Goal: Information Seeking & Learning: Check status

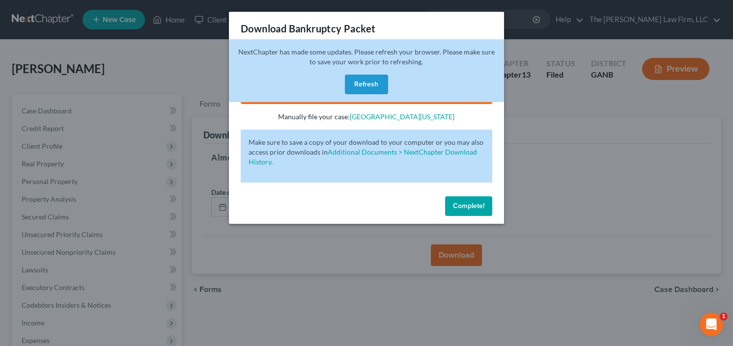
click at [363, 82] on button "Refresh" at bounding box center [366, 85] width 43 height 20
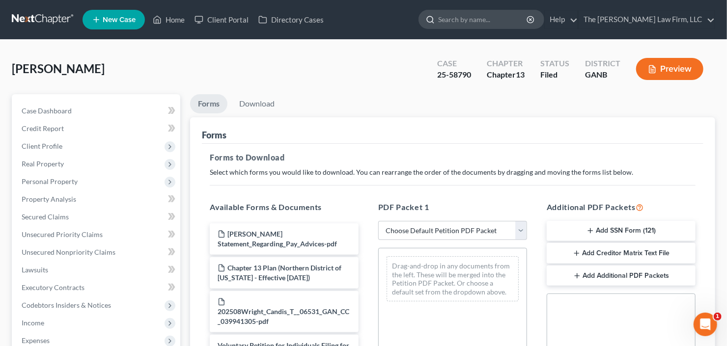
click at [510, 19] on input "search" at bounding box center [483, 19] width 90 height 18
type input "adams"
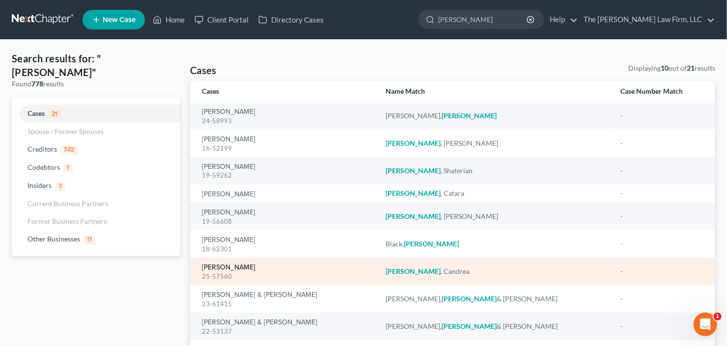
click at [243, 268] on link "Adams, Candrea" at bounding box center [229, 267] width 54 height 7
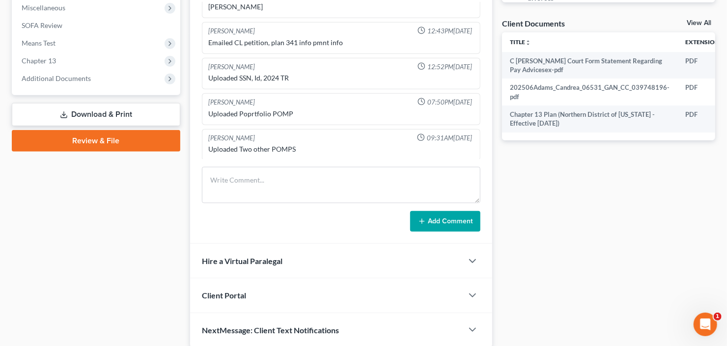
scroll to position [387, 0]
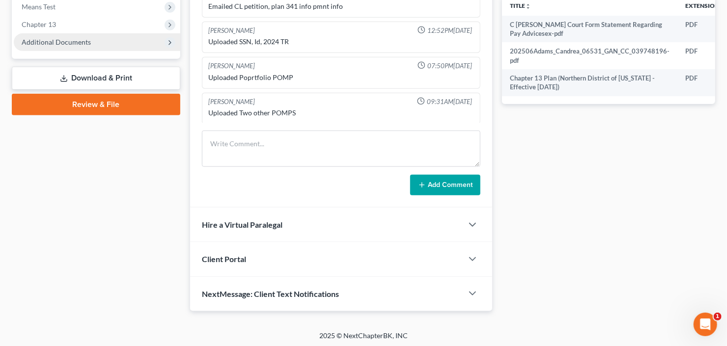
click at [88, 43] on span "Additional Documents" at bounding box center [56, 42] width 69 height 8
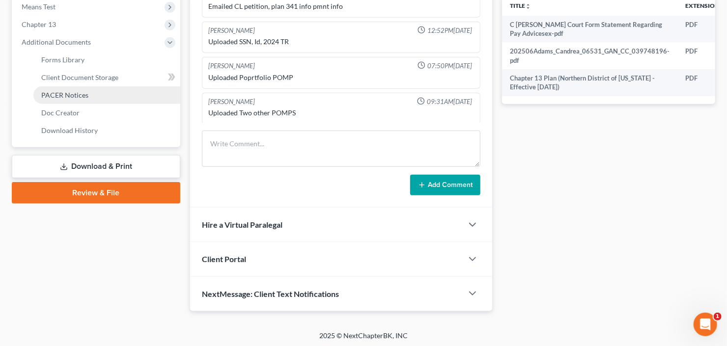
click at [74, 93] on span "PACER Notices" at bounding box center [64, 95] width 47 height 8
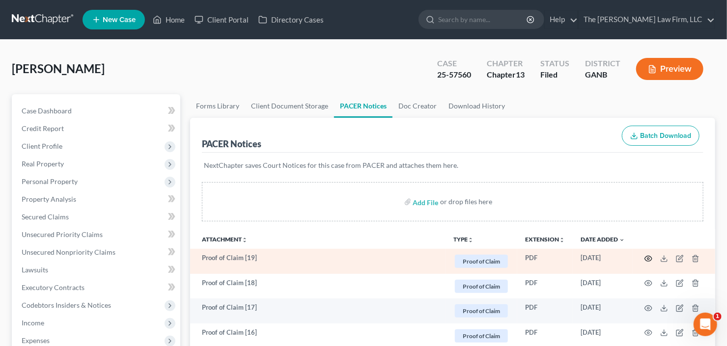
click at [651, 257] on icon "button" at bounding box center [649, 259] width 8 height 8
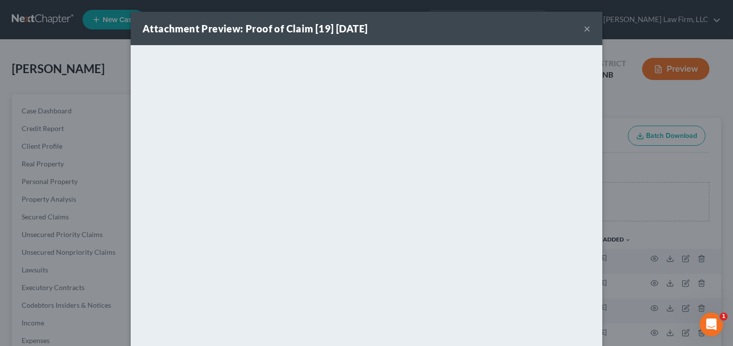
click at [586, 29] on button "×" at bounding box center [587, 29] width 7 height 12
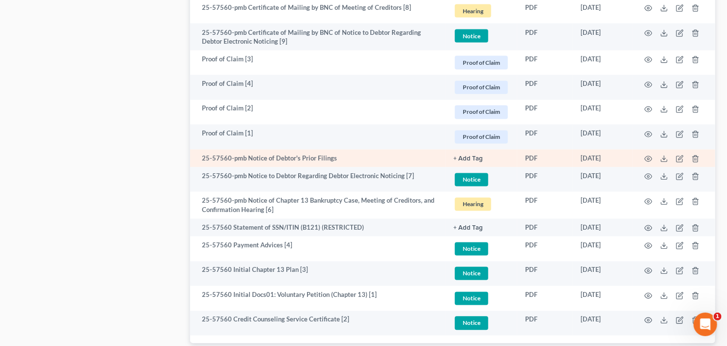
scroll to position [865, 0]
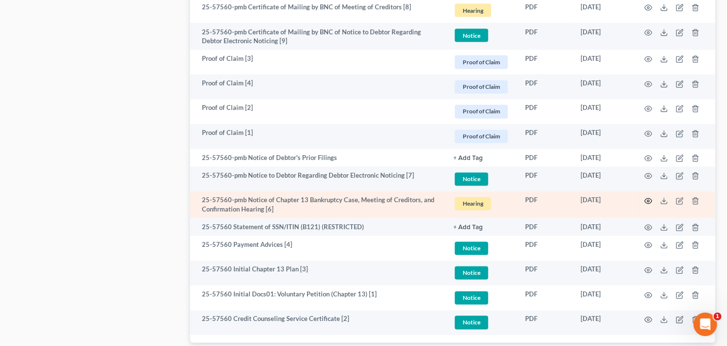
click at [646, 199] on icon "button" at bounding box center [648, 201] width 7 height 5
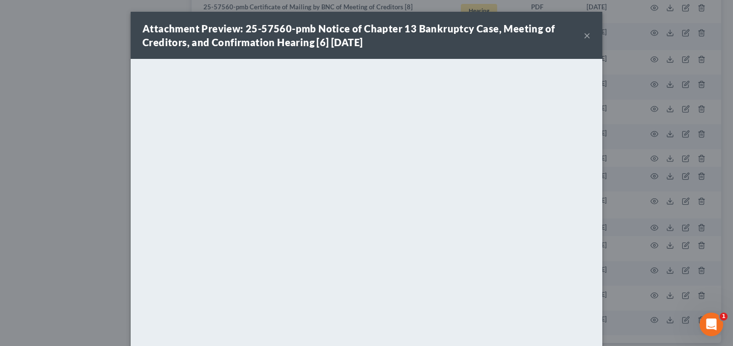
click at [584, 32] on button "×" at bounding box center [587, 35] width 7 height 12
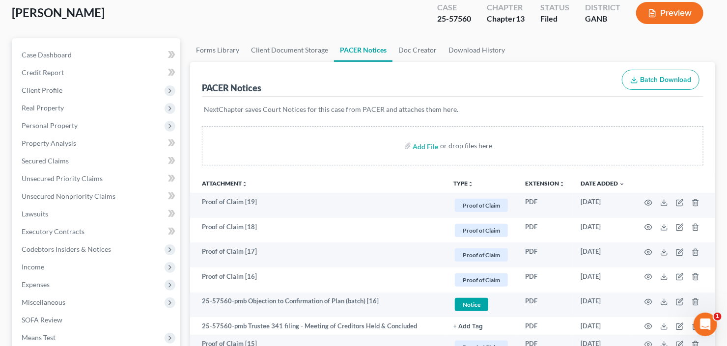
scroll to position [0, 0]
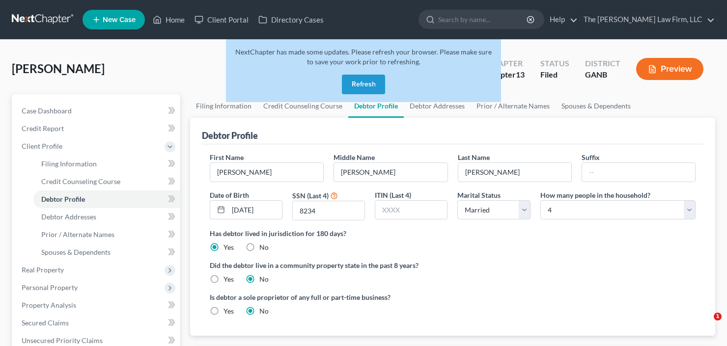
select select "1"
select select "3"
click at [361, 84] on button "Refresh" at bounding box center [363, 85] width 43 height 20
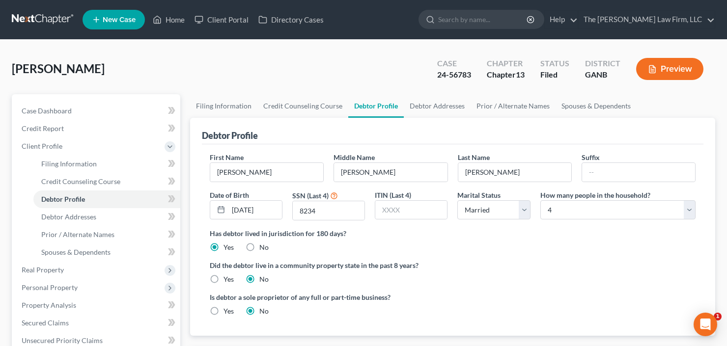
select select "1"
select select "3"
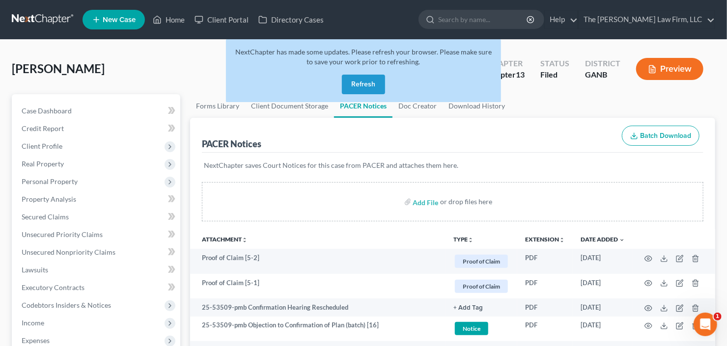
click at [376, 91] on button "Refresh" at bounding box center [363, 85] width 43 height 20
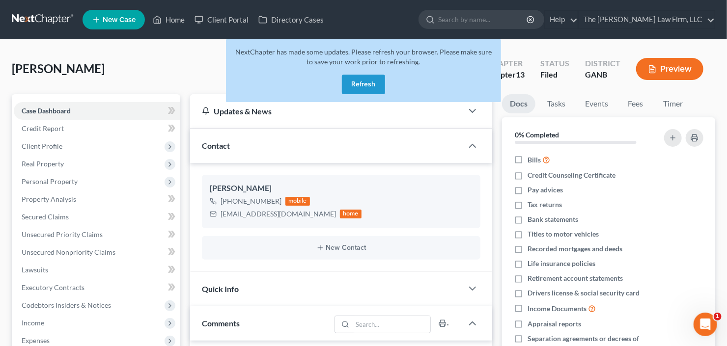
click at [355, 82] on button "Refresh" at bounding box center [363, 85] width 43 height 20
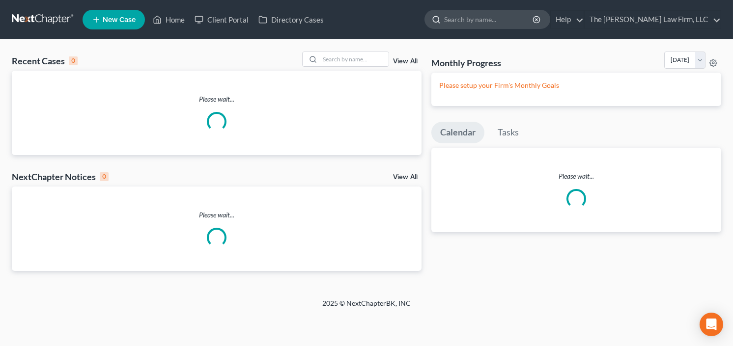
click at [527, 15] on input "search" at bounding box center [489, 19] width 90 height 18
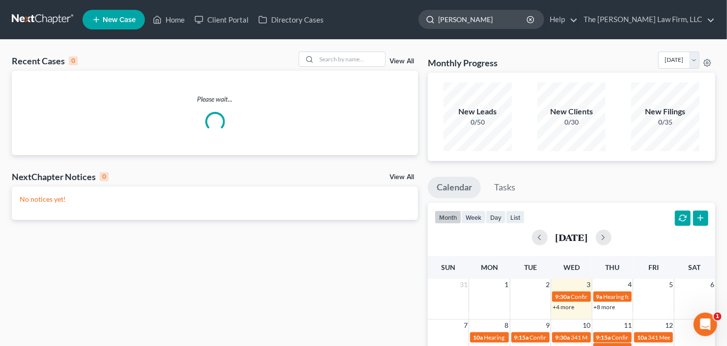
type input "johnson"
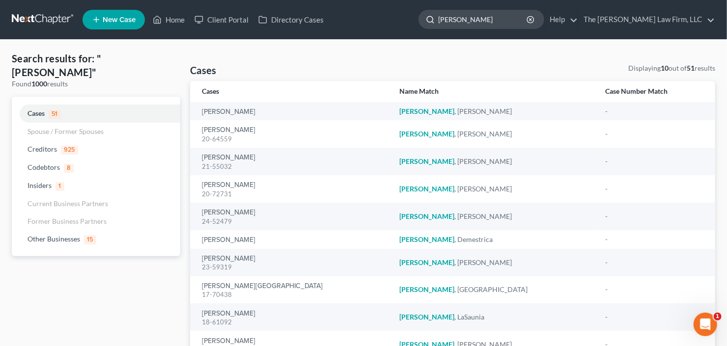
click at [510, 20] on input "johnson" at bounding box center [483, 19] width 90 height 18
drag, startPoint x: 508, startPoint y: 20, endPoint x: 384, endPoint y: 40, distance: 126.0
click at [388, 39] on div "Home New Case Client Portal Directory Cases The Craig Black Law Firm, LLC cb@cr…" at bounding box center [363, 215] width 727 height 430
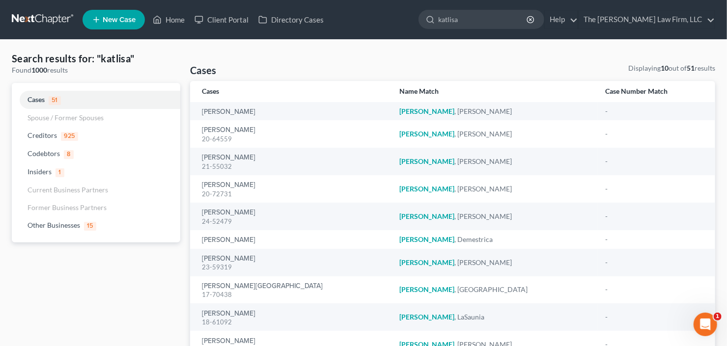
type input "katlisa"
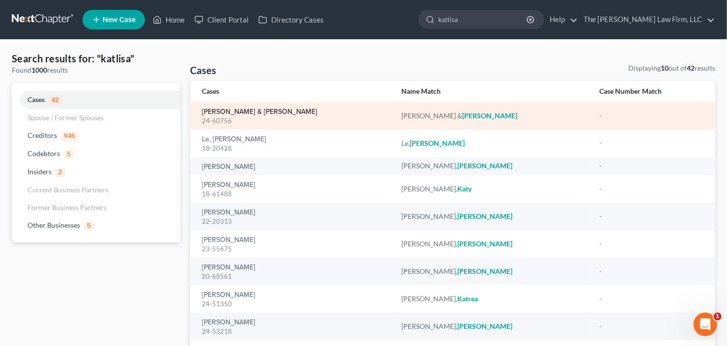
click at [239, 113] on link "Johnson, Kevin & Katlisa" at bounding box center [259, 112] width 115 height 7
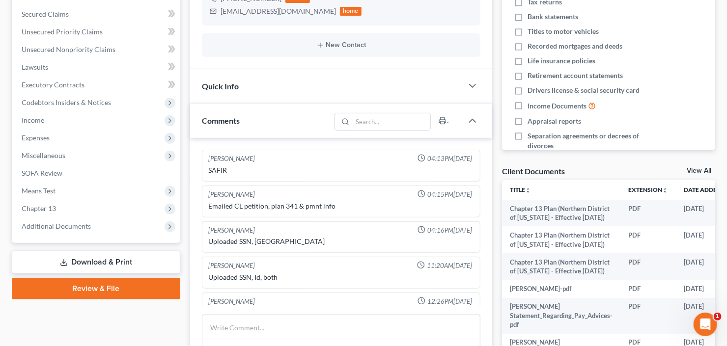
scroll to position [16, 0]
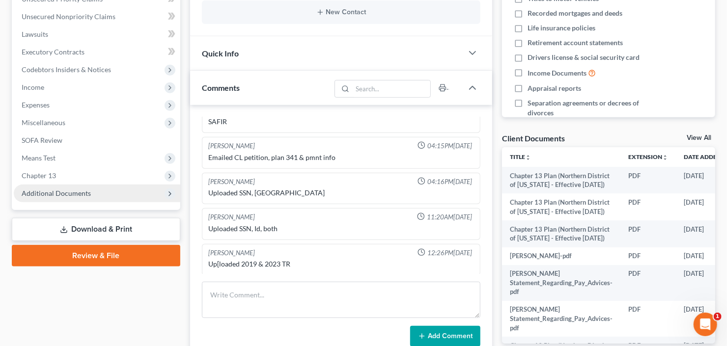
click at [38, 191] on span "Additional Documents" at bounding box center [56, 193] width 69 height 8
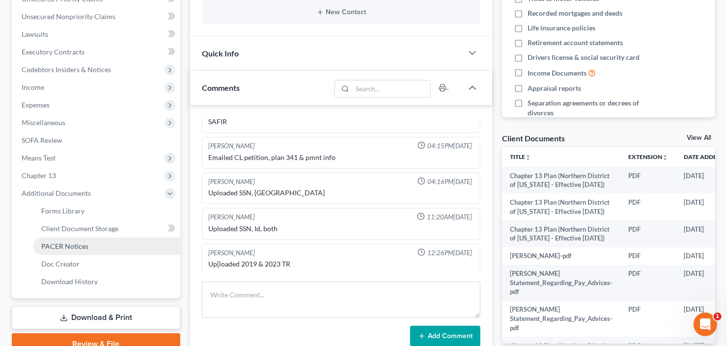
click at [66, 247] on span "PACER Notices" at bounding box center [64, 246] width 47 height 8
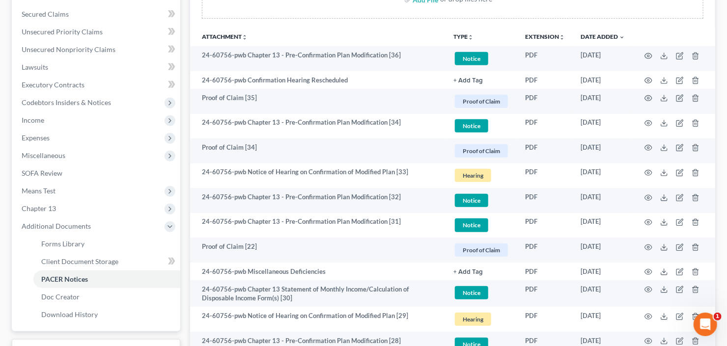
scroll to position [118, 0]
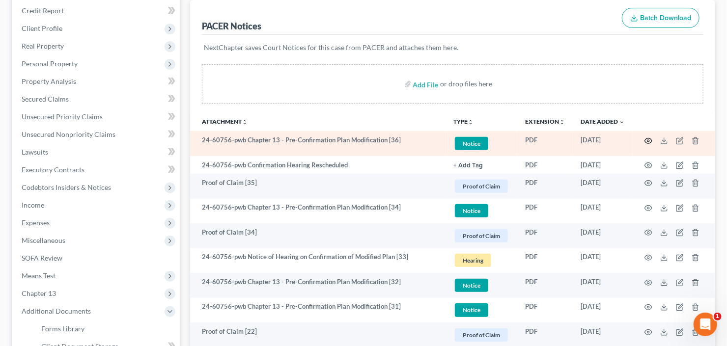
click at [648, 141] on icon "button" at bounding box center [649, 141] width 8 height 8
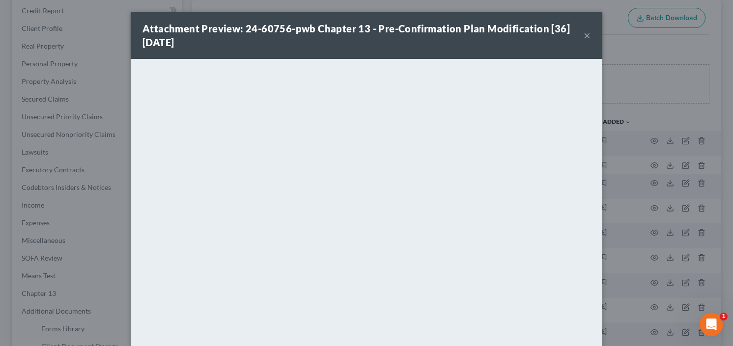
click at [584, 34] on button "×" at bounding box center [587, 35] width 7 height 12
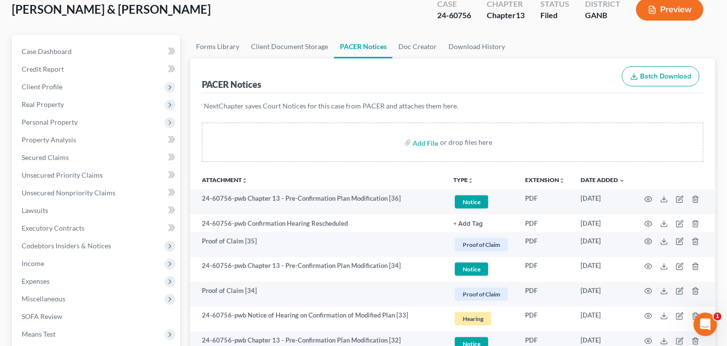
scroll to position [0, 0]
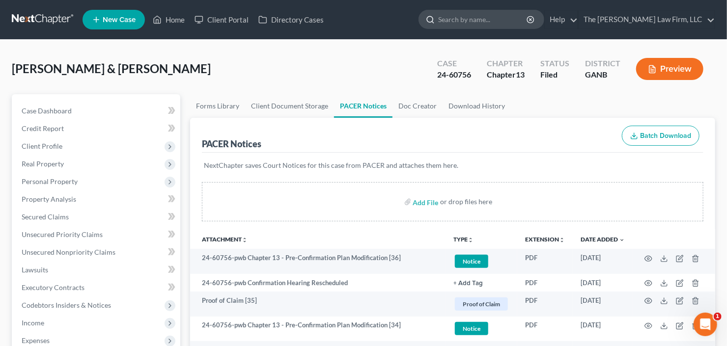
click at [497, 10] on input "search" at bounding box center [483, 19] width 90 height 18
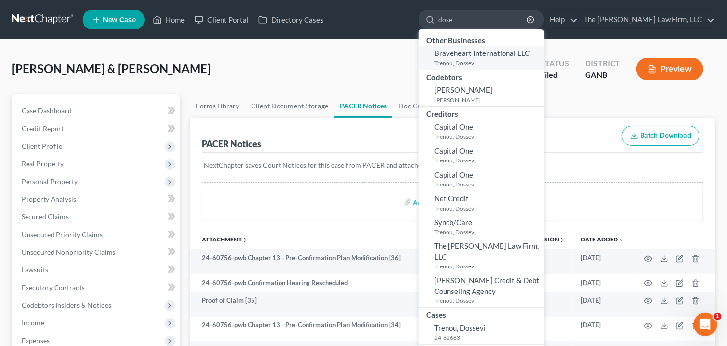
type input "dose"
click at [494, 59] on small "Trenou, Dossevi" at bounding box center [488, 63] width 108 height 8
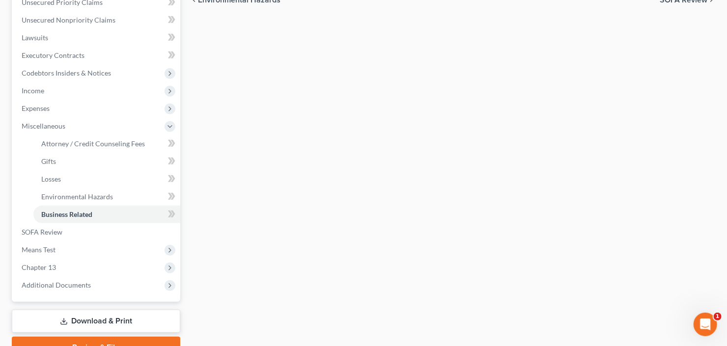
scroll to position [280, 0]
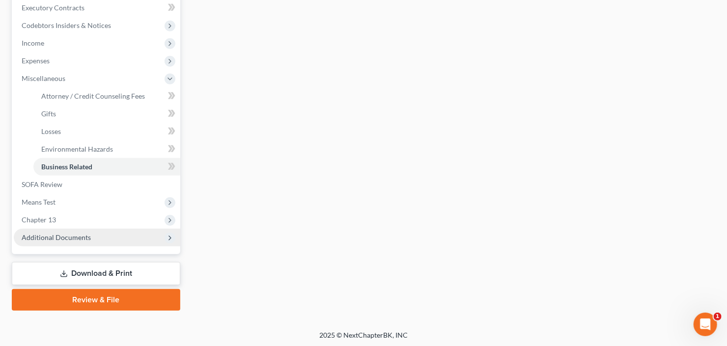
click at [64, 241] on span "Additional Documents" at bounding box center [97, 238] width 167 height 18
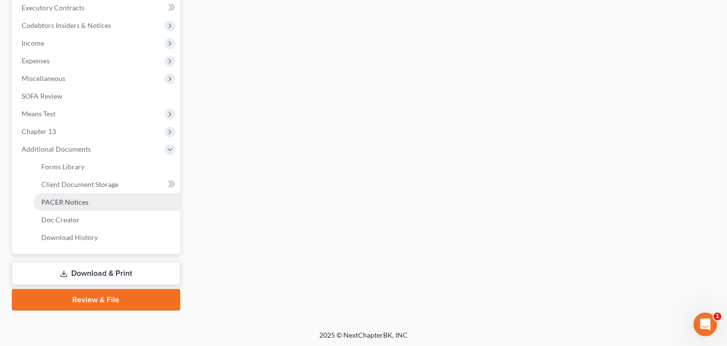
click at [72, 204] on span "PACER Notices" at bounding box center [64, 202] width 47 height 8
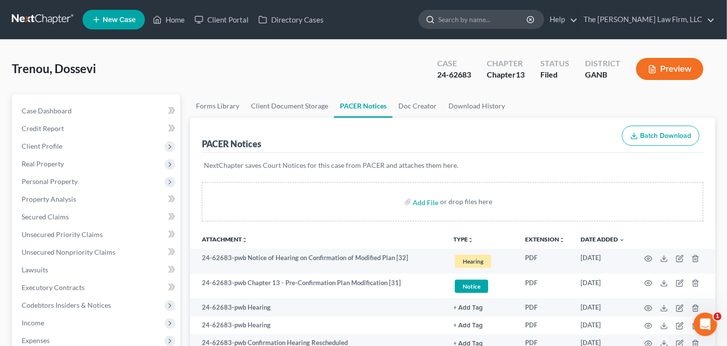
click at [515, 23] on input "search" at bounding box center [483, 19] width 90 height 18
type input "ottley"
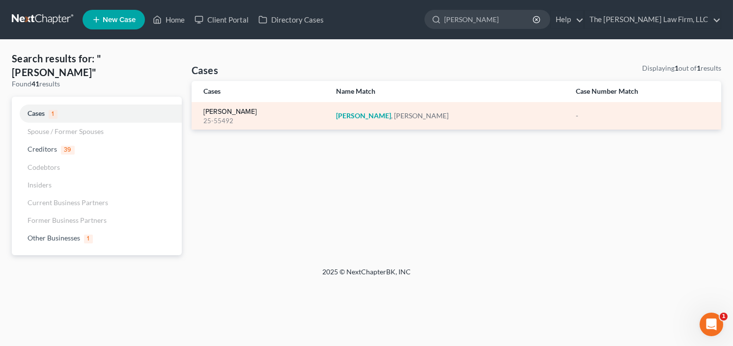
click at [237, 112] on link "Ottley, Brandon" at bounding box center [230, 112] width 54 height 7
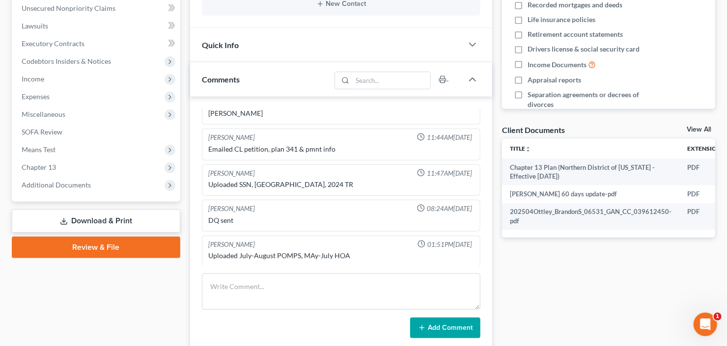
scroll to position [387, 0]
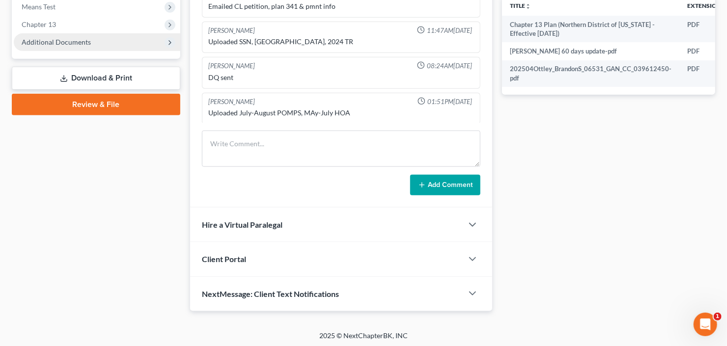
click at [62, 41] on span "Additional Documents" at bounding box center [56, 42] width 69 height 8
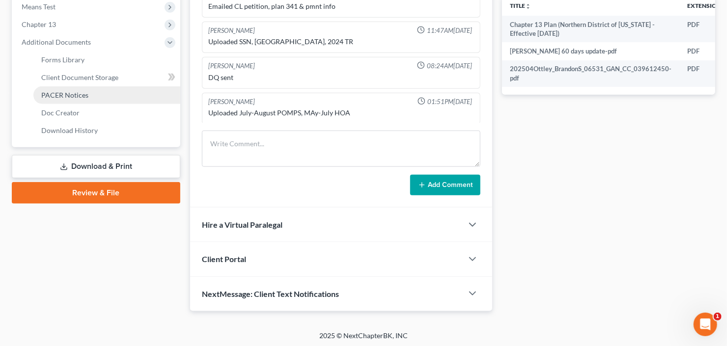
click at [77, 91] on span "PACER Notices" at bounding box center [64, 95] width 47 height 8
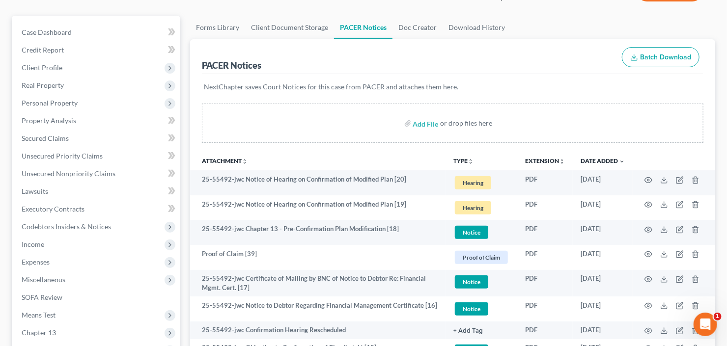
scroll to position [118, 0]
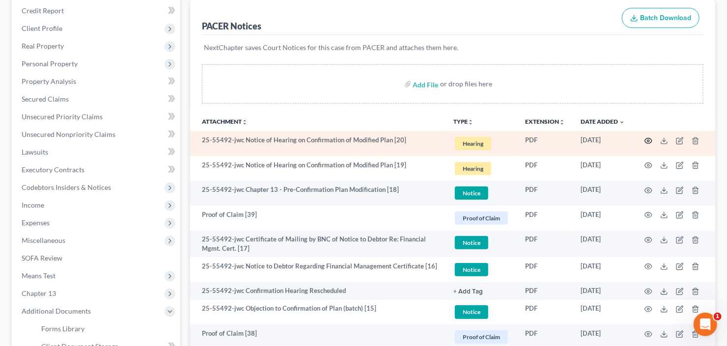
click at [651, 141] on icon "button" at bounding box center [648, 140] width 7 height 5
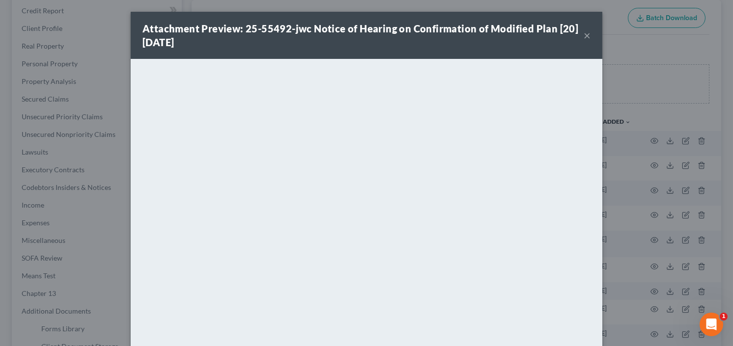
click at [584, 34] on button "×" at bounding box center [587, 35] width 7 height 12
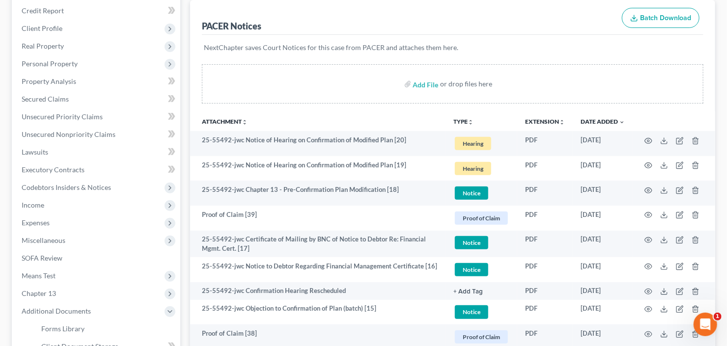
scroll to position [0, 0]
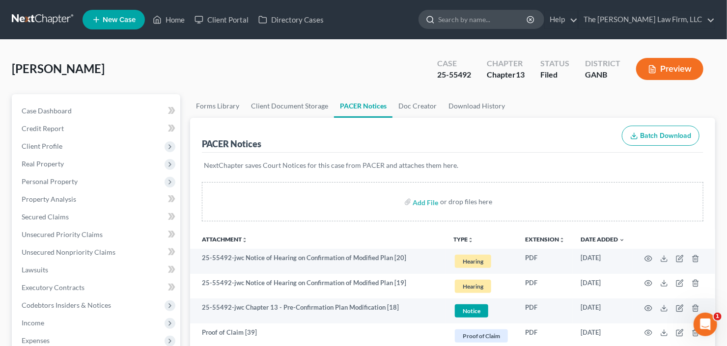
click at [502, 23] on input "search" at bounding box center [483, 19] width 90 height 18
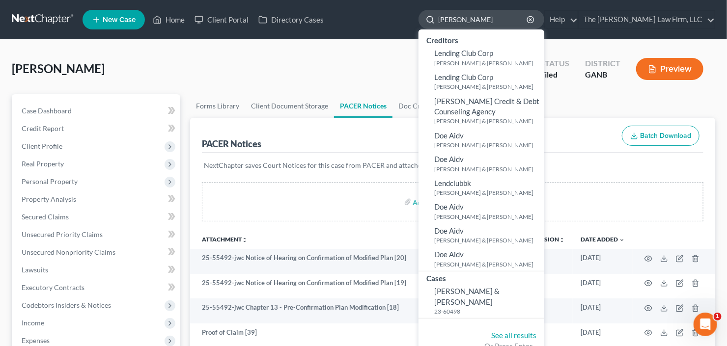
type input "cogdill"
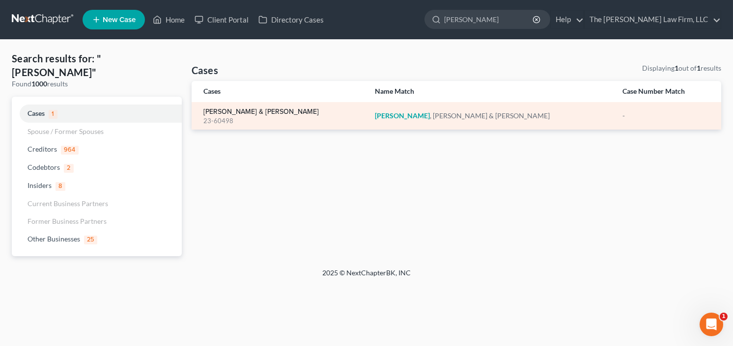
click at [240, 112] on link "Cogdill, Joseph & Anna" at bounding box center [260, 112] width 115 height 7
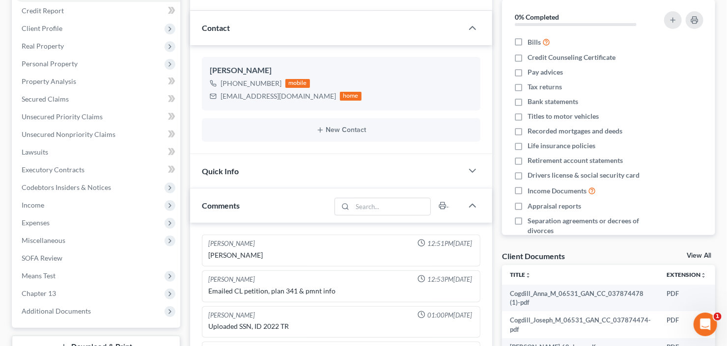
scroll to position [236, 0]
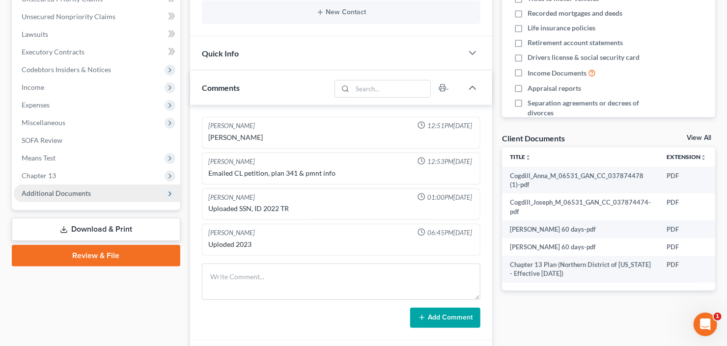
click at [49, 196] on span "Additional Documents" at bounding box center [56, 193] width 69 height 8
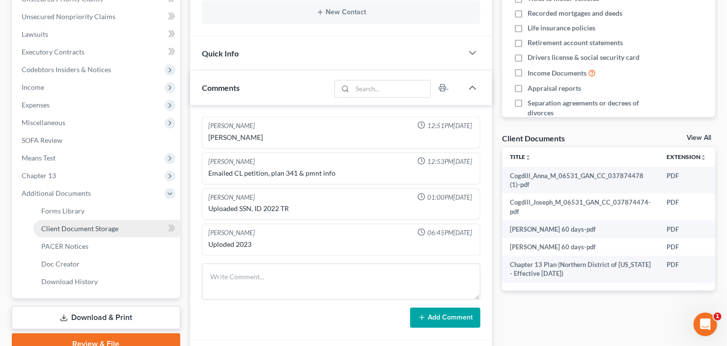
click at [119, 226] on link "Client Document Storage" at bounding box center [106, 229] width 147 height 18
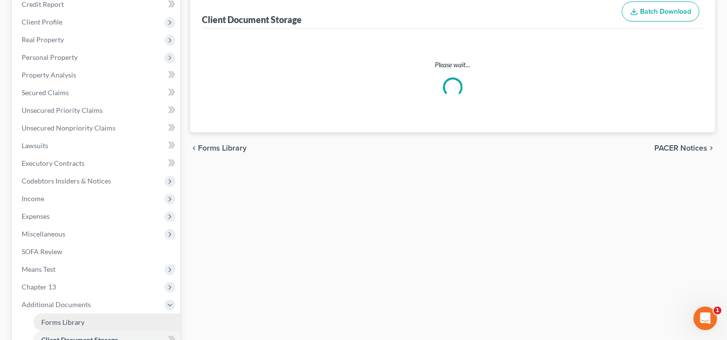
select select "0"
select select "35"
select select "5"
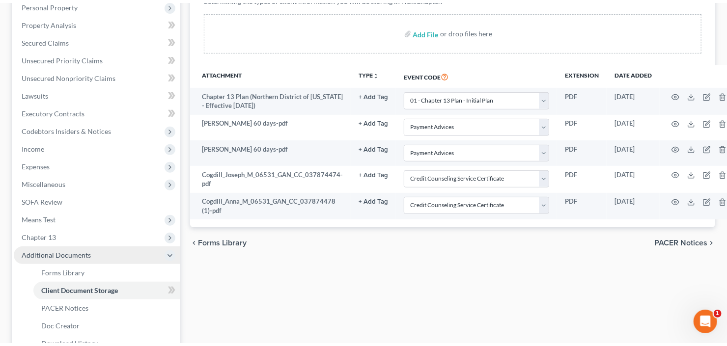
scroll to position [196, 0]
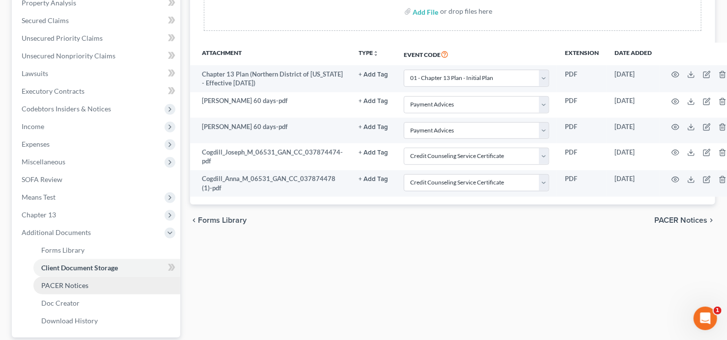
click at [71, 288] on span "PACER Notices" at bounding box center [64, 285] width 47 height 8
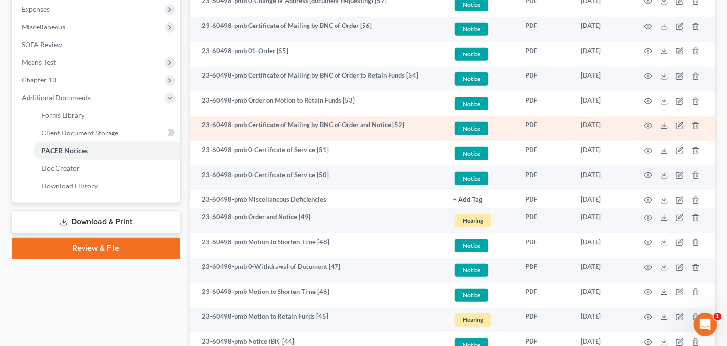
scroll to position [314, 0]
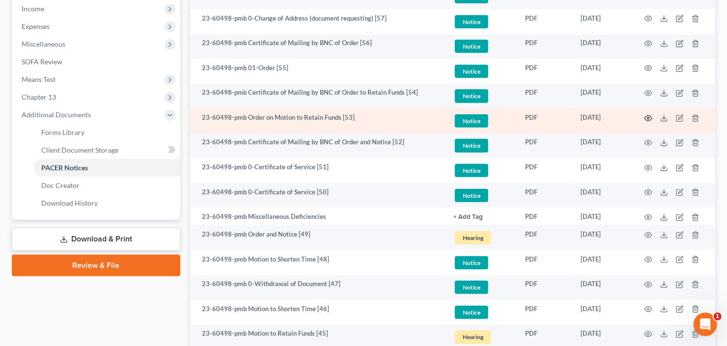
click at [646, 116] on icon "button" at bounding box center [649, 118] width 8 height 8
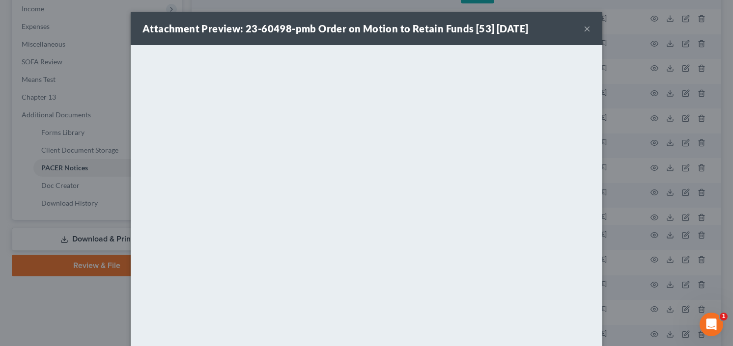
click at [584, 28] on button "×" at bounding box center [587, 29] width 7 height 12
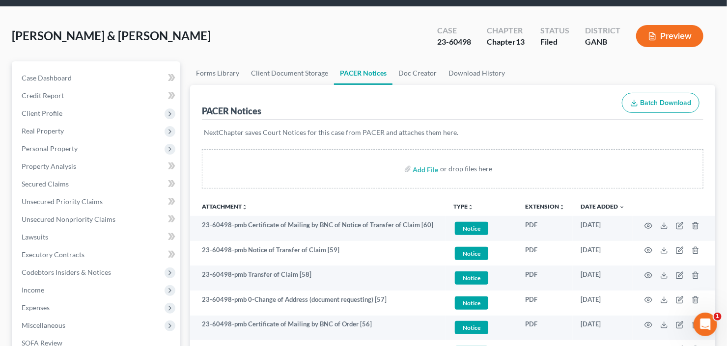
scroll to position [0, 0]
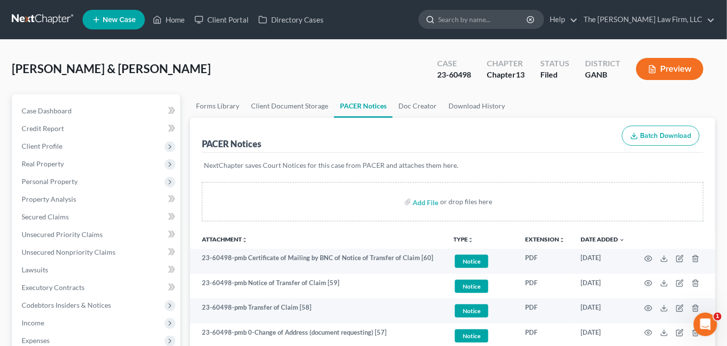
click at [483, 19] on input "search" at bounding box center [483, 19] width 90 height 18
type input "dunn"
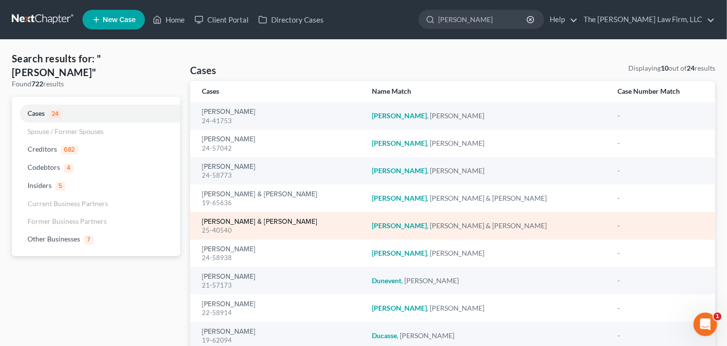
click at [236, 221] on link "Dunn, Monique & Gilbert" at bounding box center [259, 222] width 115 height 7
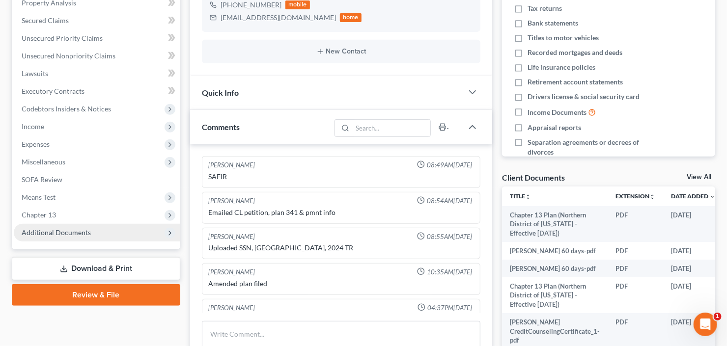
scroll to position [51, 0]
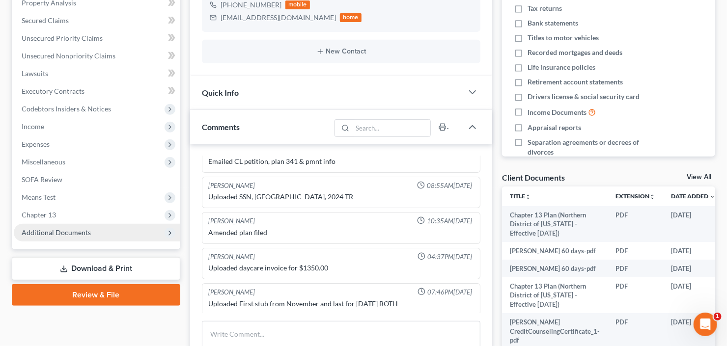
click at [66, 235] on span "Additional Documents" at bounding box center [56, 232] width 69 height 8
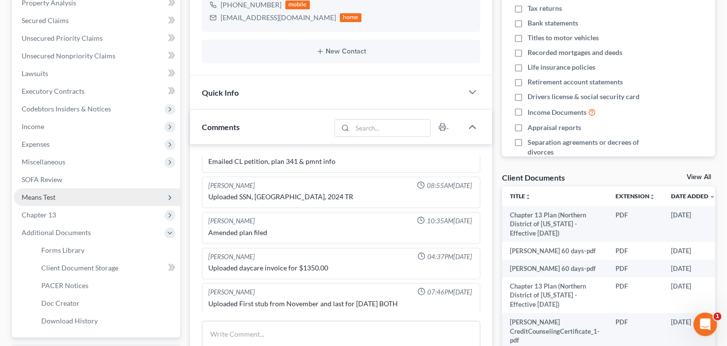
scroll to position [314, 0]
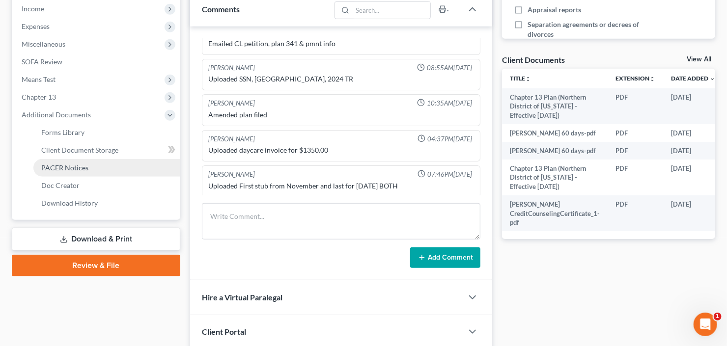
click at [68, 171] on link "PACER Notices" at bounding box center [106, 168] width 147 height 18
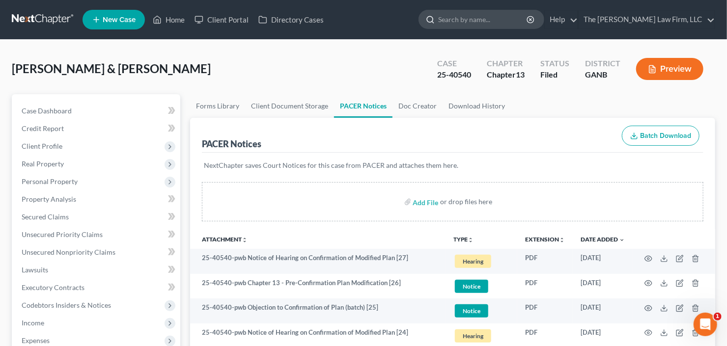
click at [510, 19] on input "search" at bounding box center [483, 19] width 90 height 18
type input "kelly"
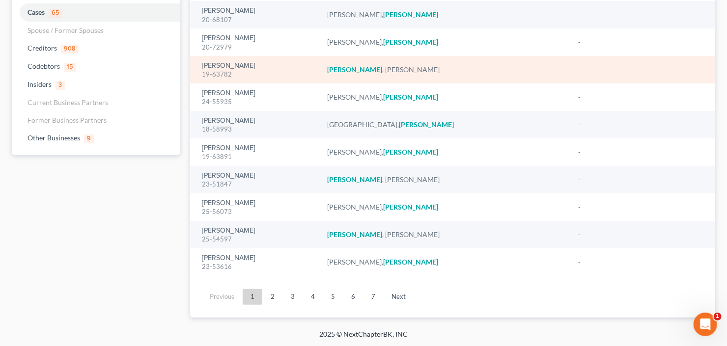
scroll to position [102, 0]
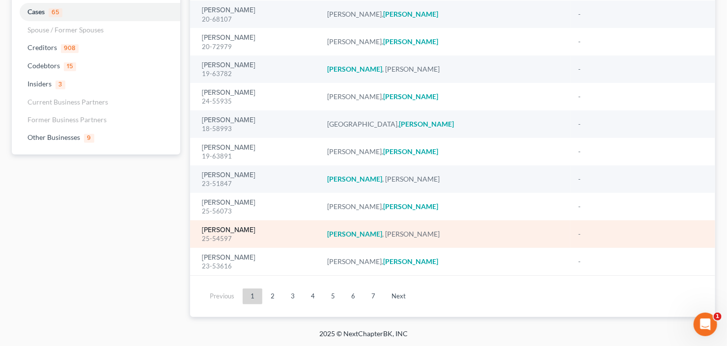
click at [221, 233] on link "Kelly, Kaneshia" at bounding box center [229, 230] width 54 height 7
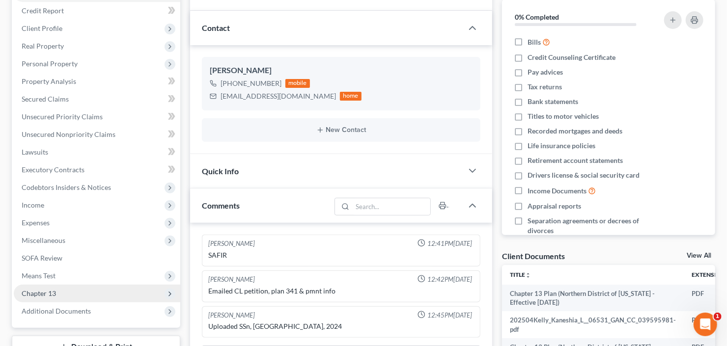
drag, startPoint x: 71, startPoint y: 315, endPoint x: 72, endPoint y: 286, distance: 29.0
click at [71, 315] on span "Additional Documents" at bounding box center [97, 312] width 167 height 18
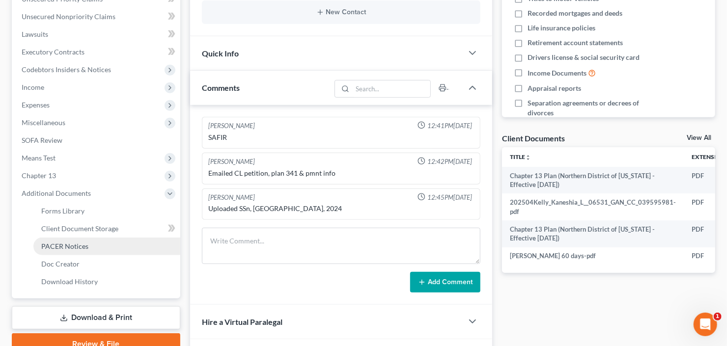
click at [83, 248] on span "PACER Notices" at bounding box center [64, 246] width 47 height 8
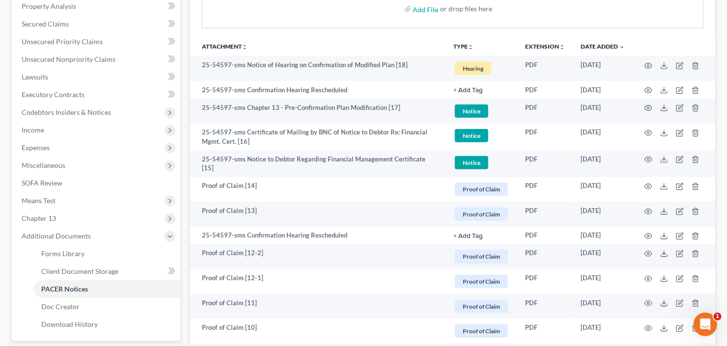
scroll to position [196, 0]
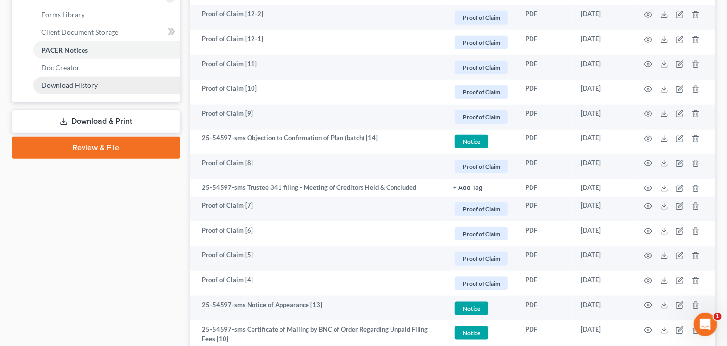
click at [81, 89] on link "Download History" at bounding box center [106, 86] width 147 height 18
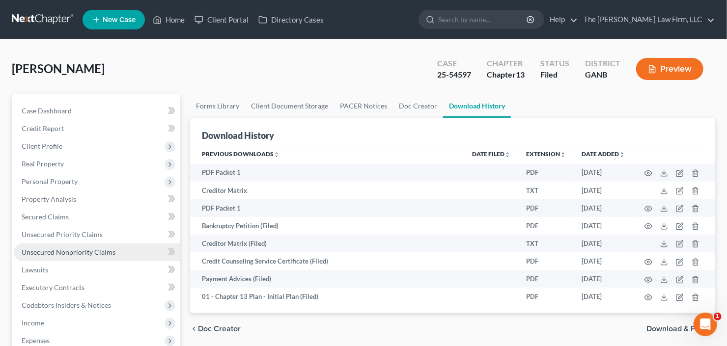
scroll to position [157, 0]
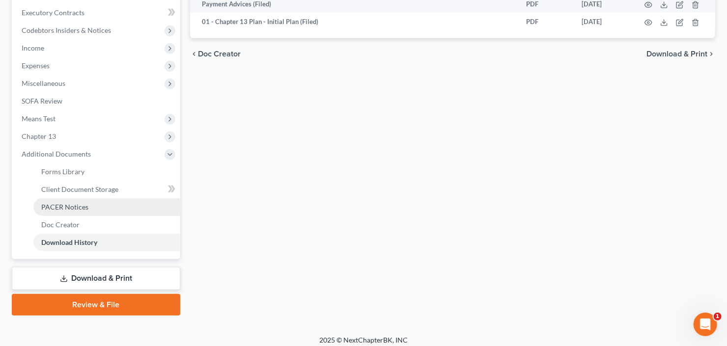
click at [84, 203] on span "PACER Notices" at bounding box center [64, 207] width 47 height 8
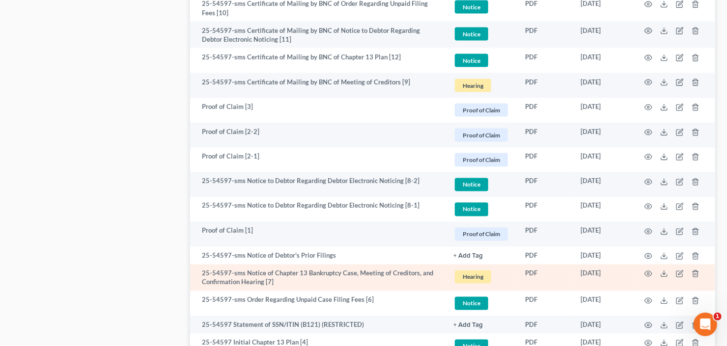
scroll to position [919, 0]
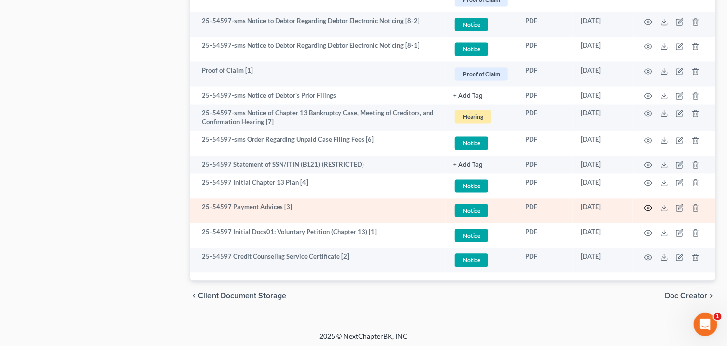
click at [646, 205] on icon "button" at bounding box center [649, 208] width 8 height 8
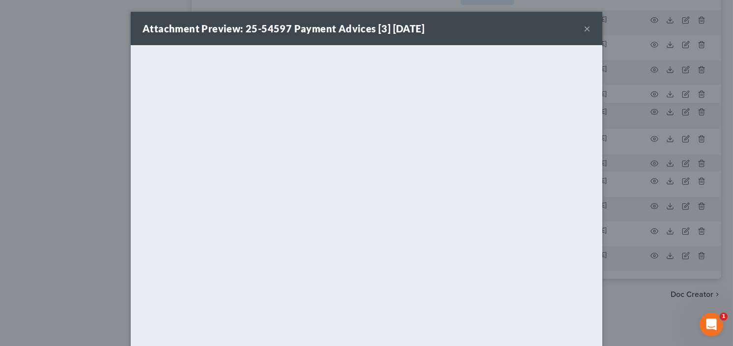
click at [584, 29] on button "×" at bounding box center [587, 29] width 7 height 12
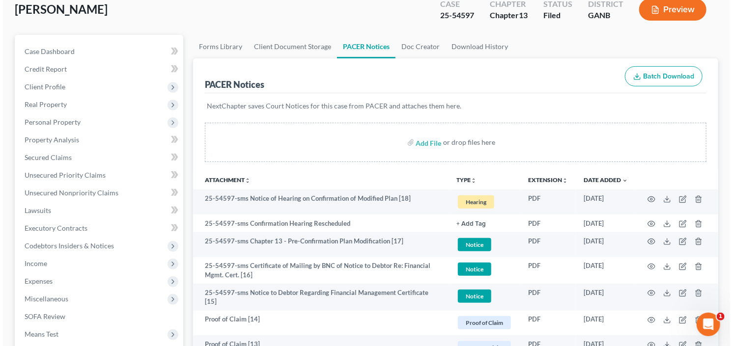
scroll to position [0, 0]
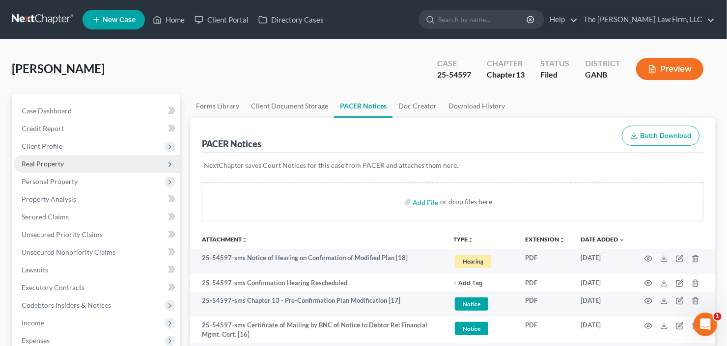
click at [59, 160] on span "Real Property" at bounding box center [43, 164] width 42 height 8
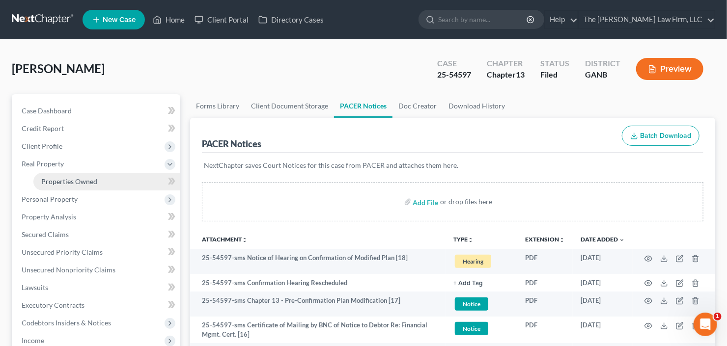
click at [67, 189] on link "Properties Owned" at bounding box center [106, 182] width 147 height 18
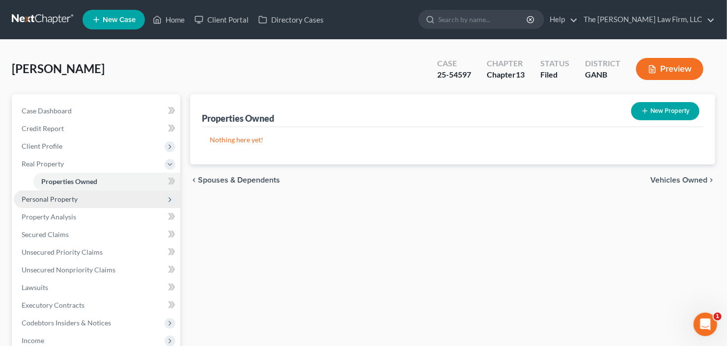
click at [69, 198] on span "Personal Property" at bounding box center [50, 199] width 56 height 8
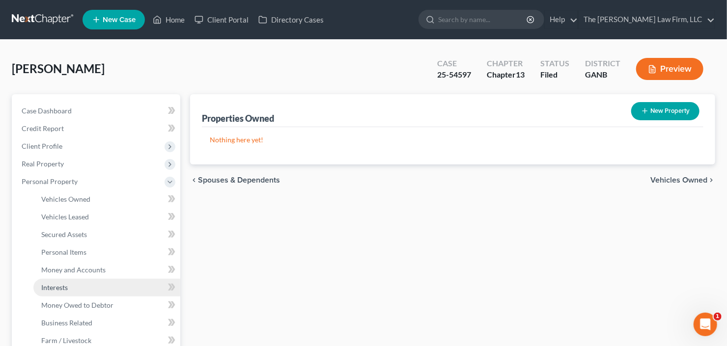
click at [68, 287] on link "Interests" at bounding box center [106, 288] width 147 height 18
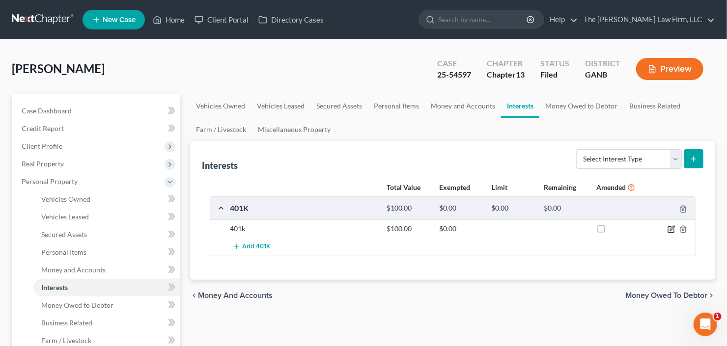
click at [673, 231] on icon "button" at bounding box center [672, 229] width 8 height 8
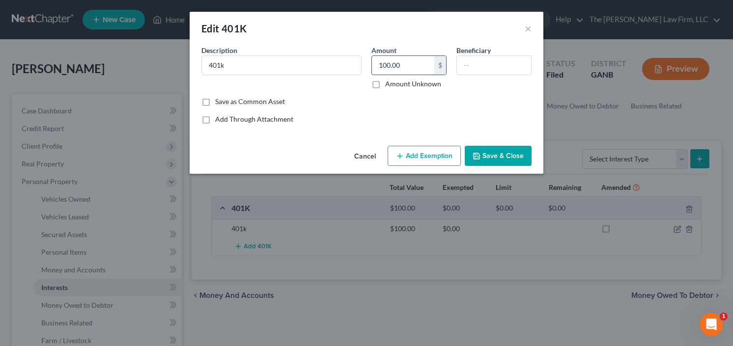
click at [420, 67] on input "100.00" at bounding box center [403, 65] width 62 height 19
type input "1,000"
click at [422, 152] on button "Add Exemption" at bounding box center [424, 156] width 73 height 21
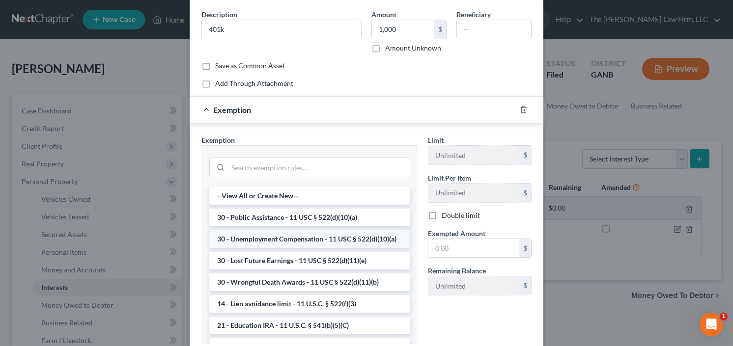
scroll to position [79, 0]
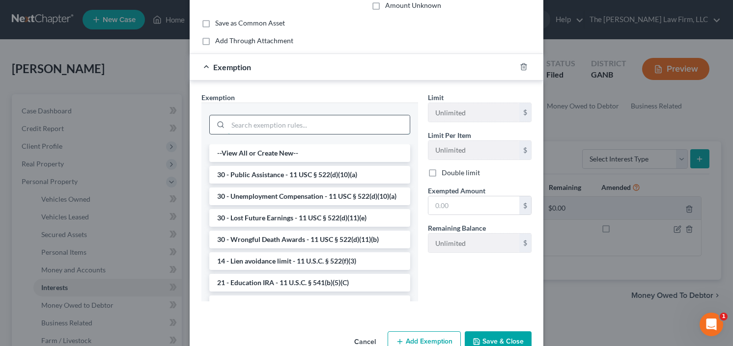
click at [290, 127] on input "search" at bounding box center [319, 124] width 182 height 19
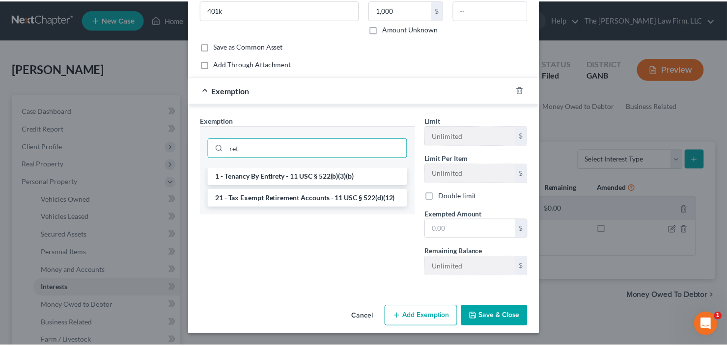
scroll to position [54, 0]
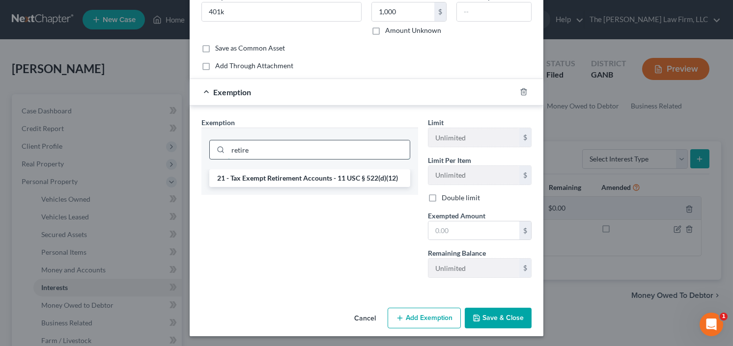
click at [279, 149] on input "retire" at bounding box center [319, 149] width 182 height 19
type input "retire"
click at [293, 178] on li "21 - Tax Exempt Retirement Accounts - 11 USC § 522(d)(12)" at bounding box center [309, 178] width 201 height 18
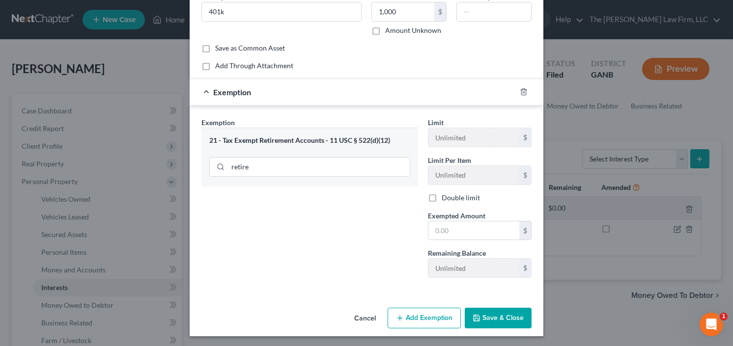
click at [507, 320] on button "Save & Close" at bounding box center [498, 318] width 67 height 21
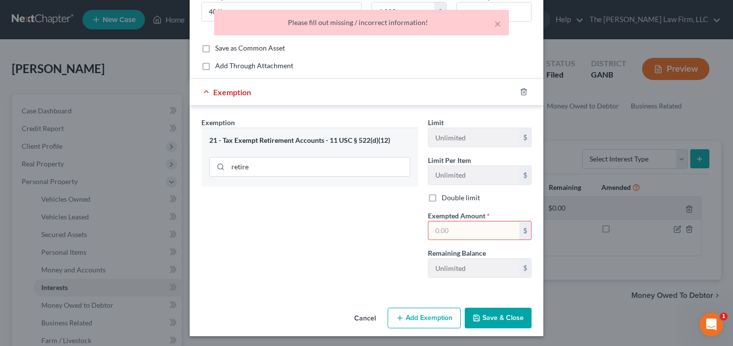
click at [453, 229] on input "text" at bounding box center [473, 231] width 91 height 19
type input "1,000"
click at [494, 311] on button "Save & Close" at bounding box center [498, 318] width 67 height 21
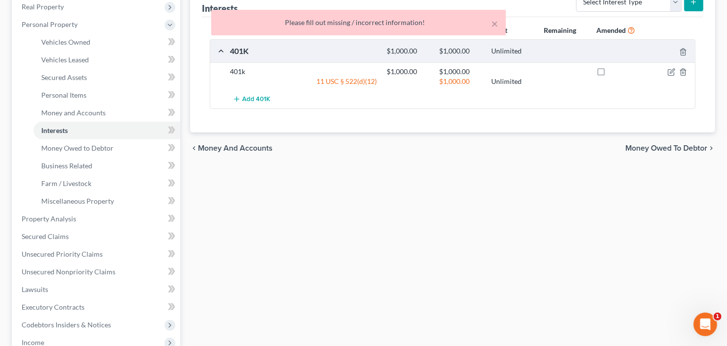
scroll to position [369, 0]
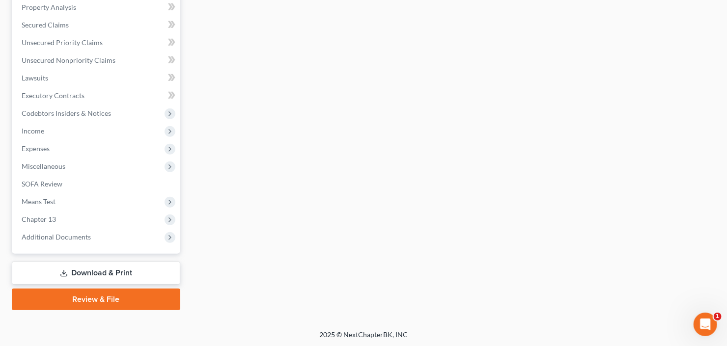
click at [95, 268] on link "Download & Print" at bounding box center [96, 273] width 168 height 23
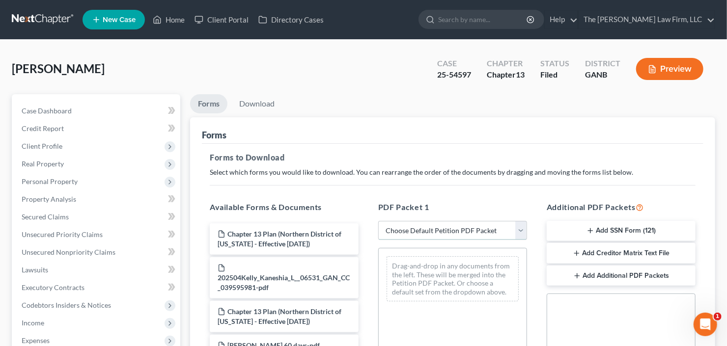
click at [426, 238] on select "Choose Default Petition PDF Packet Complete Bankruptcy Petition (all forms and …" at bounding box center [452, 231] width 149 height 20
select select "2"
click at [378, 221] on select "Choose Default Petition PDF Packet Complete Bankruptcy Petition (all forms and …" at bounding box center [452, 231] width 149 height 20
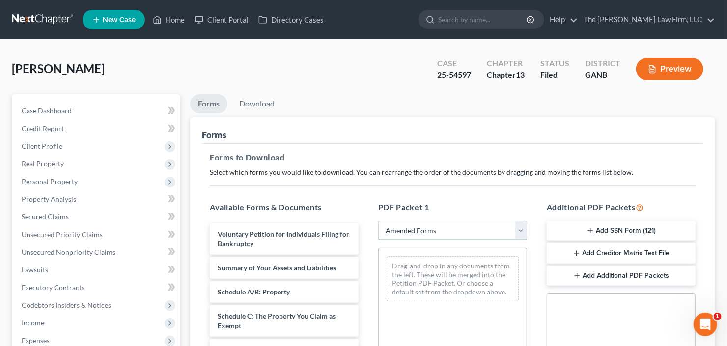
scroll to position [196, 0]
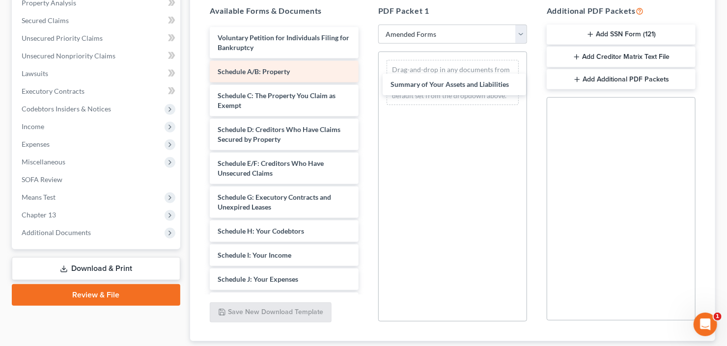
drag, startPoint x: 274, startPoint y: 70, endPoint x: 316, endPoint y: 74, distance: 42.4
click at [366, 81] on div "Summary of Your Assets and Liabilities Voluntary Petition for Individuals Filin…" at bounding box center [284, 262] width 165 height 471
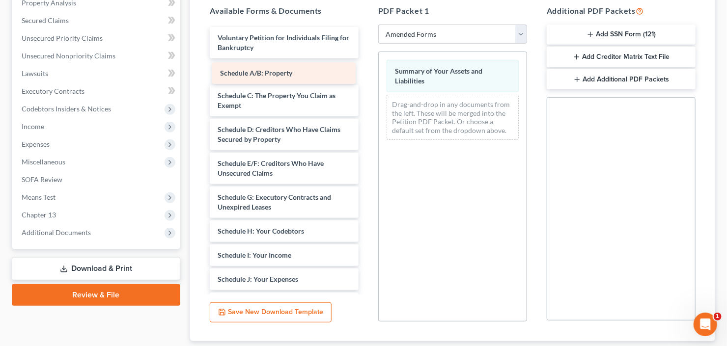
drag, startPoint x: 302, startPoint y: 71, endPoint x: 456, endPoint y: 154, distance: 175.0
click at [366, 156] on div "Schedule A/B: Property Voluntary Petition for Individuals Filing for Bankruptcy…" at bounding box center [284, 262] width 165 height 471
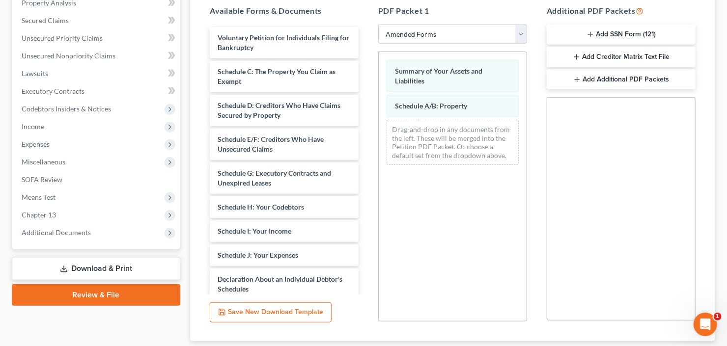
click at [366, 173] on div "Voluntary Petition for Individuals Filing for Bankruptcy Schedule C: The Proper…" at bounding box center [284, 250] width 165 height 447
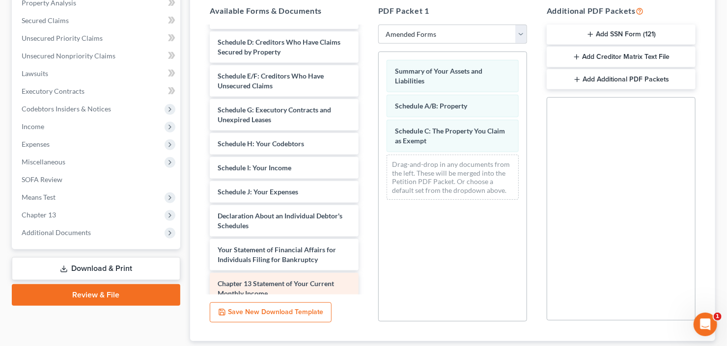
scroll to position [79, 0]
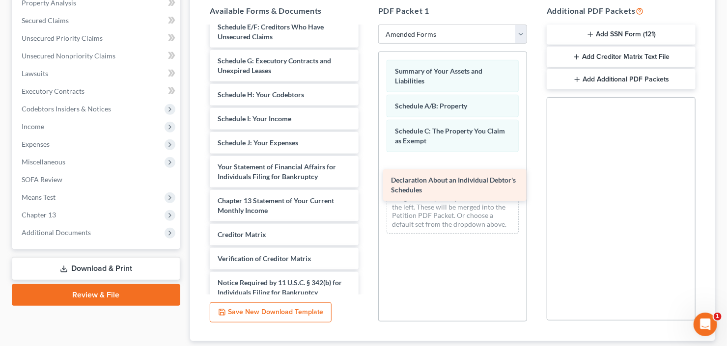
drag, startPoint x: 278, startPoint y: 170, endPoint x: 430, endPoint y: 168, distance: 152.8
click at [366, 182] on div "Declaration About an Individual Debtor's Schedules Voluntary Petition for Indiv…" at bounding box center [284, 137] width 165 height 379
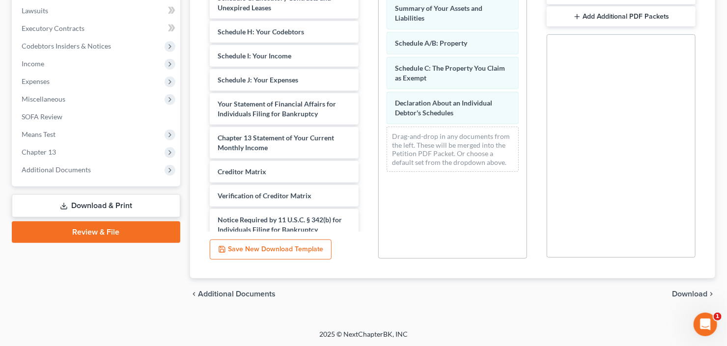
click at [679, 294] on span "Download" at bounding box center [689, 294] width 35 height 8
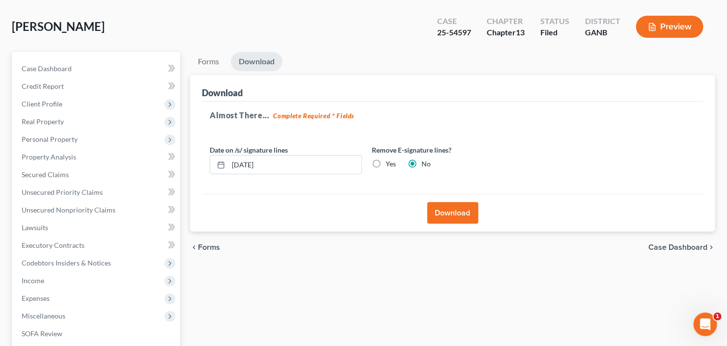
scroll to position [34, 0]
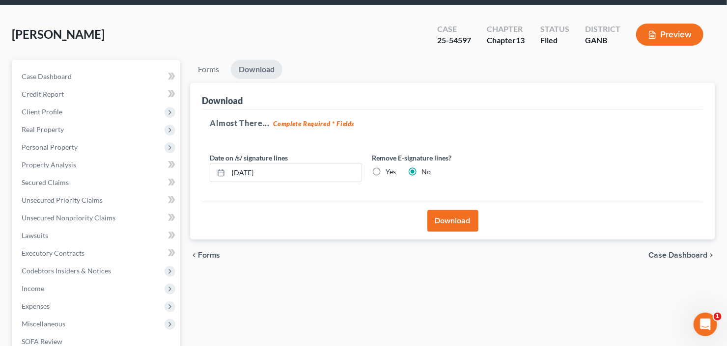
click at [449, 211] on div "Download" at bounding box center [453, 221] width 502 height 38
click at [448, 216] on button "Download" at bounding box center [452, 221] width 51 height 22
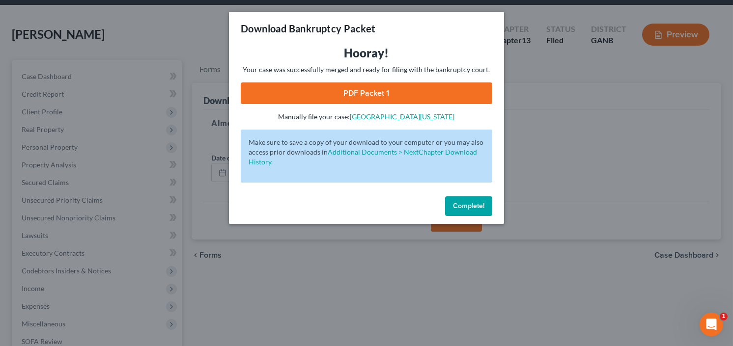
click at [347, 94] on link "PDF Packet 1" at bounding box center [367, 94] width 252 height 22
click at [465, 207] on span "Complete!" at bounding box center [468, 206] width 31 height 8
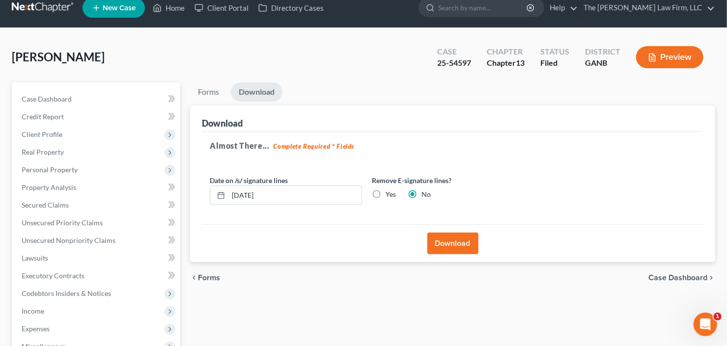
scroll to position [0, 0]
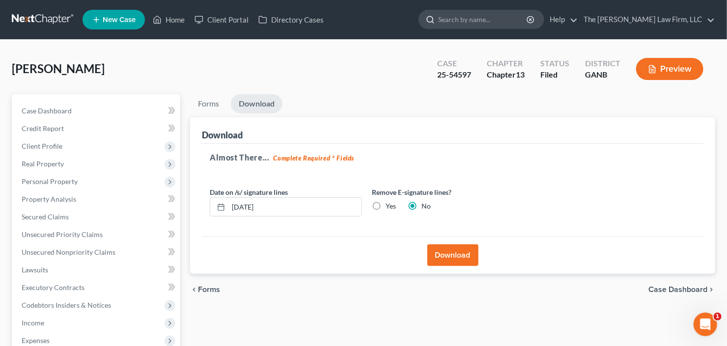
click at [488, 19] on input "search" at bounding box center [483, 19] width 90 height 18
type input "bouttry"
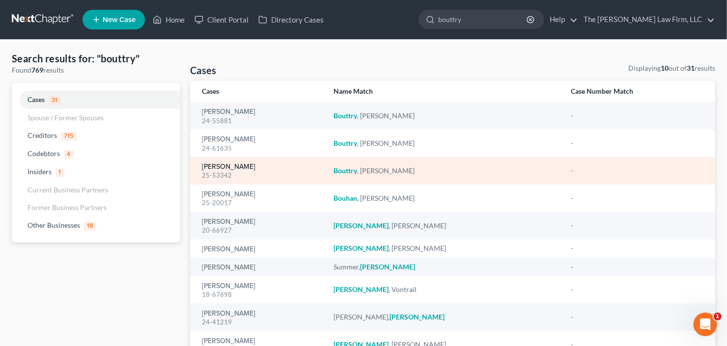
click at [217, 168] on link "Bouttry, Kori" at bounding box center [229, 167] width 54 height 7
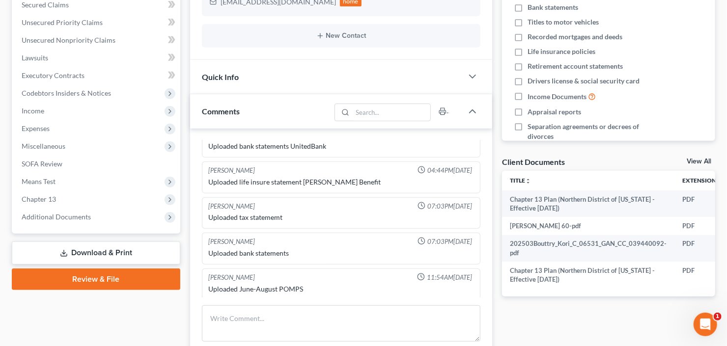
scroll to position [275, 0]
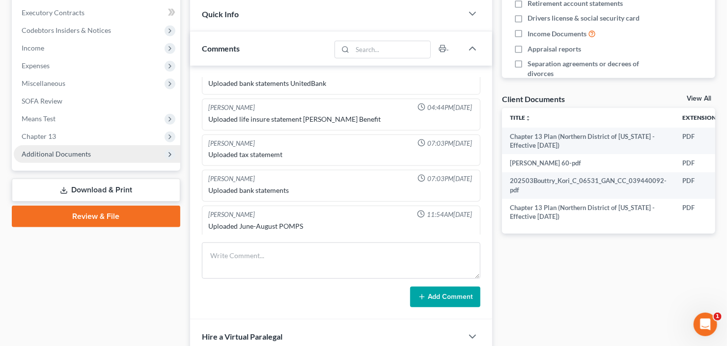
click at [78, 147] on span "Additional Documents" at bounding box center [97, 154] width 167 height 18
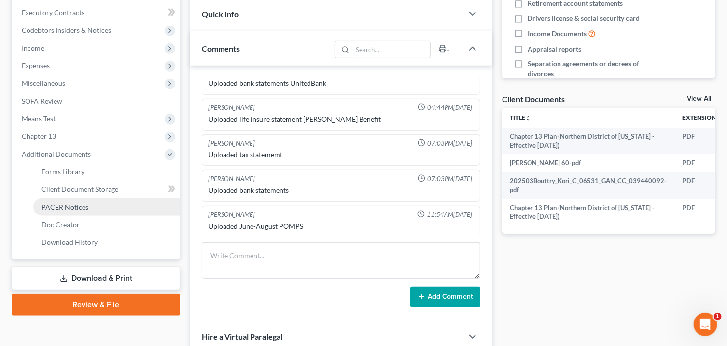
click at [84, 205] on span "PACER Notices" at bounding box center [64, 207] width 47 height 8
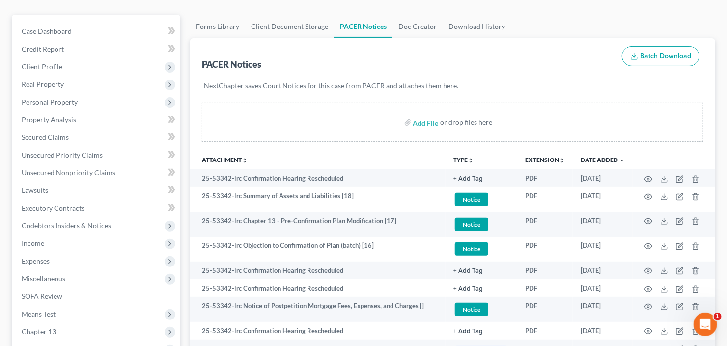
scroll to position [118, 0]
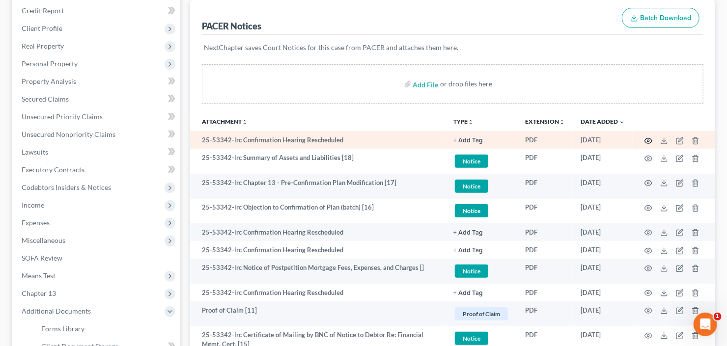
click at [650, 138] on icon "button" at bounding box center [649, 141] width 8 height 8
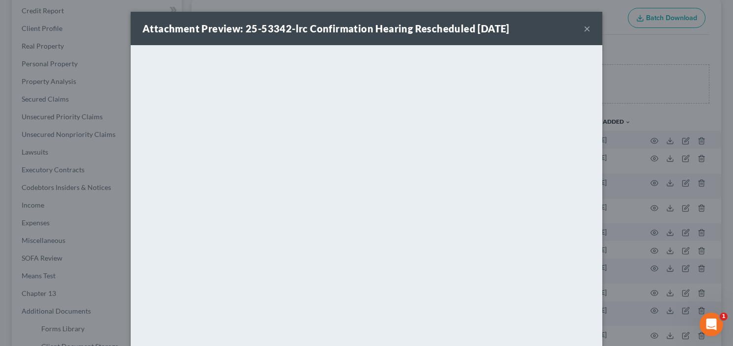
click at [585, 28] on button "×" at bounding box center [587, 29] width 7 height 12
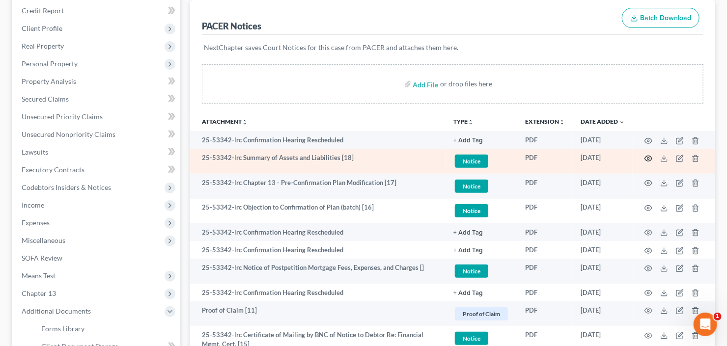
click at [649, 158] on circle "button" at bounding box center [648, 159] width 2 height 2
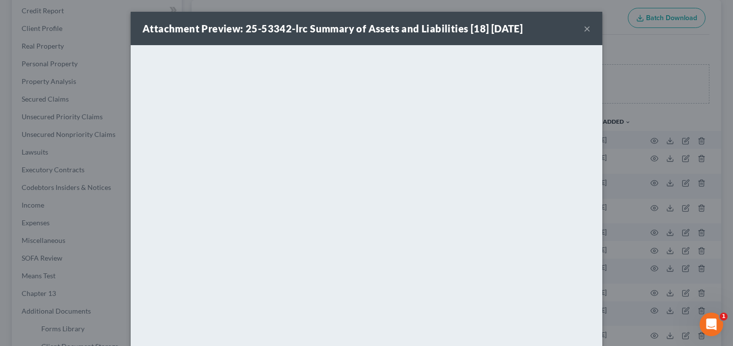
click at [584, 29] on button "×" at bounding box center [587, 29] width 7 height 12
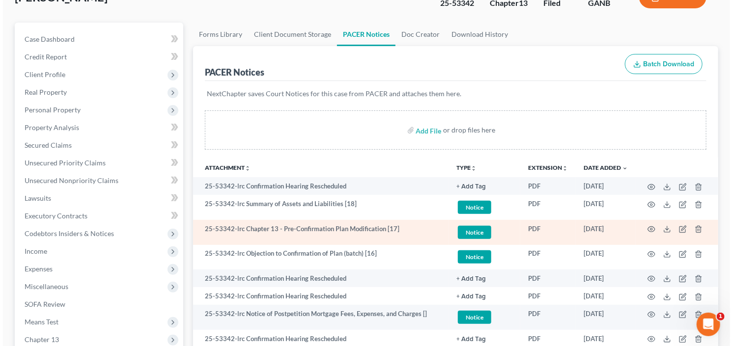
scroll to position [0, 0]
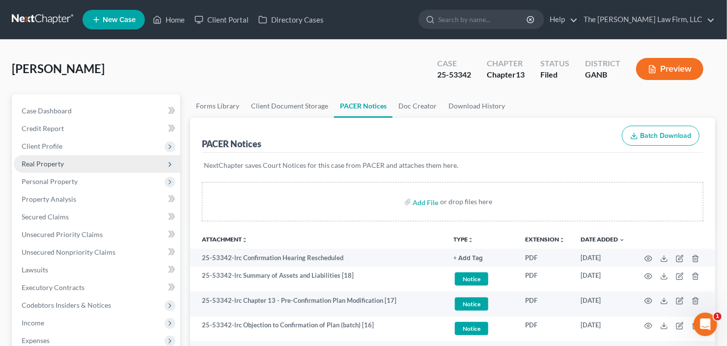
click at [58, 162] on span "Real Property" at bounding box center [43, 164] width 42 height 8
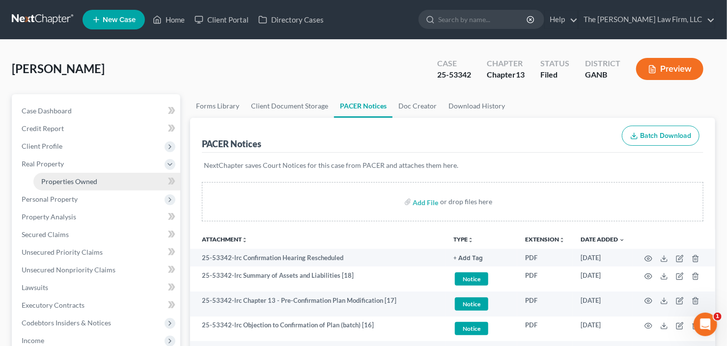
click at [62, 183] on span "Properties Owned" at bounding box center [69, 181] width 56 height 8
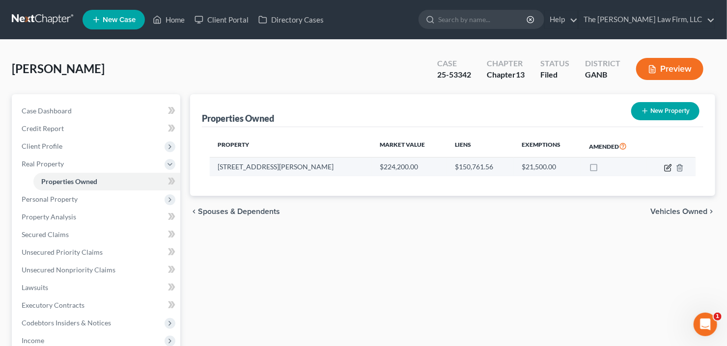
click at [666, 167] on icon "button" at bounding box center [668, 168] width 8 height 8
select select "10"
select select "3"
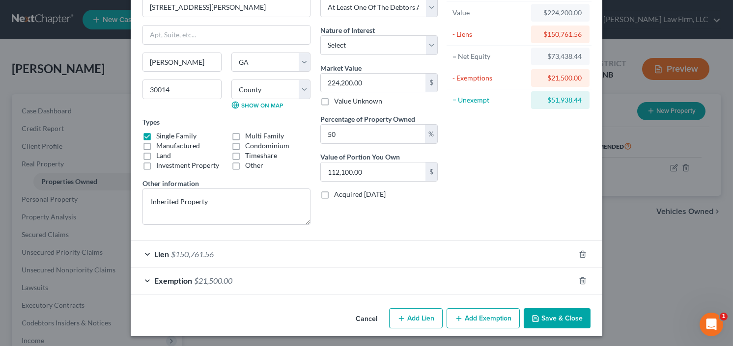
click at [315, 283] on div "Exemption $21,500.00" at bounding box center [353, 281] width 444 height 26
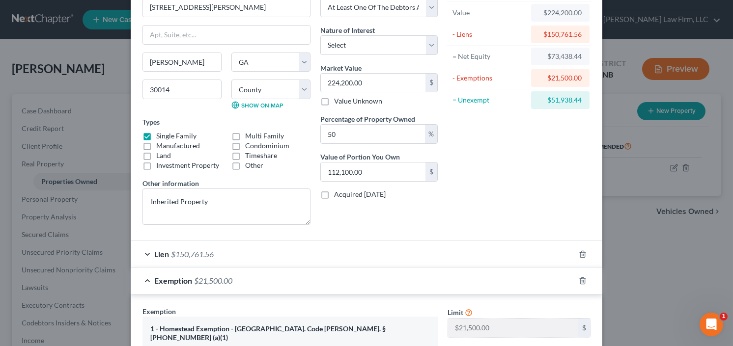
scroll to position [215, 0]
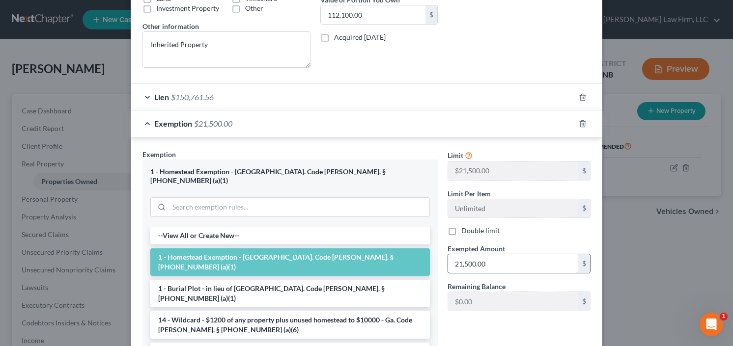
click at [506, 264] on input "21,500.00" at bounding box center [513, 263] width 130 height 19
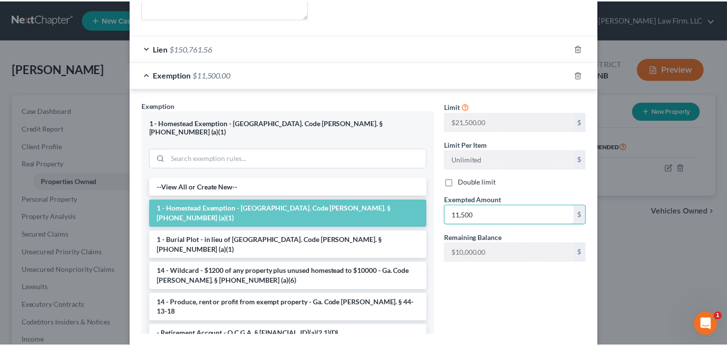
scroll to position [312, 0]
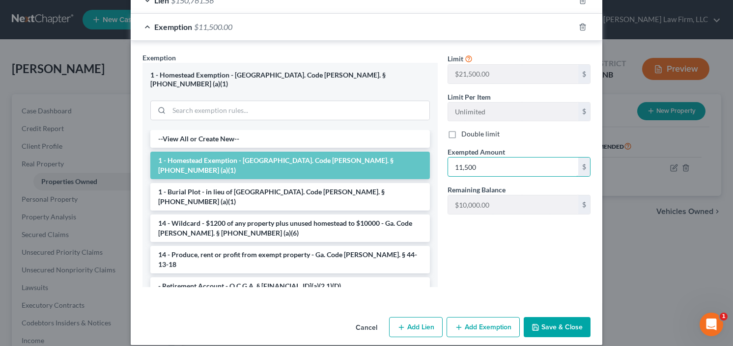
type input "11,500"
click at [557, 317] on button "Save & Close" at bounding box center [557, 327] width 67 height 21
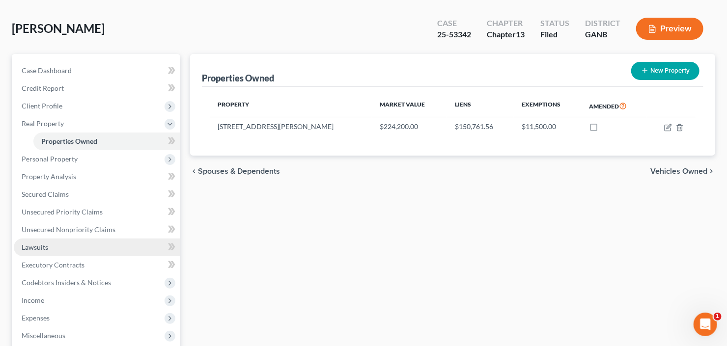
scroll to position [79, 0]
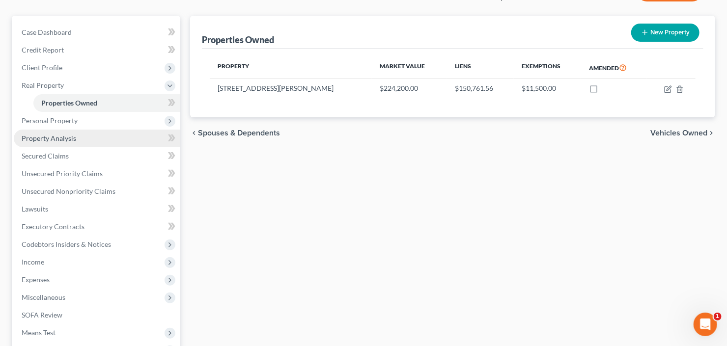
click at [80, 137] on link "Property Analysis" at bounding box center [97, 139] width 167 height 18
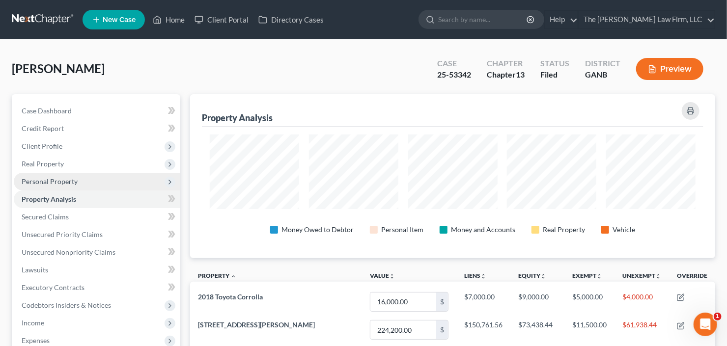
click at [100, 183] on span "Personal Property" at bounding box center [97, 182] width 167 height 18
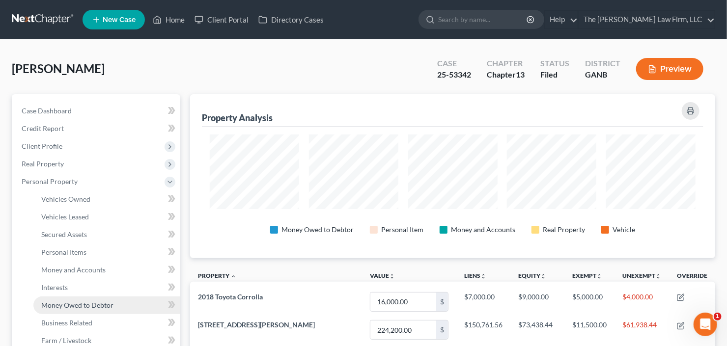
click at [85, 301] on span "Money Owed to Debtor" at bounding box center [77, 305] width 72 height 8
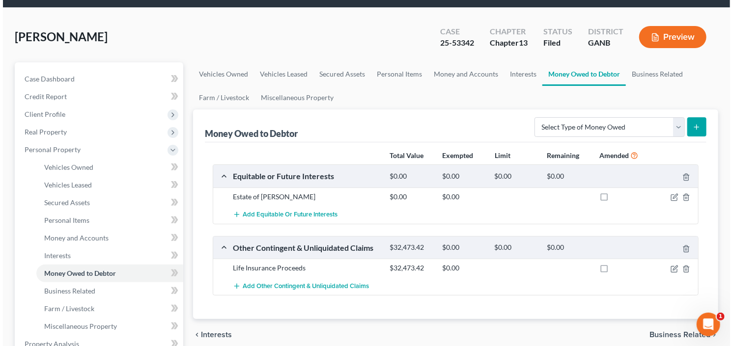
scroll to position [79, 0]
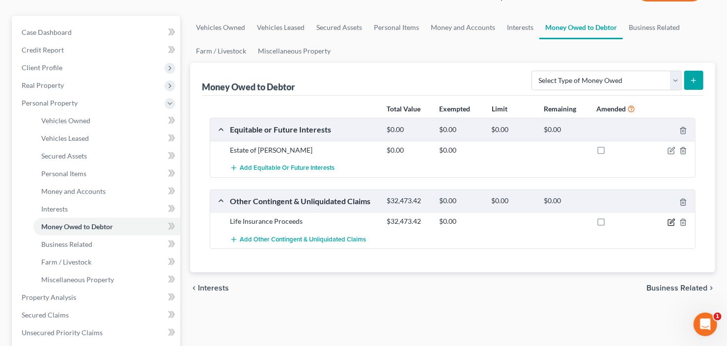
click at [675, 220] on icon "button" at bounding box center [672, 223] width 8 height 8
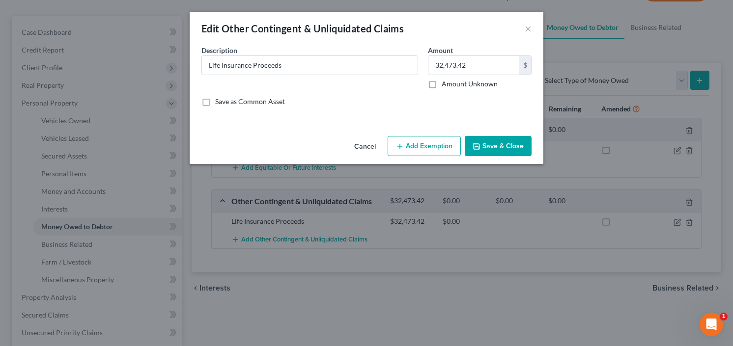
click at [421, 146] on button "Add Exemption" at bounding box center [424, 146] width 73 height 21
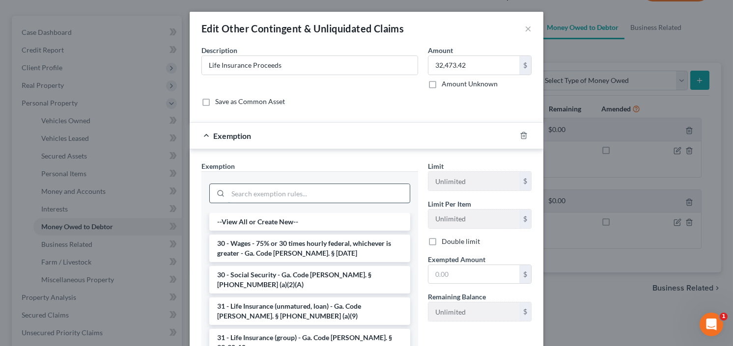
click at [310, 192] on input "search" at bounding box center [319, 193] width 182 height 19
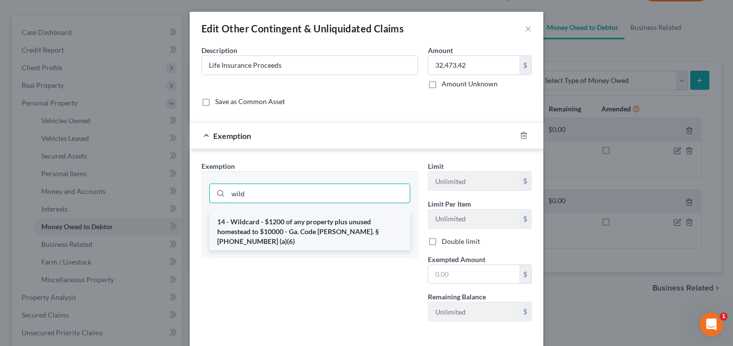
type input "wild"
click at [299, 229] on li "14 - Wildcard - $1200 of any property plus unused homestead to $10000 - Ga. Cod…" at bounding box center [309, 231] width 201 height 37
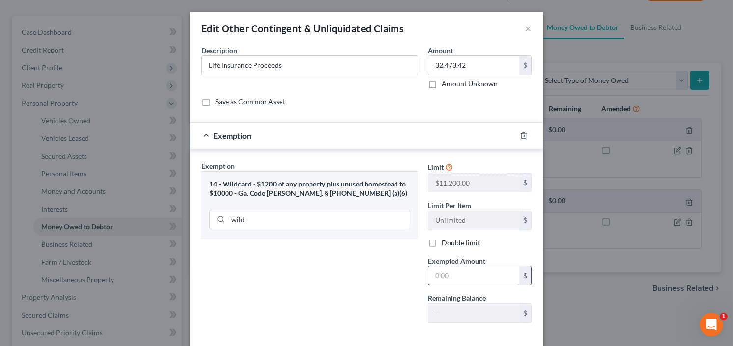
click at [448, 268] on input "text" at bounding box center [473, 276] width 91 height 19
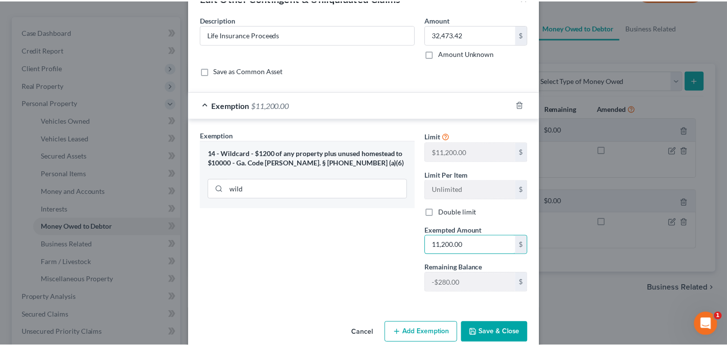
scroll to position [45, 0]
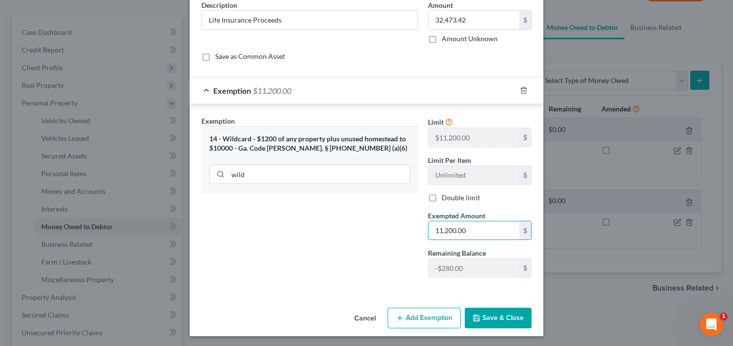
type input "11,200.00"
click at [499, 318] on button "Save & Close" at bounding box center [498, 318] width 67 height 21
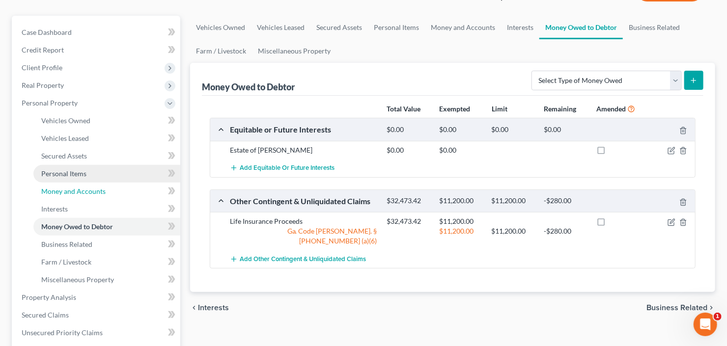
drag, startPoint x: 73, startPoint y: 192, endPoint x: 126, endPoint y: 182, distance: 54.4
click at [73, 192] on span "Money and Accounts" at bounding box center [73, 191] width 64 height 8
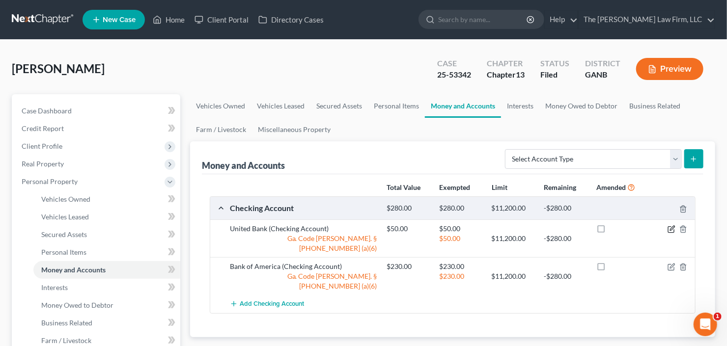
click at [671, 229] on icon "button" at bounding box center [672, 229] width 8 height 8
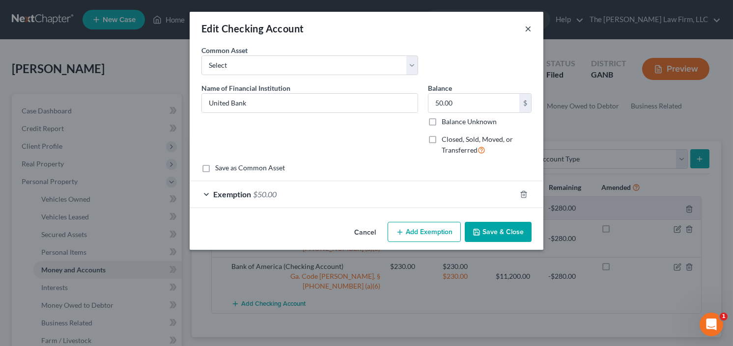
click at [528, 30] on button "×" at bounding box center [528, 29] width 7 height 12
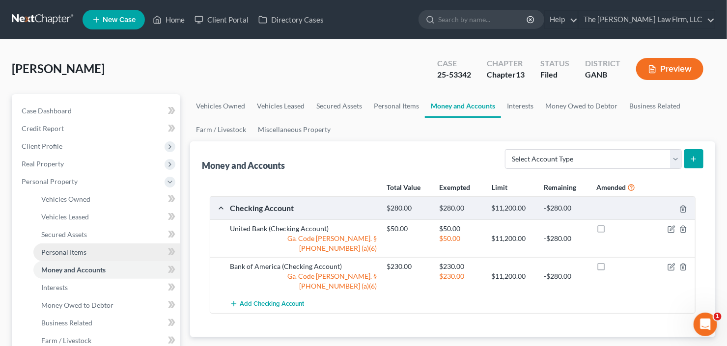
click at [73, 256] on link "Personal Items" at bounding box center [106, 253] width 147 height 18
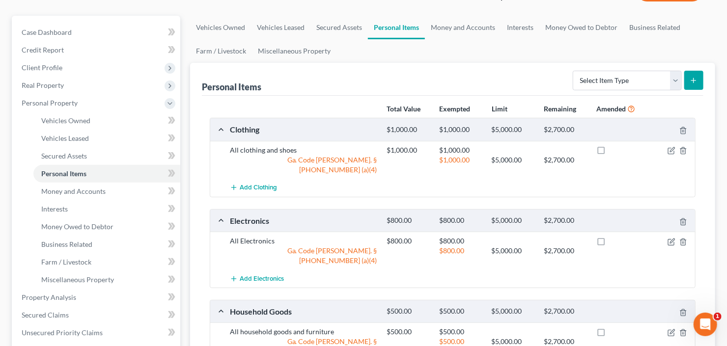
scroll to position [157, 0]
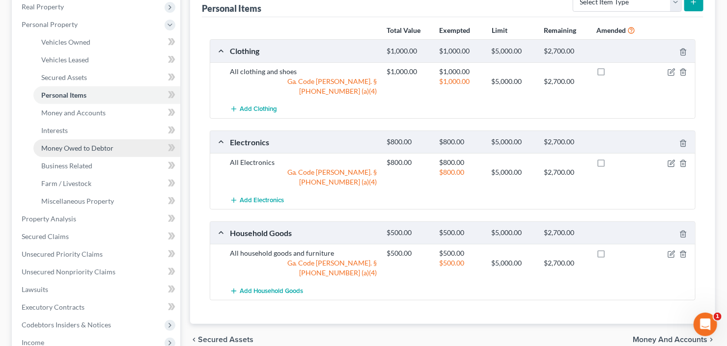
click at [75, 147] on span "Money Owed to Debtor" at bounding box center [77, 148] width 72 height 8
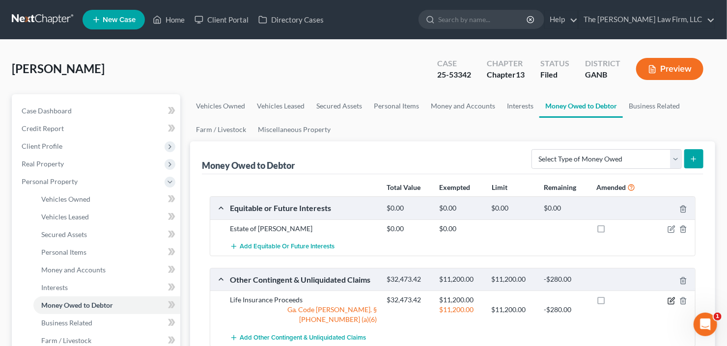
click at [670, 299] on icon "button" at bounding box center [672, 301] width 8 height 8
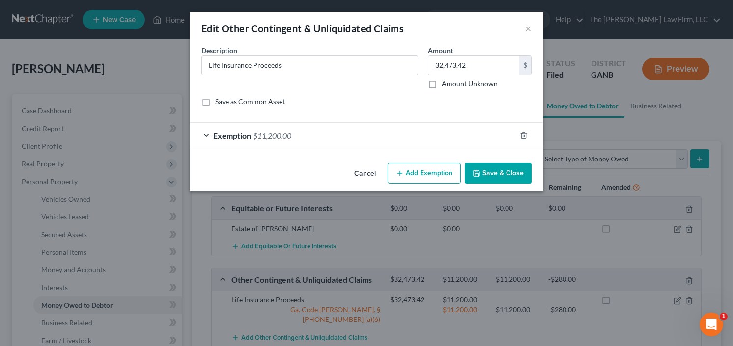
click at [422, 170] on button "Add Exemption" at bounding box center [424, 173] width 73 height 21
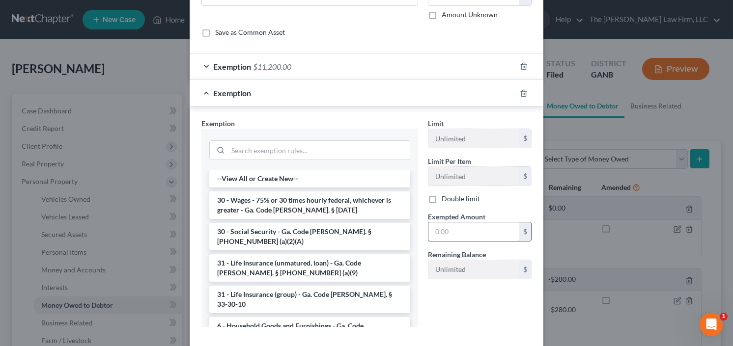
scroll to position [118, 0]
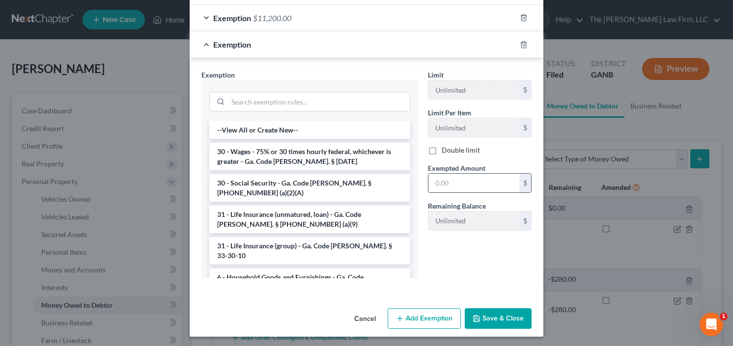
click at [463, 184] on input "text" at bounding box center [473, 183] width 91 height 19
type input "10,500"
click at [489, 319] on button "Save & Close" at bounding box center [498, 318] width 67 height 21
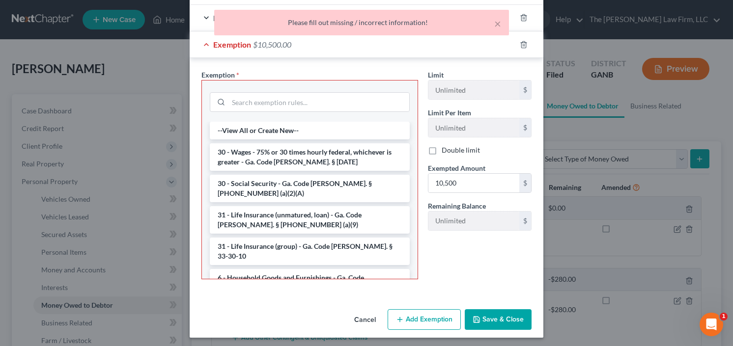
click at [478, 67] on div "Exemption Set must be selected for CA. Exemption * --View All or Create New-- 3…" at bounding box center [367, 177] width 354 height 238
click at [364, 321] on button "Cancel" at bounding box center [364, 320] width 37 height 20
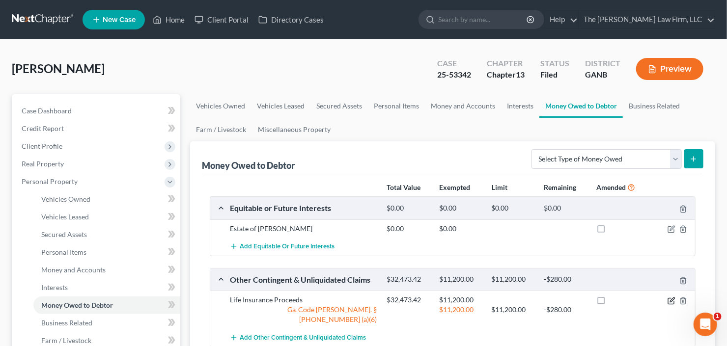
click at [670, 299] on icon "button" at bounding box center [672, 301] width 8 height 8
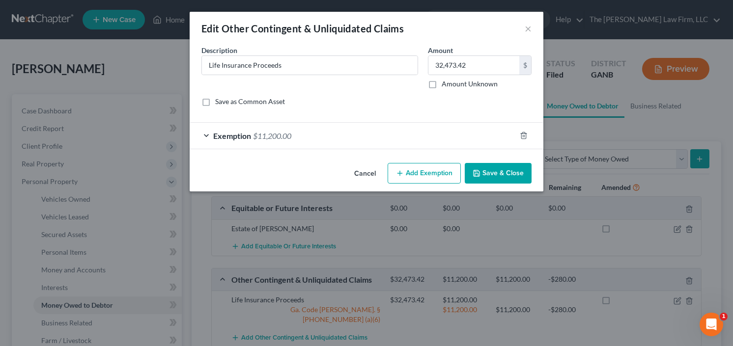
click at [301, 129] on div "Exemption $11,200.00" at bounding box center [353, 136] width 326 height 26
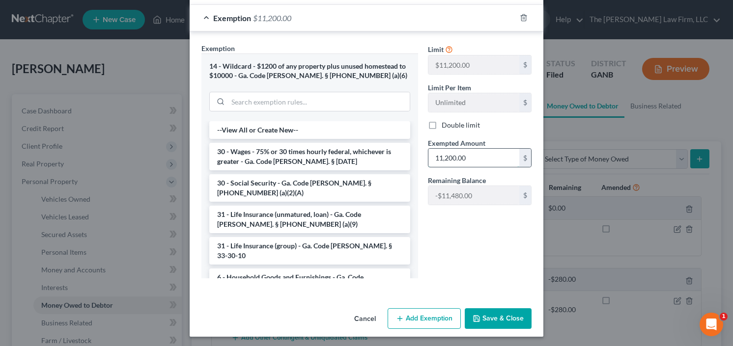
click at [480, 149] on input "11,200.00" at bounding box center [473, 158] width 91 height 19
type input "10,500.00"
click at [495, 315] on button "Save & Close" at bounding box center [498, 318] width 67 height 21
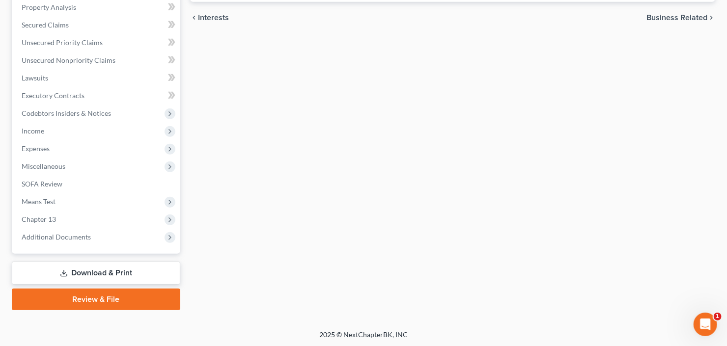
drag, startPoint x: 82, startPoint y: 270, endPoint x: 196, endPoint y: 248, distance: 116.5
click at [82, 270] on link "Download & Print" at bounding box center [96, 273] width 168 height 23
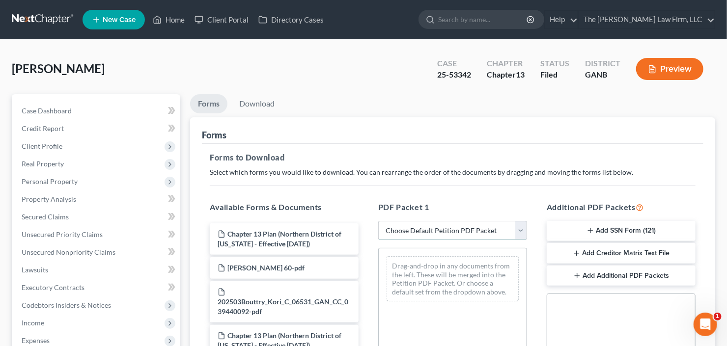
click at [428, 224] on select "Choose Default Petition PDF Packet Complete Bankruptcy Petition (all forms and …" at bounding box center [452, 231] width 149 height 20
select select "2"
click at [378, 221] on select "Choose Default Petition PDF Packet Complete Bankruptcy Petition (all forms and …" at bounding box center [452, 231] width 149 height 20
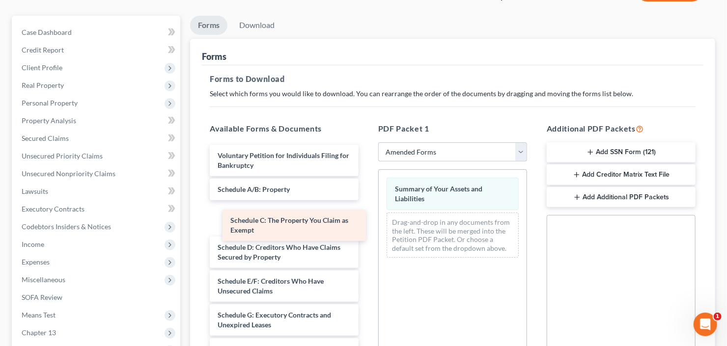
drag, startPoint x: 278, startPoint y: 216, endPoint x: 507, endPoint y: 216, distance: 229.4
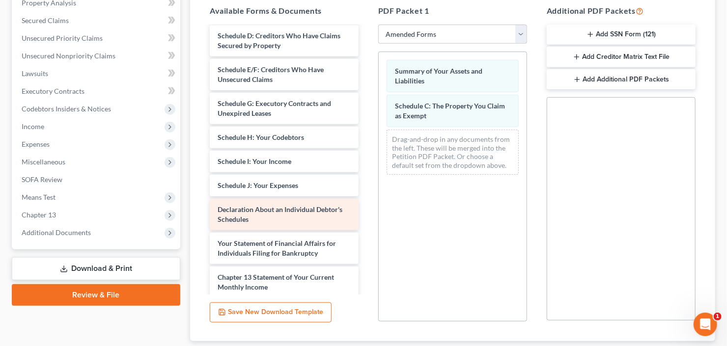
scroll to position [118, 0]
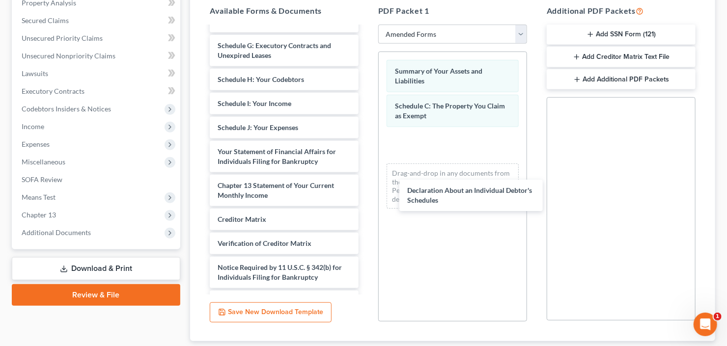
drag, startPoint x: 266, startPoint y: 159, endPoint x: 465, endPoint y: 165, distance: 199.5
click at [366, 190] on div "Declaration About an Individual Debtor's Schedules Voluntary Petition for Indiv…" at bounding box center [284, 110] width 165 height 403
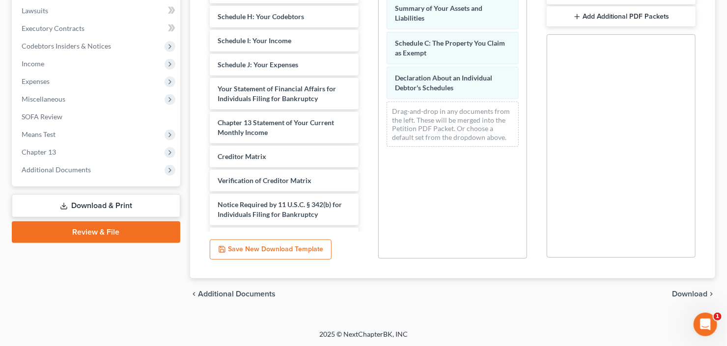
click at [699, 296] on span "Download" at bounding box center [689, 294] width 35 height 8
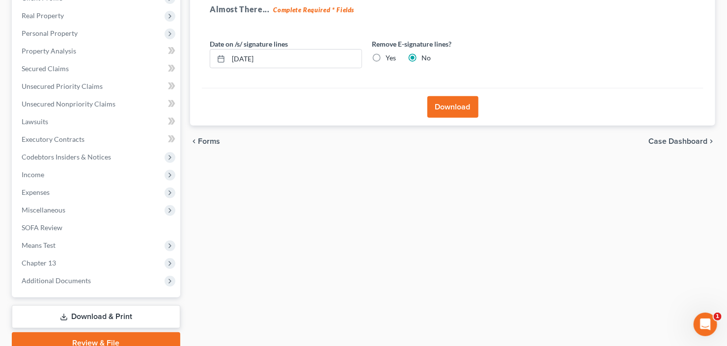
scroll to position [0, 0]
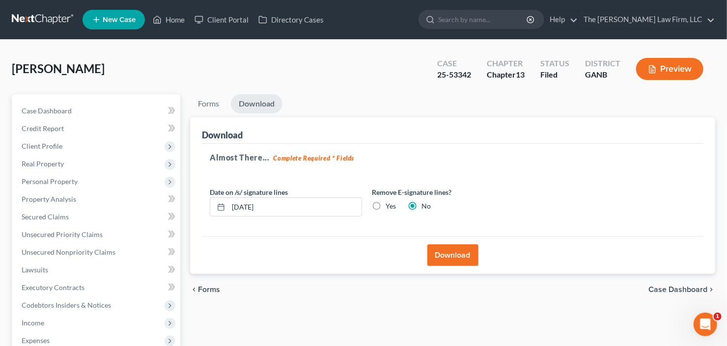
click at [436, 260] on button "Download" at bounding box center [452, 256] width 51 height 22
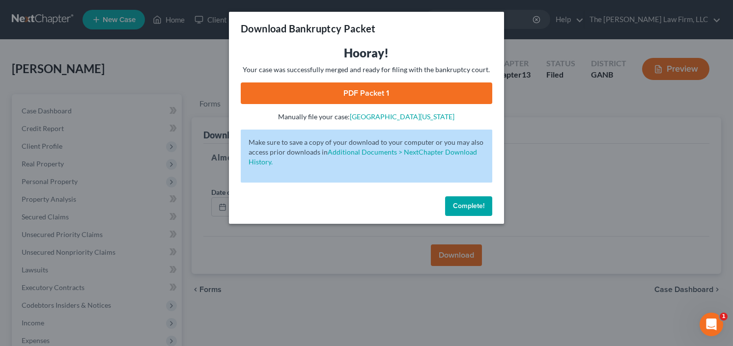
click at [381, 96] on link "PDF Packet 1" at bounding box center [367, 94] width 252 height 22
click at [462, 212] on button "Complete!" at bounding box center [468, 206] width 47 height 20
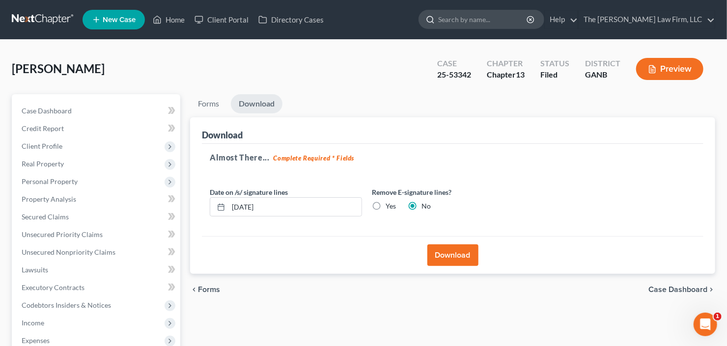
click at [487, 16] on input "search" at bounding box center [483, 19] width 90 height 18
type input "jaynes"
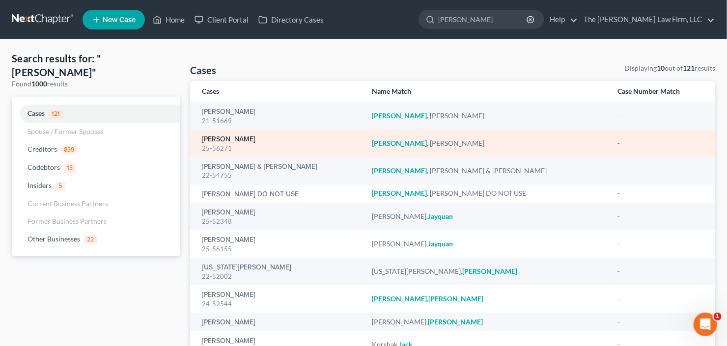
click at [219, 140] on link "Jaynes, William" at bounding box center [229, 139] width 54 height 7
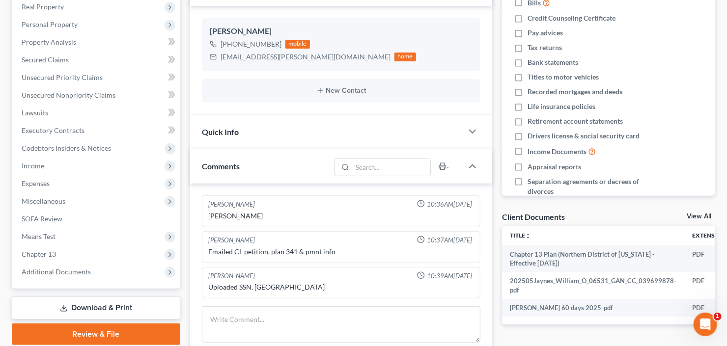
scroll to position [236, 0]
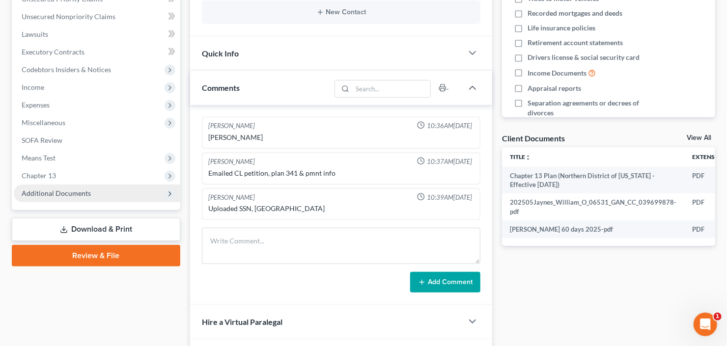
click at [59, 193] on span "Additional Documents" at bounding box center [56, 193] width 69 height 8
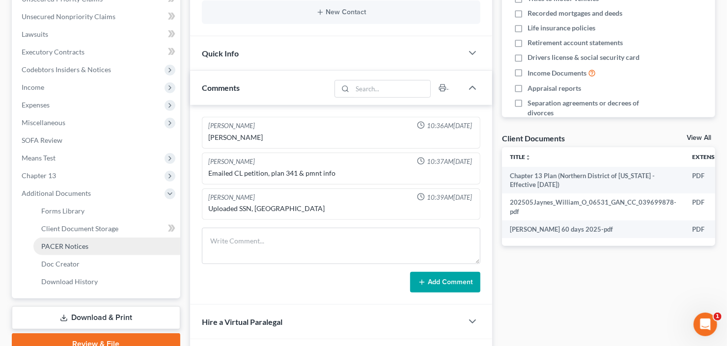
click at [78, 247] on span "PACER Notices" at bounding box center [64, 246] width 47 height 8
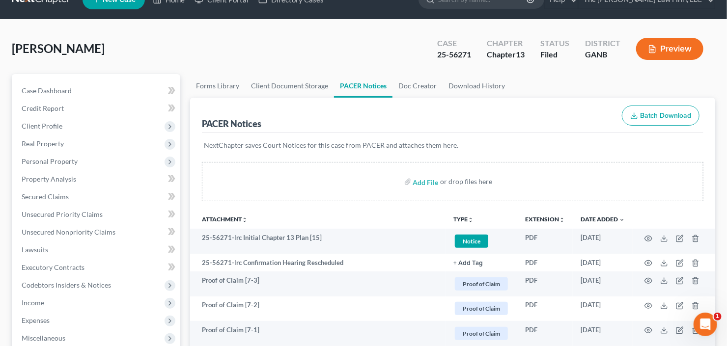
scroll to position [39, 0]
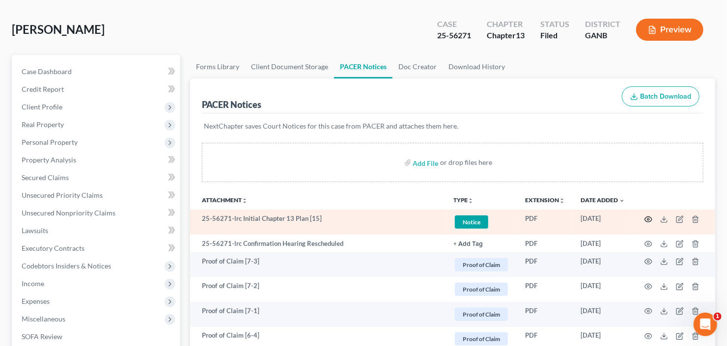
click at [649, 220] on icon "button" at bounding box center [649, 220] width 8 height 8
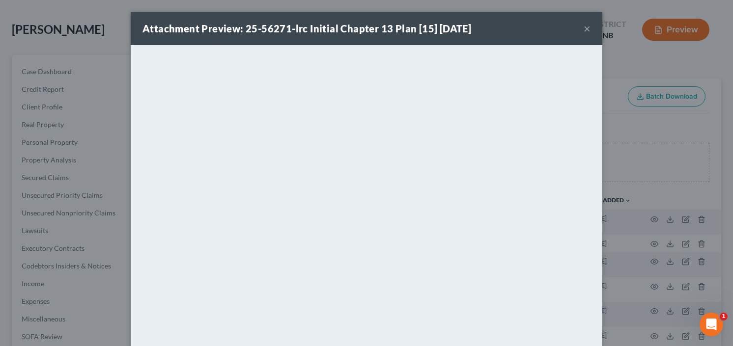
click at [584, 28] on button "×" at bounding box center [587, 29] width 7 height 12
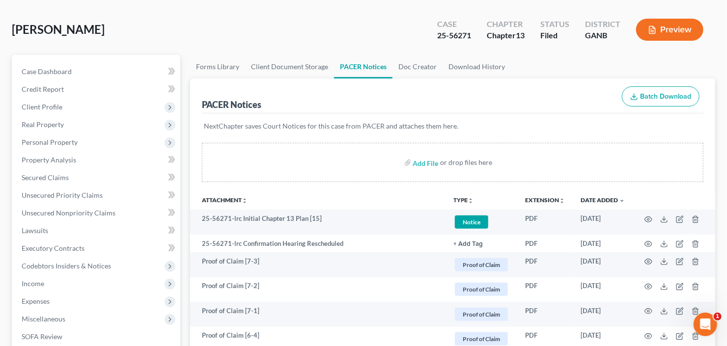
scroll to position [118, 0]
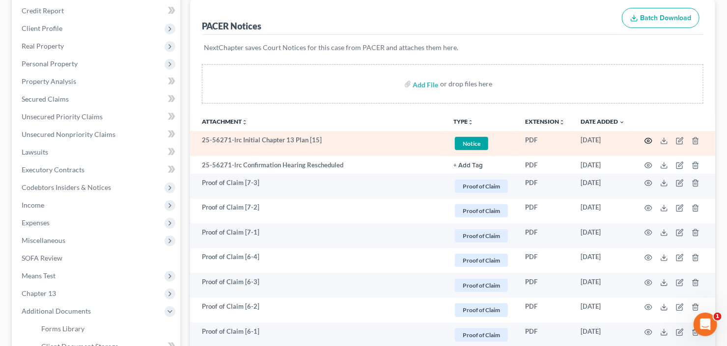
click at [651, 137] on icon "button" at bounding box center [649, 141] width 8 height 8
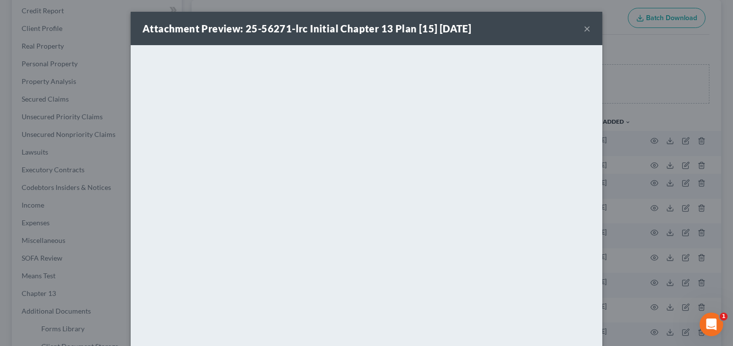
click at [588, 27] on div "Attachment Preview: 25-56271-lrc Initial Chapter 13 Plan [15] 08/29/2025 ×" at bounding box center [367, 28] width 472 height 33
click at [586, 28] on button "×" at bounding box center [587, 29] width 7 height 12
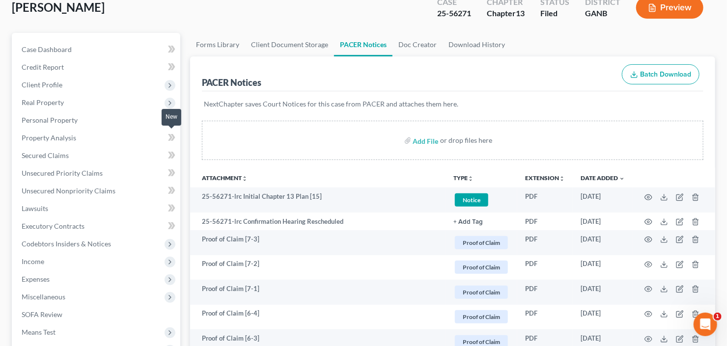
scroll to position [0, 0]
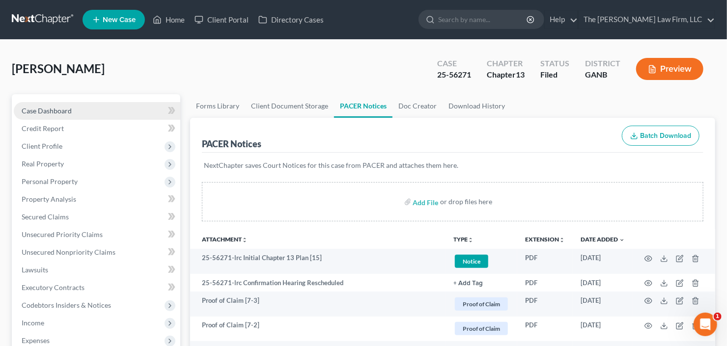
click at [49, 109] on span "Case Dashboard" at bounding box center [47, 111] width 50 height 8
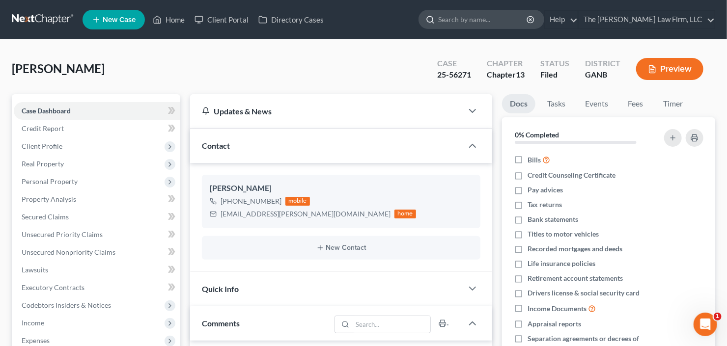
click at [494, 22] on input "search" at bounding box center [483, 19] width 90 height 18
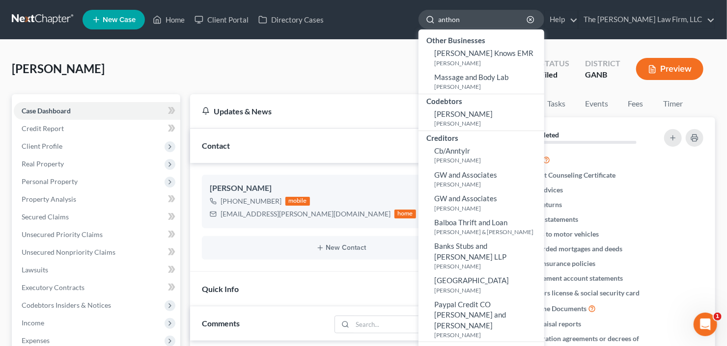
type input "anthony"
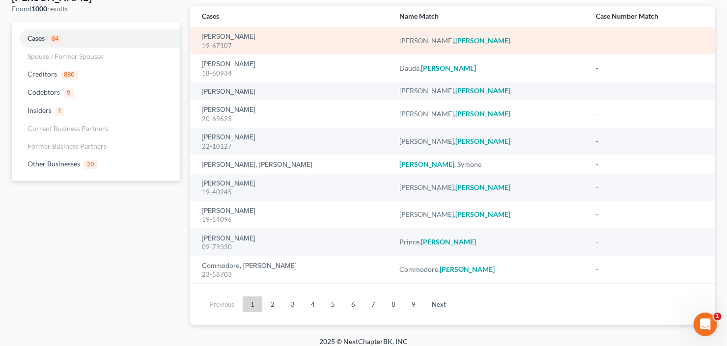
scroll to position [79, 0]
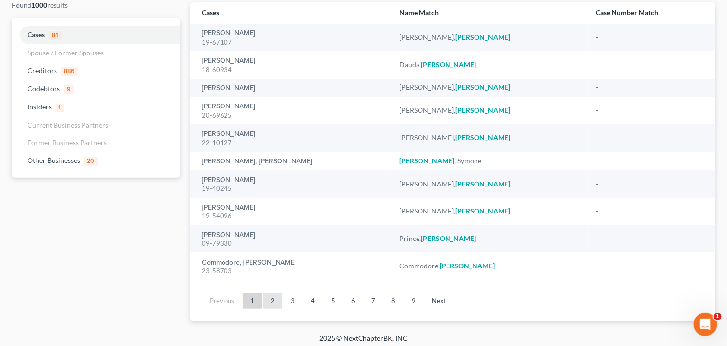
click at [269, 303] on link "2" at bounding box center [273, 301] width 20 height 16
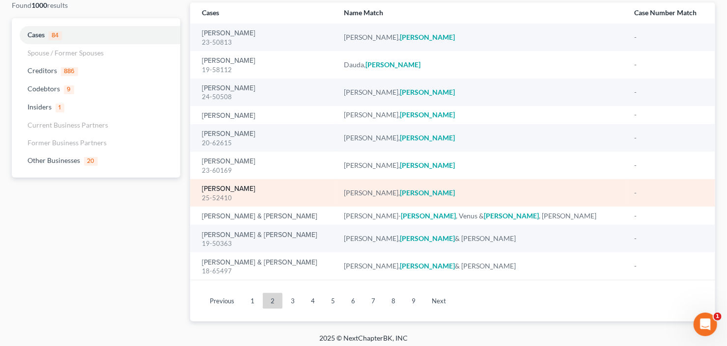
click at [215, 186] on link "Weaver, Anthony" at bounding box center [229, 189] width 54 height 7
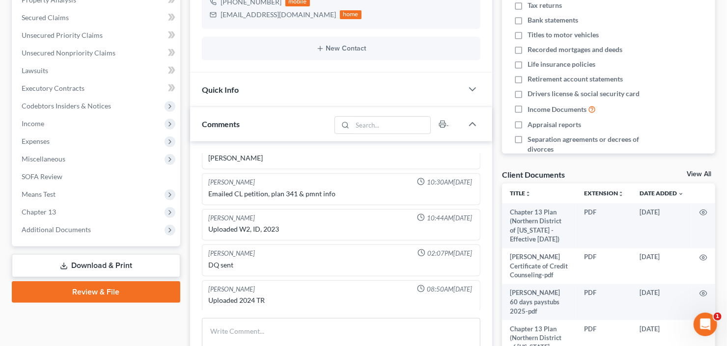
scroll to position [275, 0]
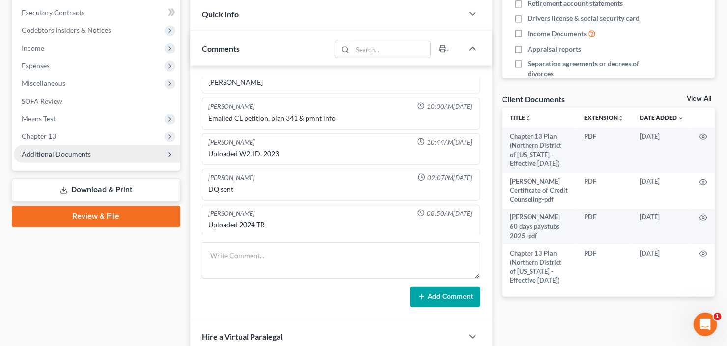
click at [68, 152] on span "Additional Documents" at bounding box center [56, 154] width 69 height 8
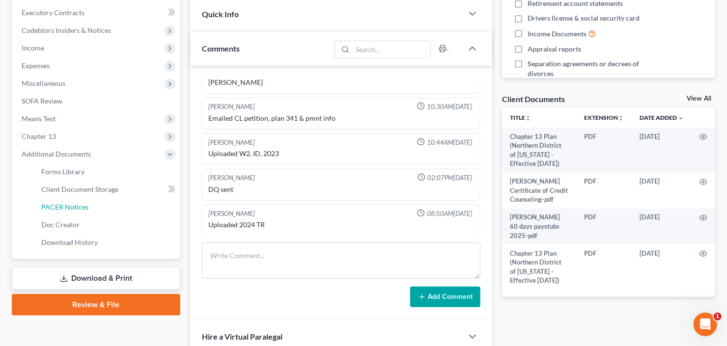
drag, startPoint x: 87, startPoint y: 206, endPoint x: 188, endPoint y: 178, distance: 104.5
click at [86, 206] on span "PACER Notices" at bounding box center [64, 207] width 47 height 8
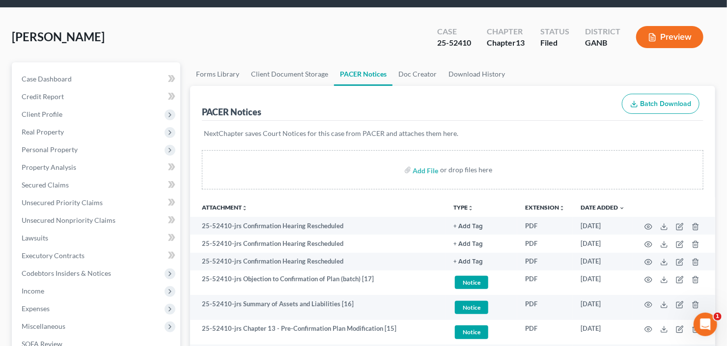
scroll to position [79, 0]
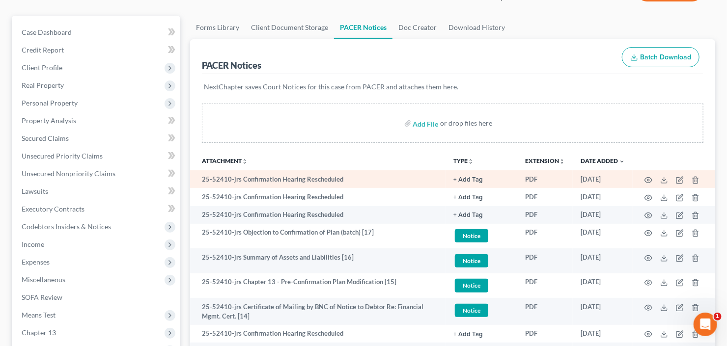
click at [644, 177] on td at bounding box center [674, 179] width 83 height 18
click at [645, 177] on icon "button" at bounding box center [649, 180] width 8 height 8
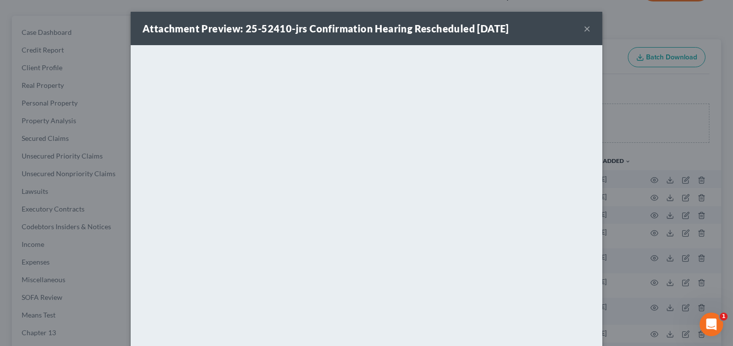
click at [584, 27] on button "×" at bounding box center [587, 29] width 7 height 12
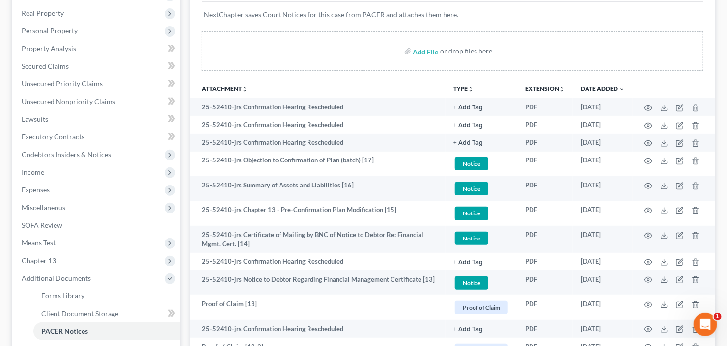
scroll to position [157, 0]
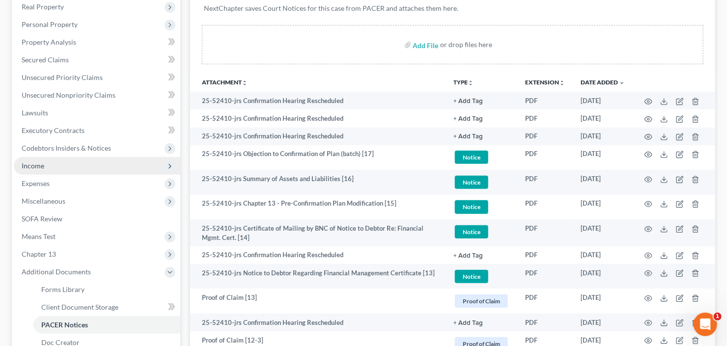
click at [46, 161] on span "Income" at bounding box center [97, 166] width 167 height 18
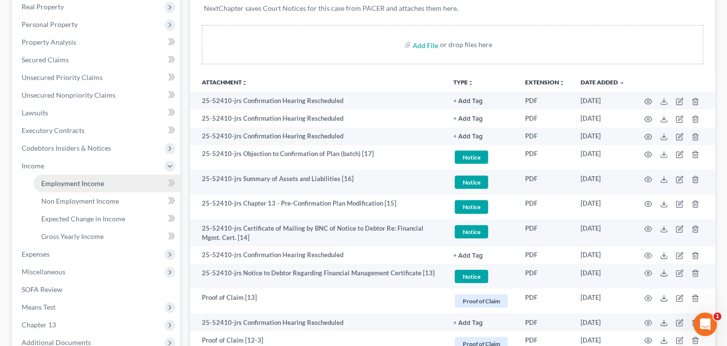
click at [61, 183] on span "Employment Income" at bounding box center [72, 183] width 63 height 8
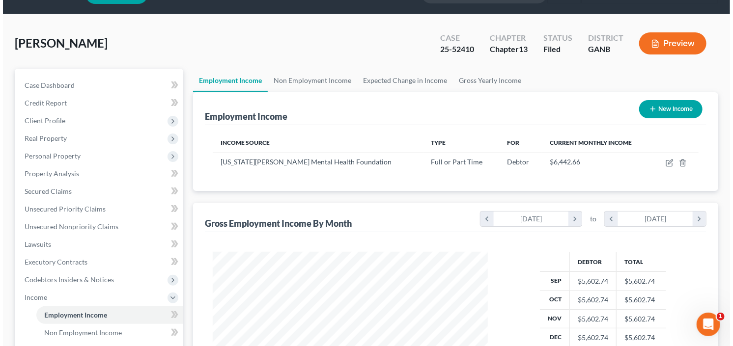
scroll to position [39, 0]
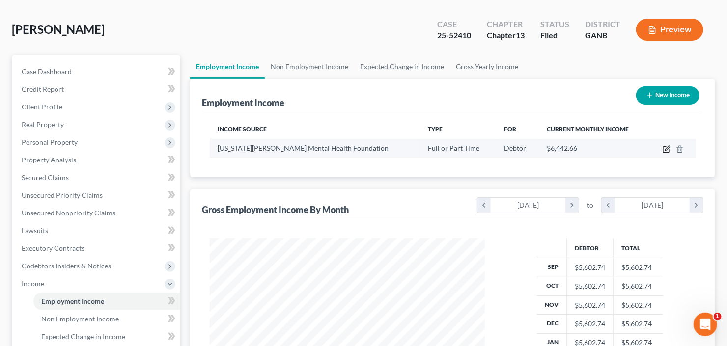
click at [665, 151] on icon "button" at bounding box center [667, 149] width 8 height 8
select select "0"
select select "10"
select select "1"
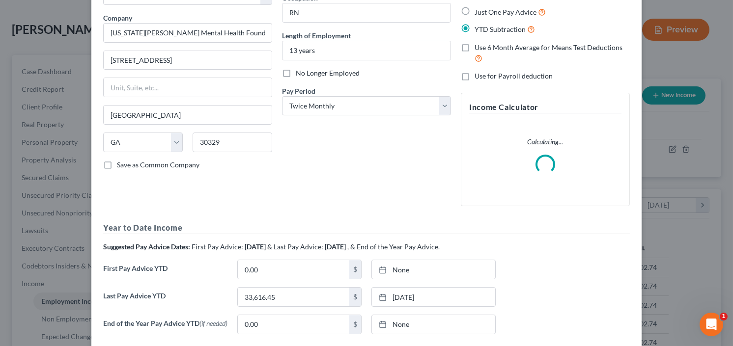
scroll to position [155, 0]
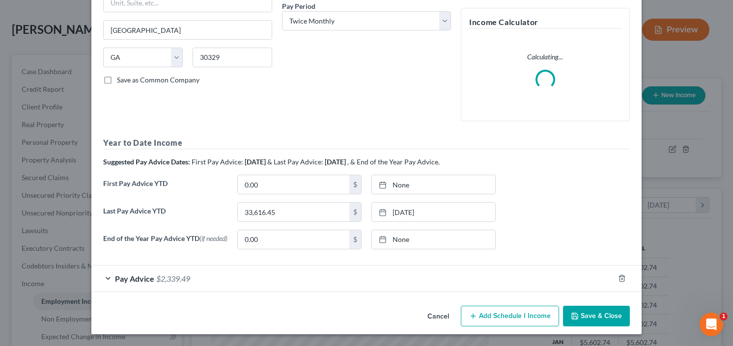
click at [158, 277] on span "$2,339.49" at bounding box center [173, 278] width 34 height 9
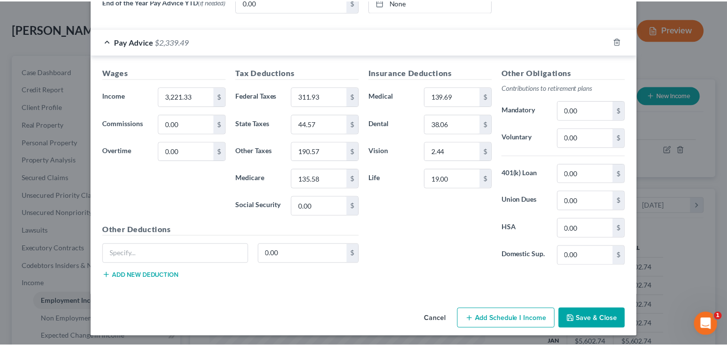
scroll to position [447, 0]
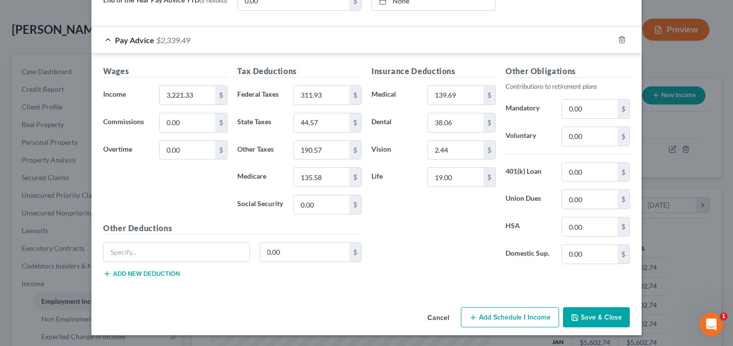
click at [605, 318] on button "Save & Close" at bounding box center [596, 318] width 67 height 21
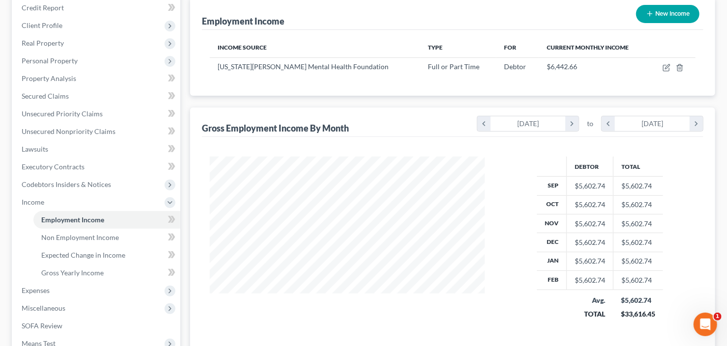
scroll to position [196, 0]
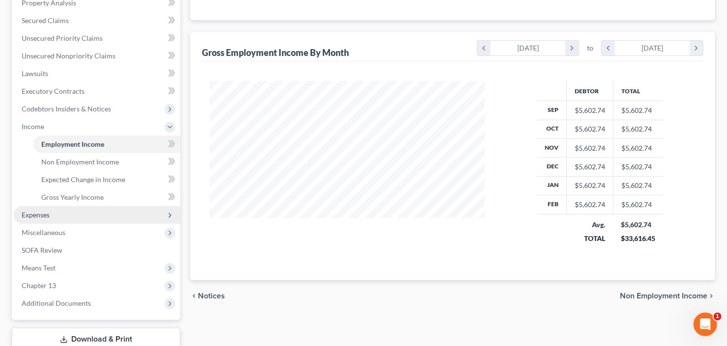
click at [62, 218] on span "Expenses" at bounding box center [97, 215] width 167 height 18
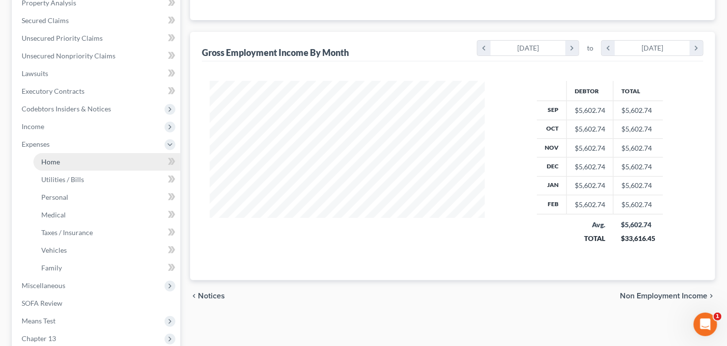
click at [70, 163] on link "Home" at bounding box center [106, 162] width 147 height 18
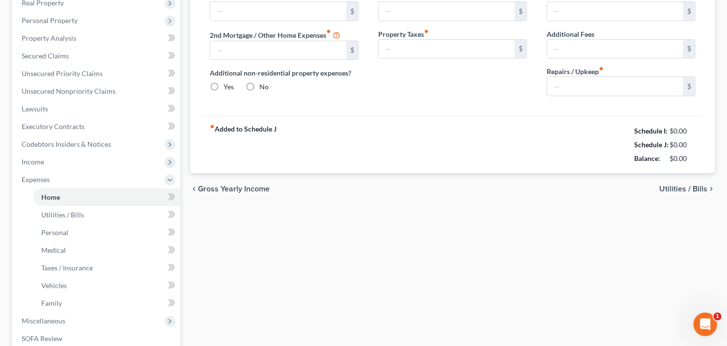
type input "1,140.00"
type input "0.00"
radio input "true"
type input "0.00"
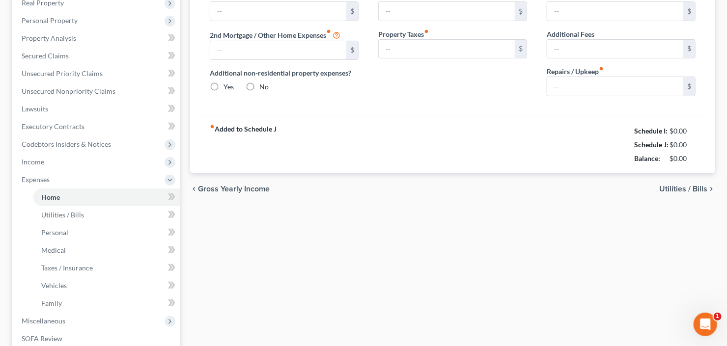
type input "0.00"
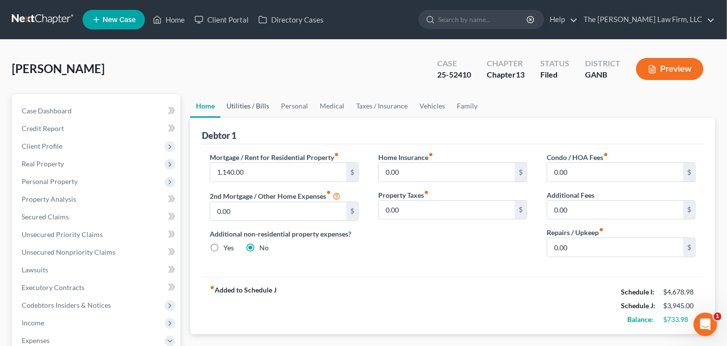
click at [249, 105] on link "Utilities / Bills" at bounding box center [248, 106] width 55 height 24
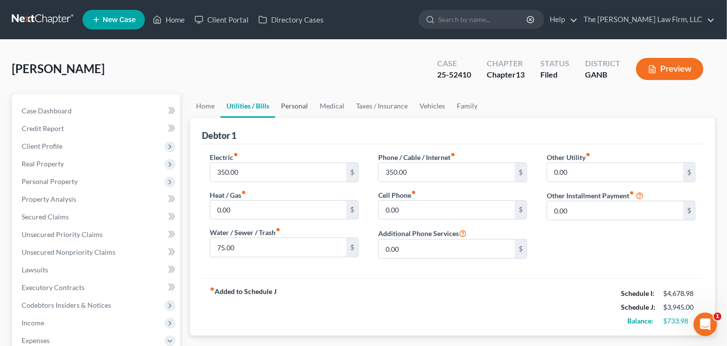
click at [292, 102] on link "Personal" at bounding box center [294, 106] width 39 height 24
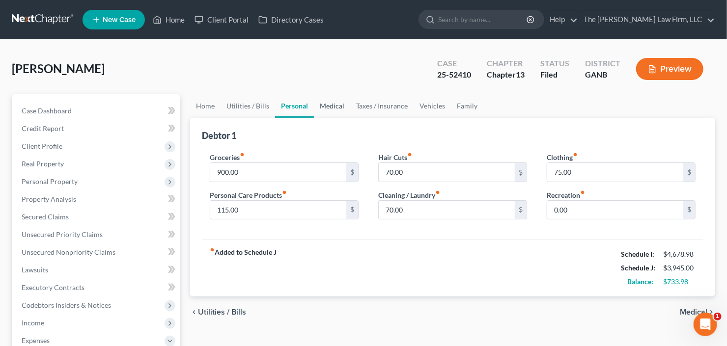
click at [340, 107] on link "Medical" at bounding box center [332, 106] width 36 height 24
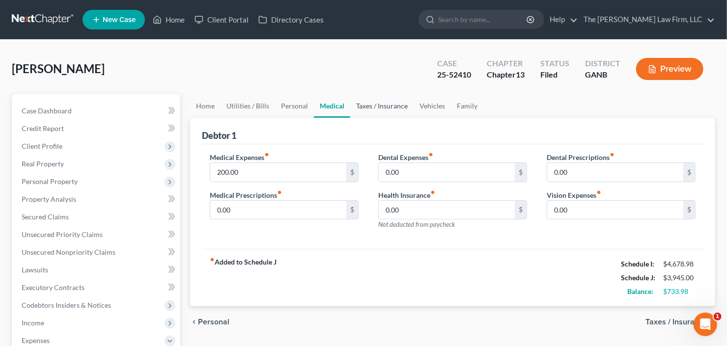
click at [370, 108] on link "Taxes / Insurance" at bounding box center [381, 106] width 63 height 24
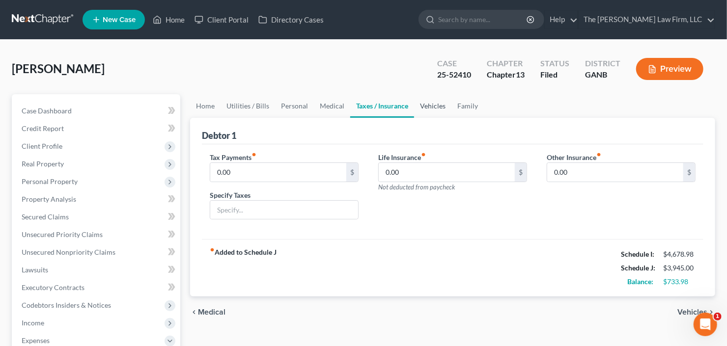
click at [430, 108] on link "Vehicles" at bounding box center [432, 106] width 37 height 24
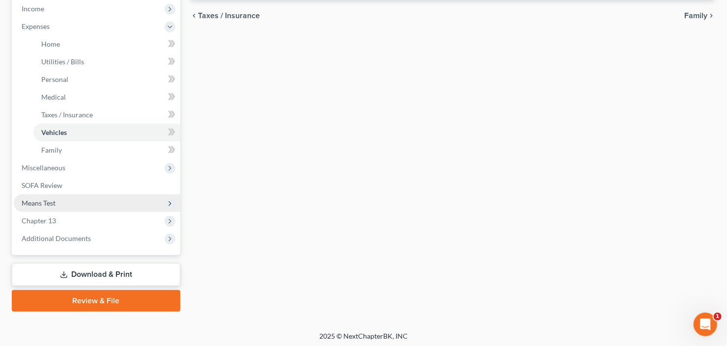
click at [67, 205] on span "Means Test" at bounding box center [97, 204] width 167 height 18
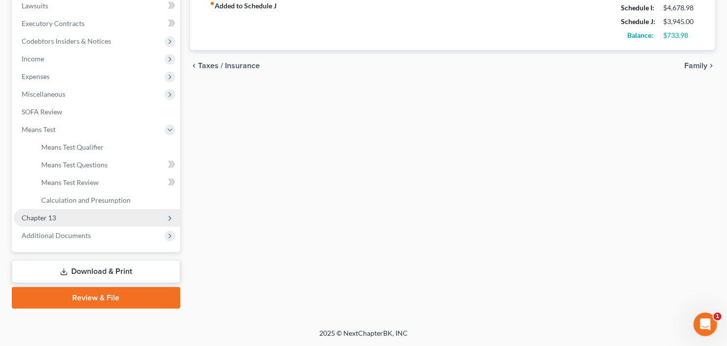
scroll to position [263, 0]
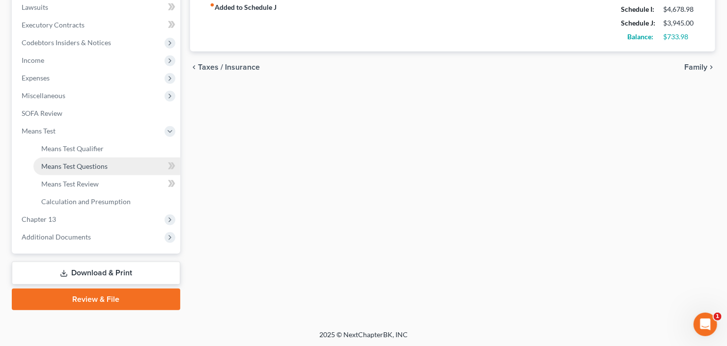
click at [88, 164] on span "Means Test Questions" at bounding box center [74, 166] width 66 height 8
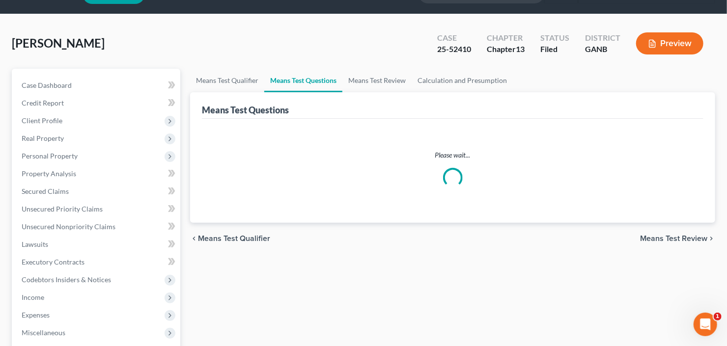
scroll to position [39, 0]
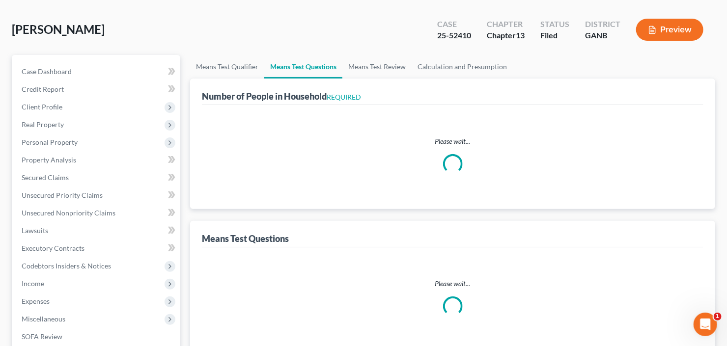
select select "1"
select select "60"
select select "2"
select select "60"
select select "1"
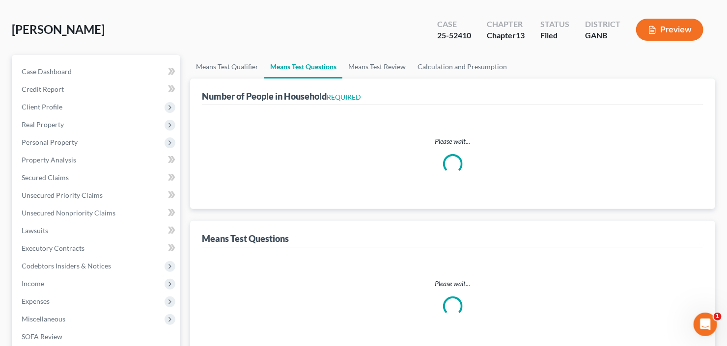
select select "1"
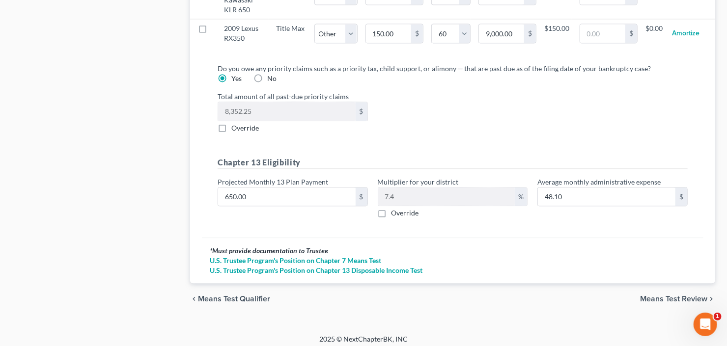
scroll to position [1088, 0]
click at [281, 198] on input "650.00" at bounding box center [287, 196] width 138 height 19
type input "7"
type input "0.51"
type input "73"
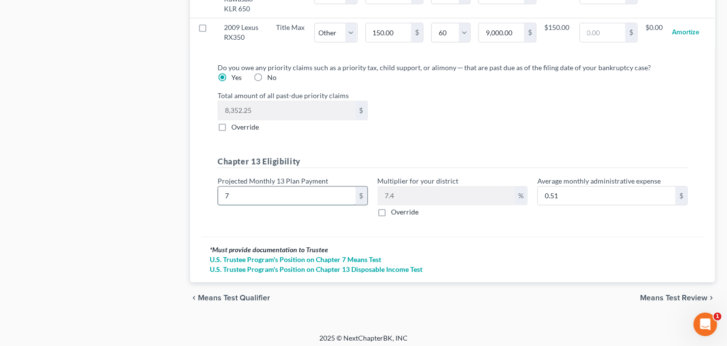
type input "5.40"
type input "734"
type input "54.31"
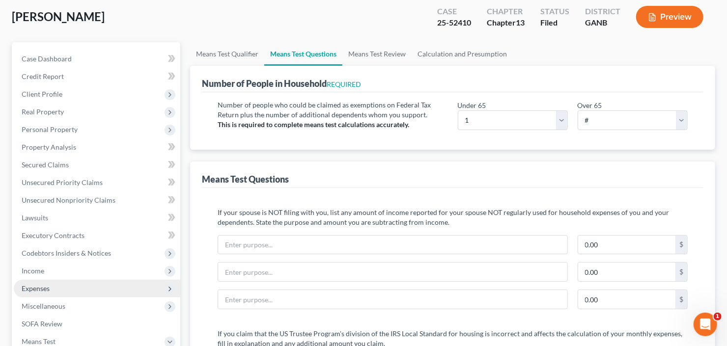
scroll to position [66, 0]
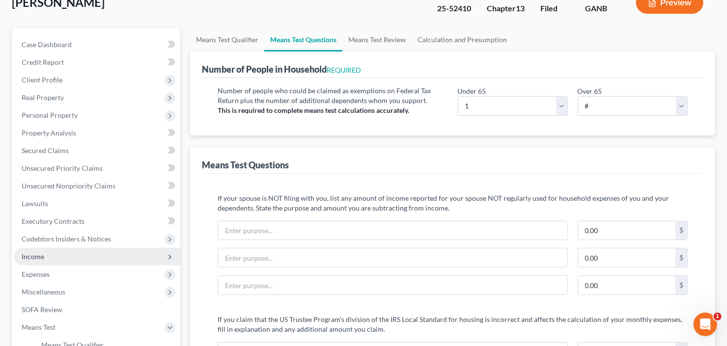
type input "734.00"
click at [64, 253] on span "Income" at bounding box center [97, 257] width 167 height 18
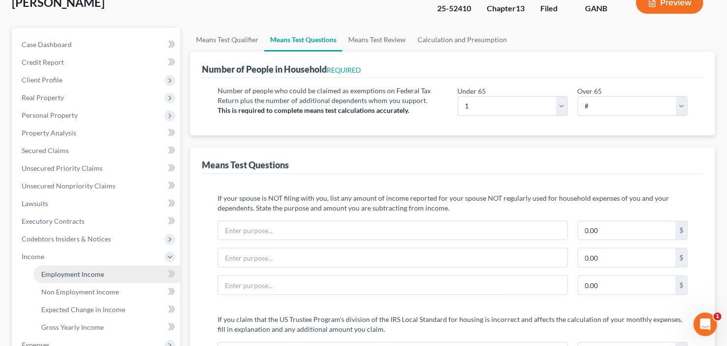
click at [74, 274] on span "Employment Income" at bounding box center [72, 274] width 63 height 8
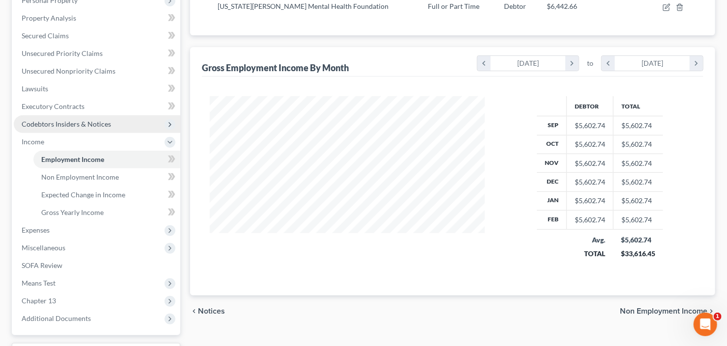
scroll to position [263, 0]
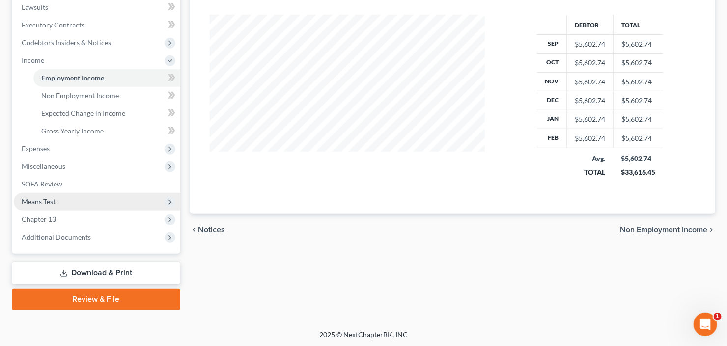
drag, startPoint x: 59, startPoint y: 199, endPoint x: 68, endPoint y: 194, distance: 10.4
click at [59, 199] on span "Means Test" at bounding box center [97, 202] width 167 height 18
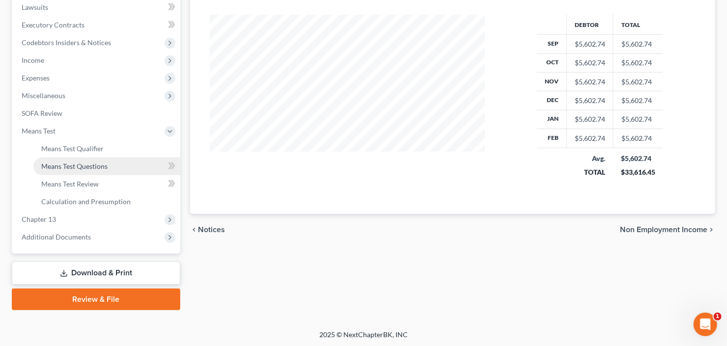
click at [76, 169] on link "Means Test Questions" at bounding box center [106, 167] width 147 height 18
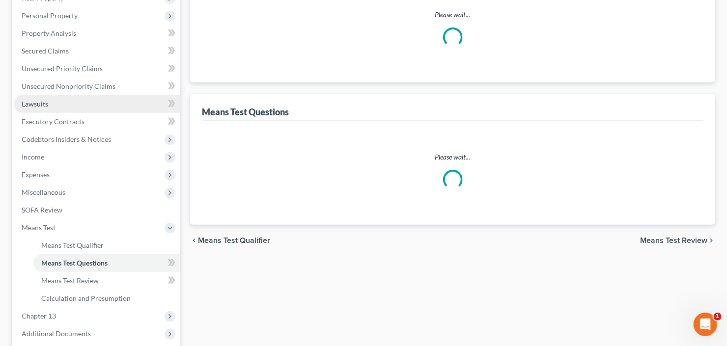
select select "1"
select select "60"
select select "2"
select select "60"
select select "1"
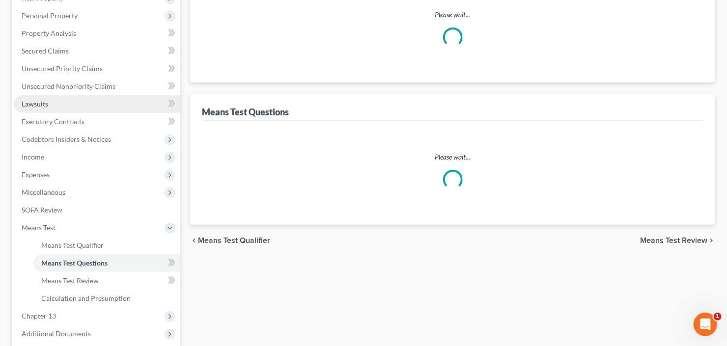
select select "1"
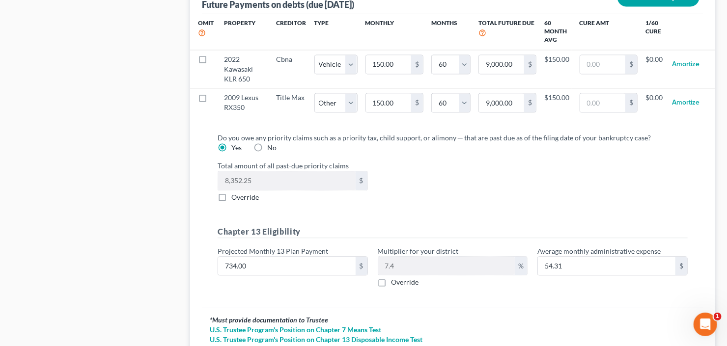
scroll to position [1022, 0]
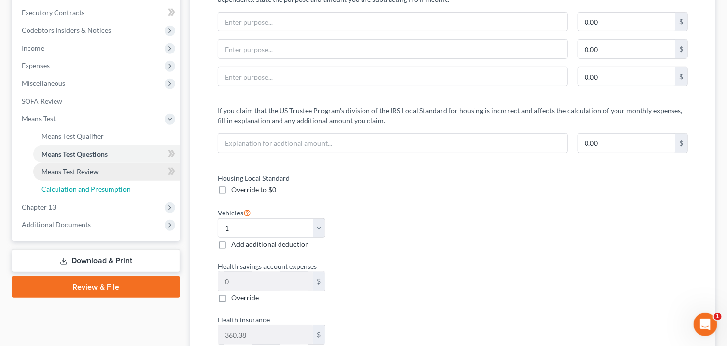
click at [80, 188] on span "Calculation and Presumption" at bounding box center [85, 189] width 89 height 8
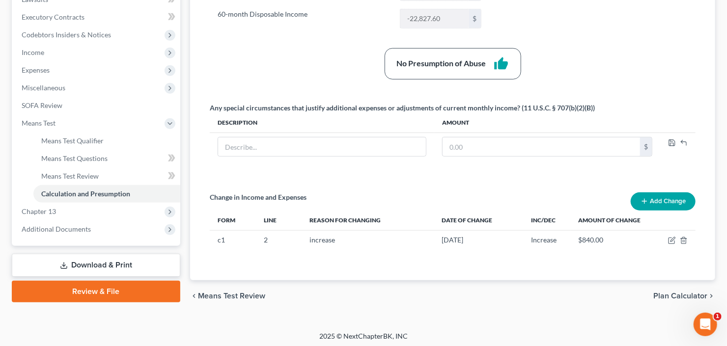
scroll to position [153, 0]
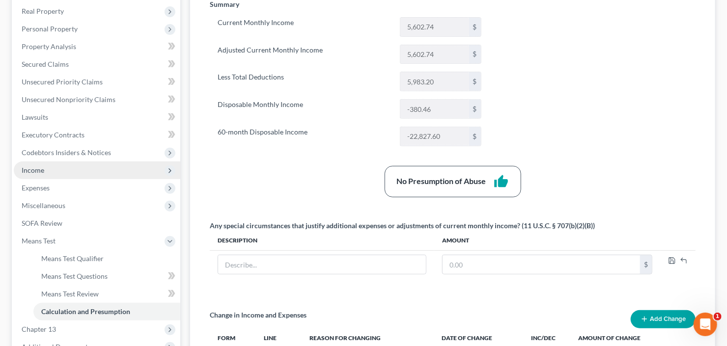
click at [61, 172] on span "Income" at bounding box center [97, 171] width 167 height 18
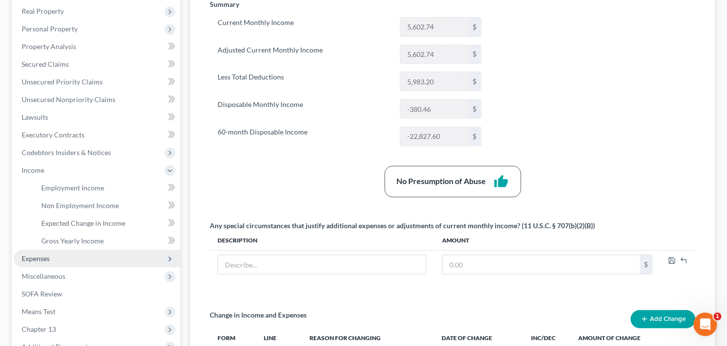
click at [65, 260] on span "Expenses" at bounding box center [97, 259] width 167 height 18
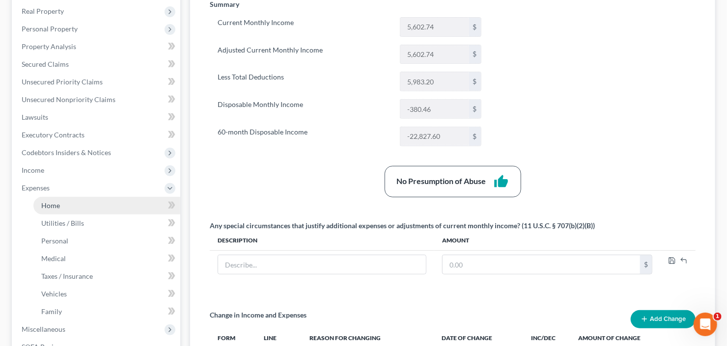
click at [64, 205] on link "Home" at bounding box center [106, 206] width 147 height 18
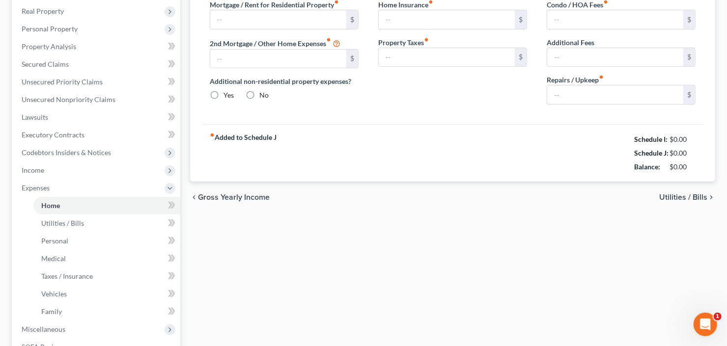
type input "1,140.00"
type input "0.00"
radio input "true"
type input "0.00"
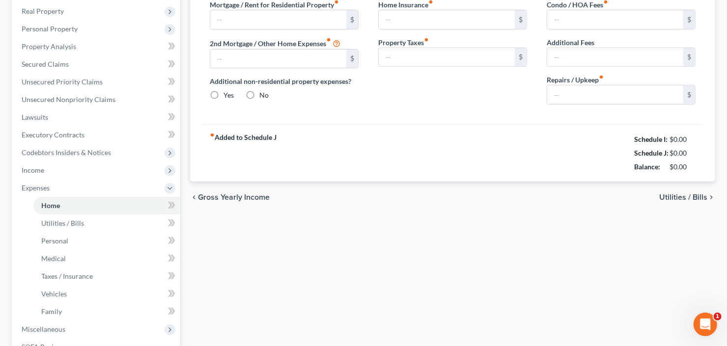
type input "0.00"
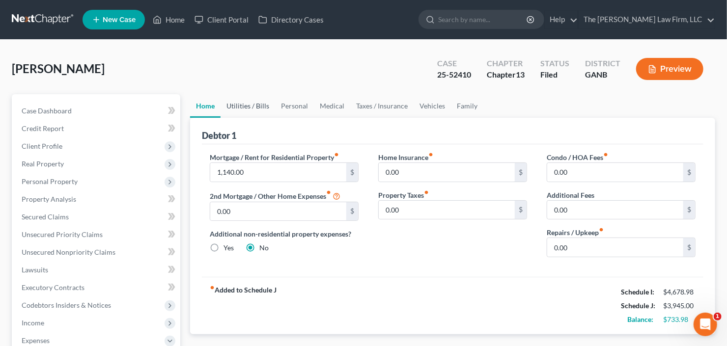
click at [252, 103] on link "Utilities / Bills" at bounding box center [248, 106] width 55 height 24
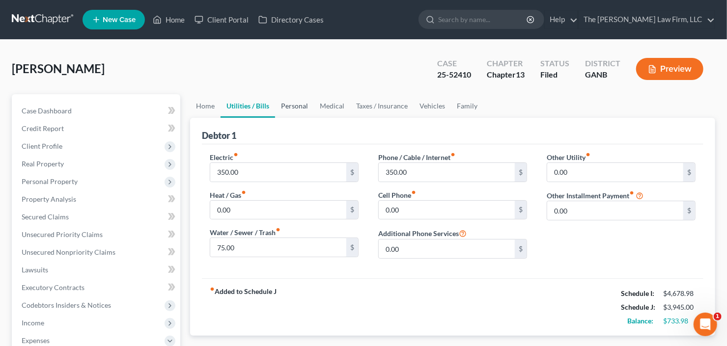
click at [294, 104] on link "Personal" at bounding box center [294, 106] width 39 height 24
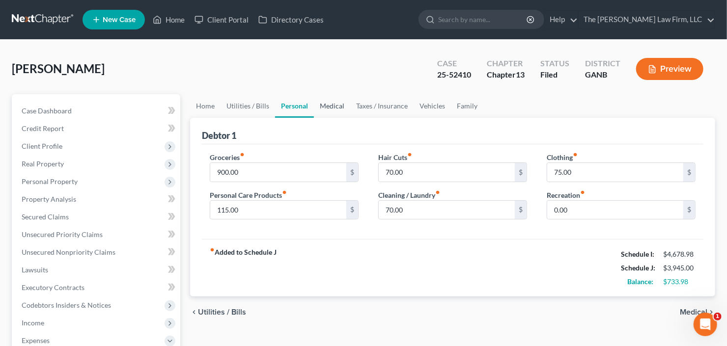
click at [332, 103] on link "Medical" at bounding box center [332, 106] width 36 height 24
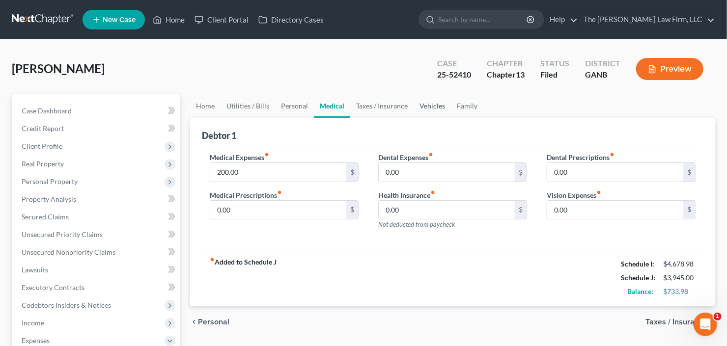
click at [431, 104] on link "Vehicles" at bounding box center [432, 106] width 37 height 24
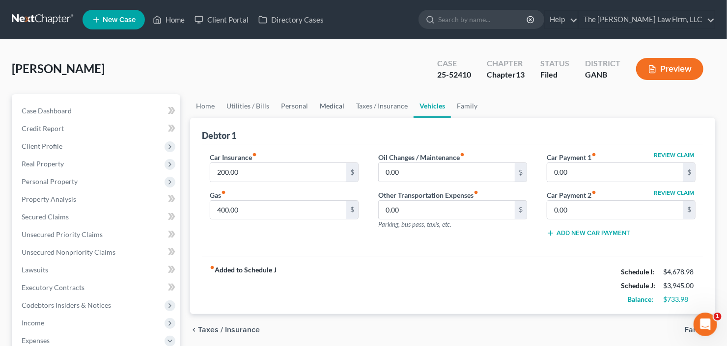
click at [329, 108] on link "Medical" at bounding box center [332, 106] width 36 height 24
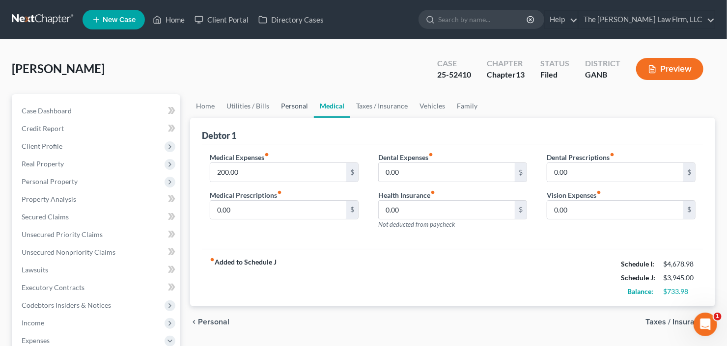
click at [294, 108] on link "Personal" at bounding box center [294, 106] width 39 height 24
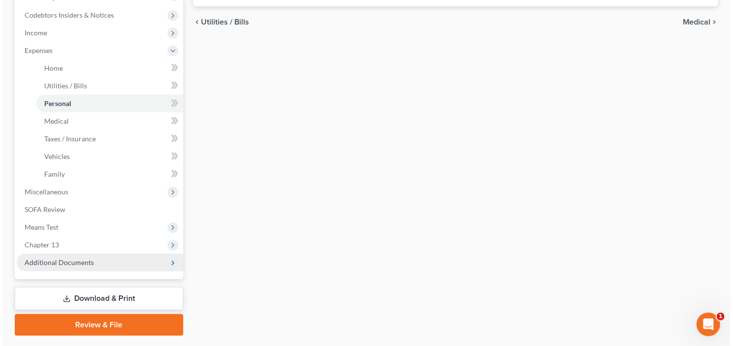
scroll to position [277, 0]
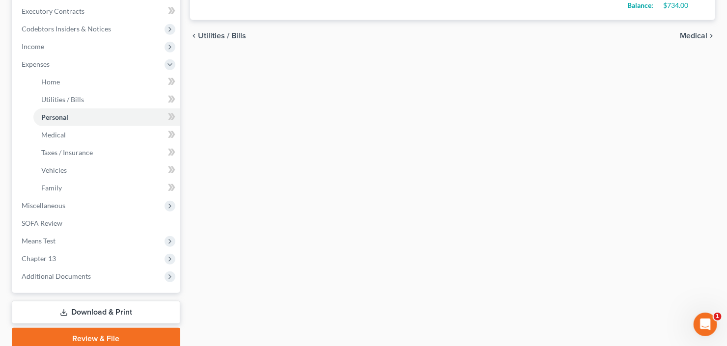
type input "69.98"
click at [99, 314] on link "Download & Print" at bounding box center [96, 312] width 168 height 23
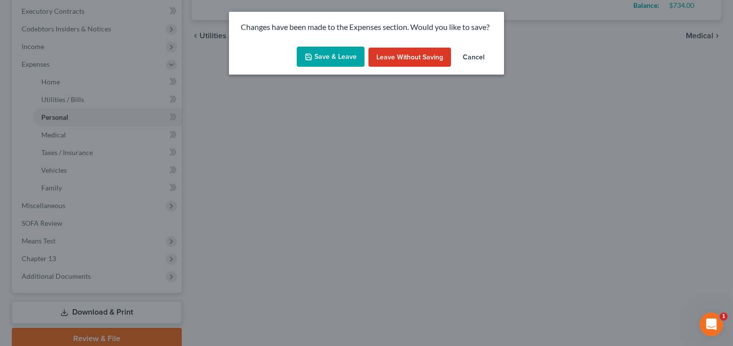
click at [328, 60] on button "Save & Leave" at bounding box center [331, 57] width 68 height 21
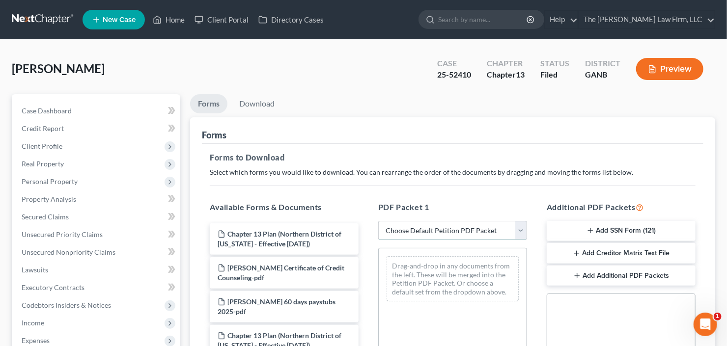
click at [463, 226] on select "Choose Default Petition PDF Packet Complete Bankruptcy Petition (all forms and …" at bounding box center [452, 231] width 149 height 20
select select "2"
click at [378, 221] on select "Choose Default Petition PDF Packet Complete Bankruptcy Petition (all forms and …" at bounding box center [452, 231] width 149 height 20
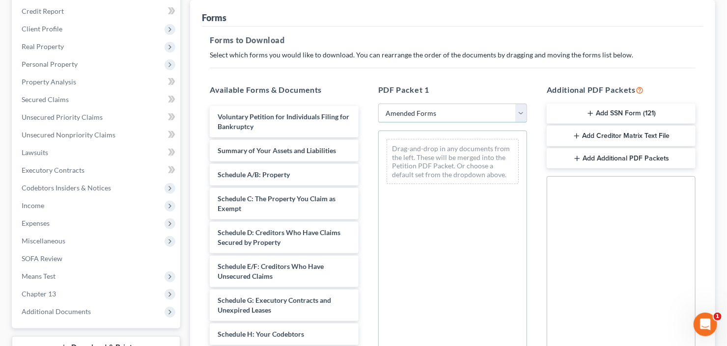
scroll to position [118, 0]
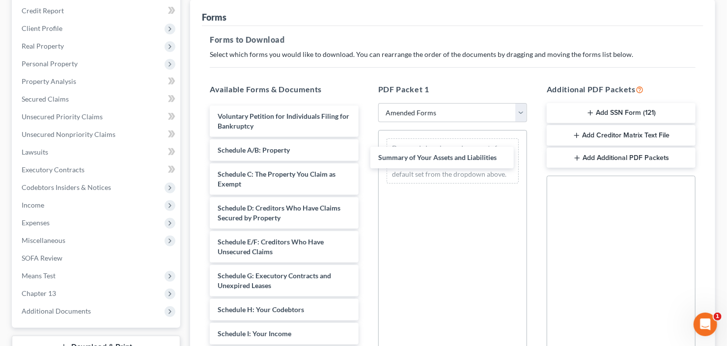
drag, startPoint x: 274, startPoint y: 149, endPoint x: 532, endPoint y: 117, distance: 259.9
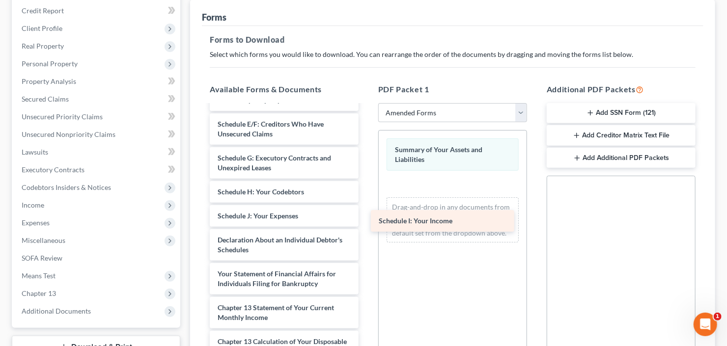
drag, startPoint x: 280, startPoint y: 215, endPoint x: 445, endPoint y: 193, distance: 166.5
click at [366, 202] on div "Schedule I: Your Income Voluntary Petition for Individuals Filing for Bankruptc…" at bounding box center [284, 228] width 165 height 481
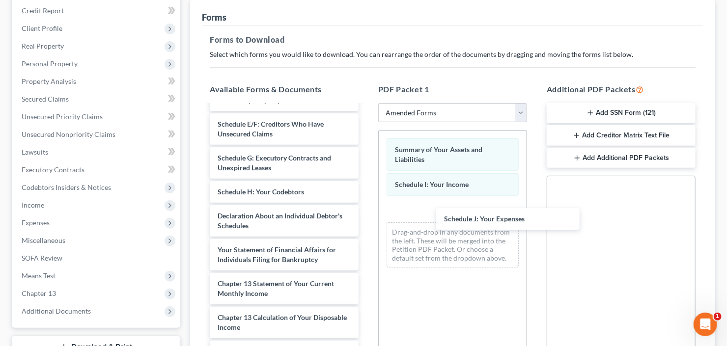
drag, startPoint x: 280, startPoint y: 224, endPoint x: 359, endPoint y: 223, distance: 78.6
click at [366, 226] on div "Schedule J: Your Expenses Voluntary Petition for Individuals Filing for Bankrup…" at bounding box center [284, 216] width 165 height 457
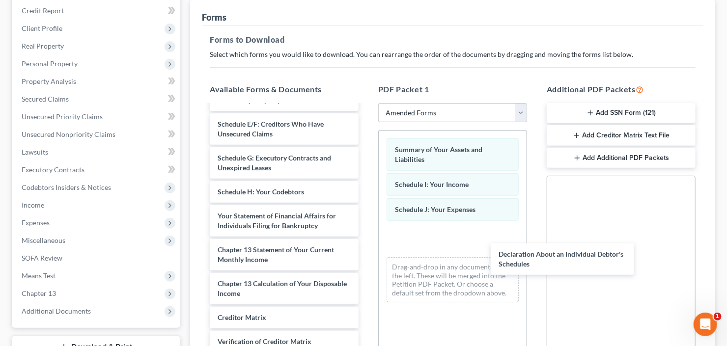
drag, startPoint x: 294, startPoint y: 225, endPoint x: 517, endPoint y: 237, distance: 223.8
click at [366, 263] on div "Declaration About an Individual Debtor's Schedules Voluntary Petition for Indiv…" at bounding box center [284, 199] width 165 height 423
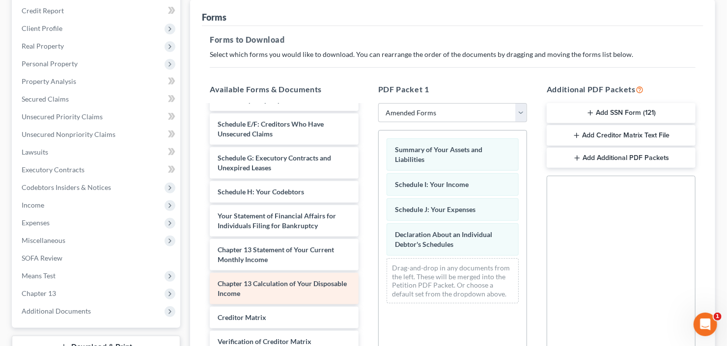
click at [366, 286] on div "Voluntary Petition for Individuals Filing for Bankruptcy Schedule A/B: Property…" at bounding box center [284, 199] width 165 height 423
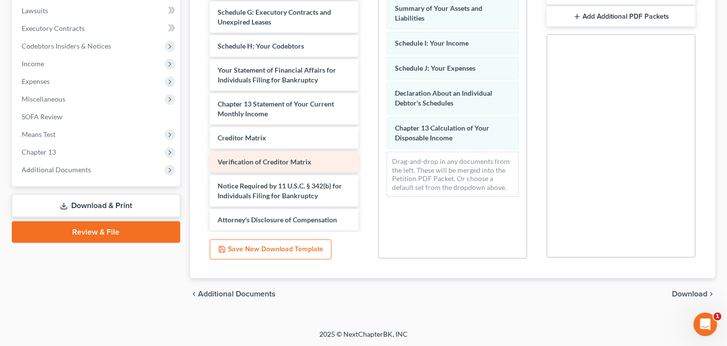
scroll to position [123, 0]
click at [684, 290] on span "Download" at bounding box center [689, 294] width 35 height 8
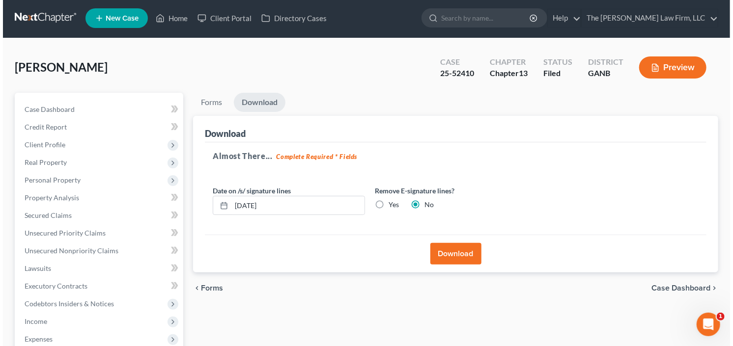
scroll to position [0, 0]
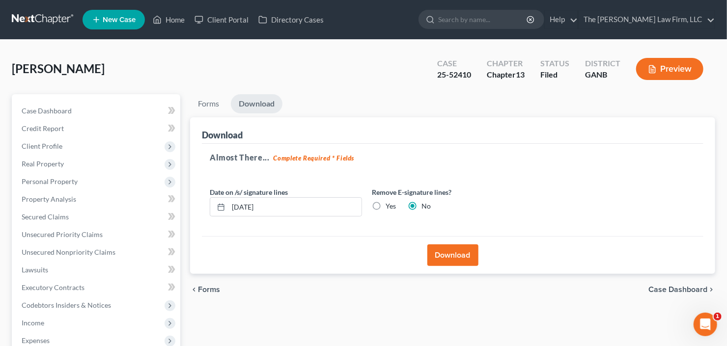
click at [437, 253] on button "Download" at bounding box center [452, 256] width 51 height 22
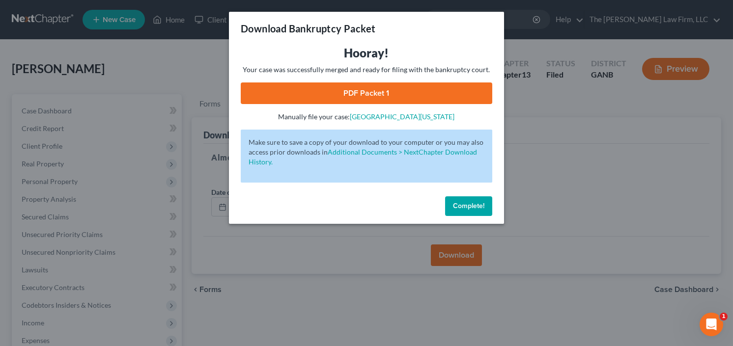
click at [370, 101] on link "PDF Packet 1" at bounding box center [367, 94] width 252 height 22
click at [460, 199] on button "Complete!" at bounding box center [468, 206] width 47 height 20
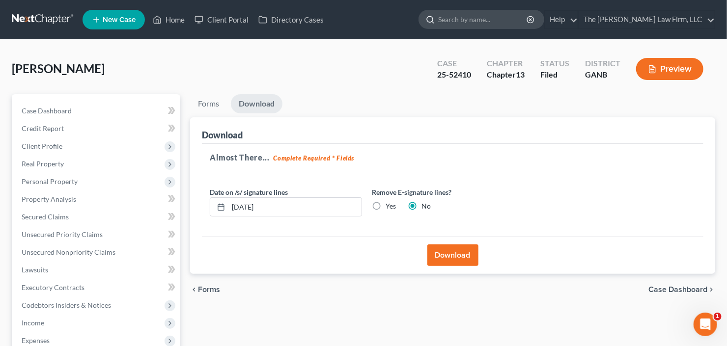
click at [506, 22] on input "search" at bounding box center [483, 19] width 90 height 18
type input "[PERSON_NAME]"
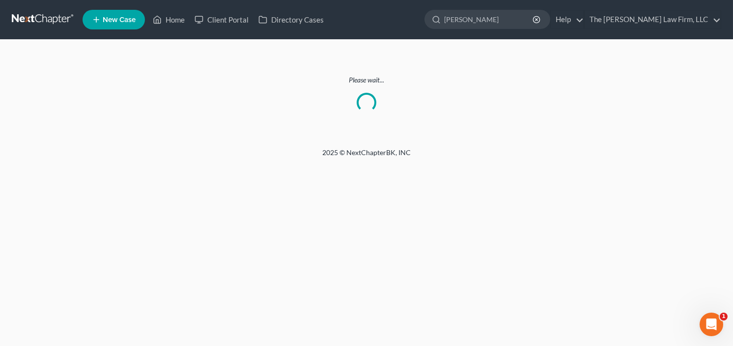
click at [32, 25] on link at bounding box center [43, 20] width 63 height 18
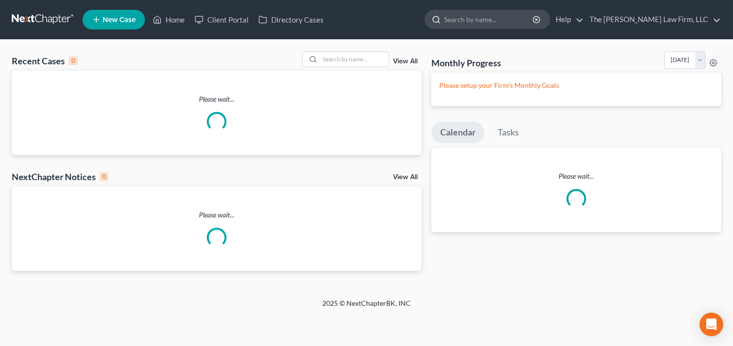
click at [493, 20] on input "search" at bounding box center [489, 19] width 90 height 18
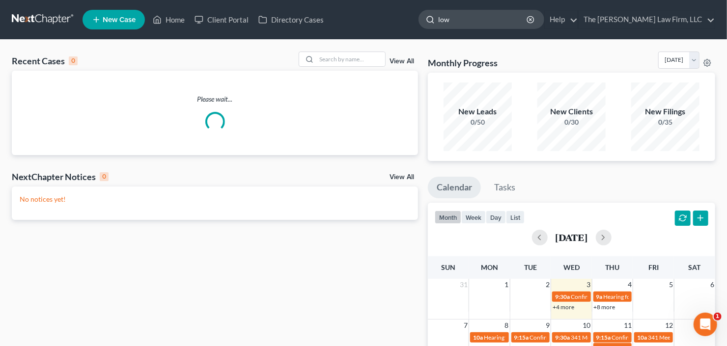
type input "[PERSON_NAME]"
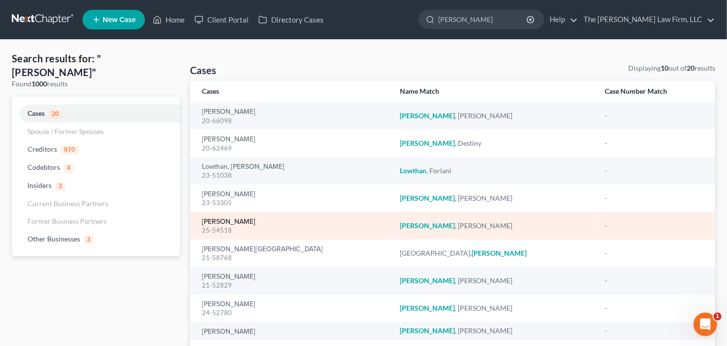
click at [212, 224] on link "[PERSON_NAME]" at bounding box center [229, 222] width 54 height 7
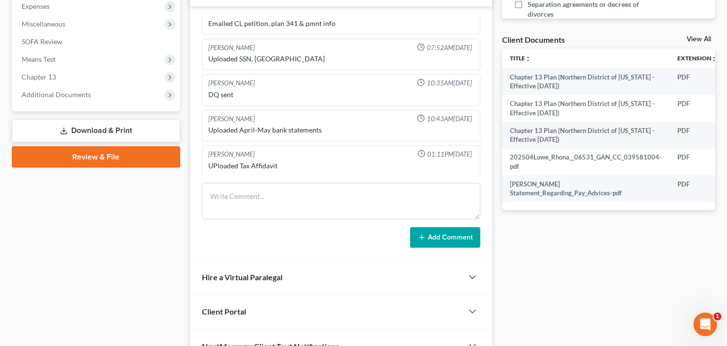
scroll to position [269, 0]
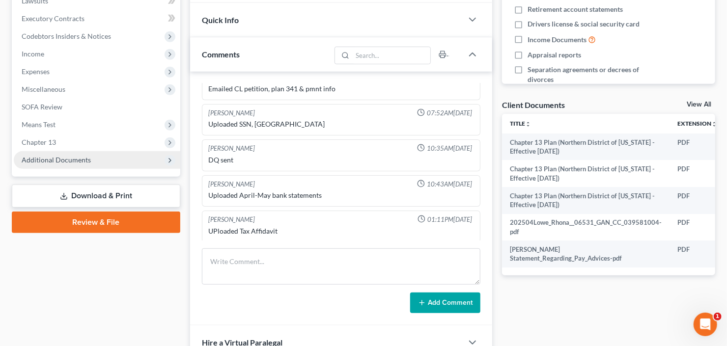
click at [58, 163] on span "Additional Documents" at bounding box center [97, 160] width 167 height 18
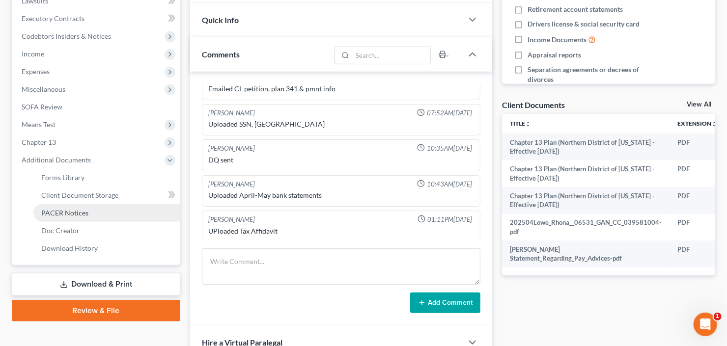
click at [68, 214] on span "PACER Notices" at bounding box center [64, 213] width 47 height 8
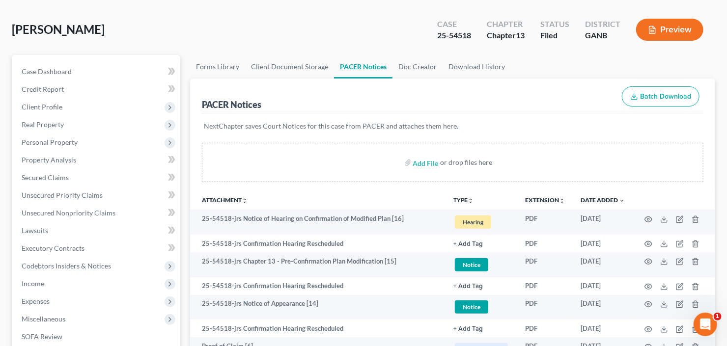
scroll to position [79, 0]
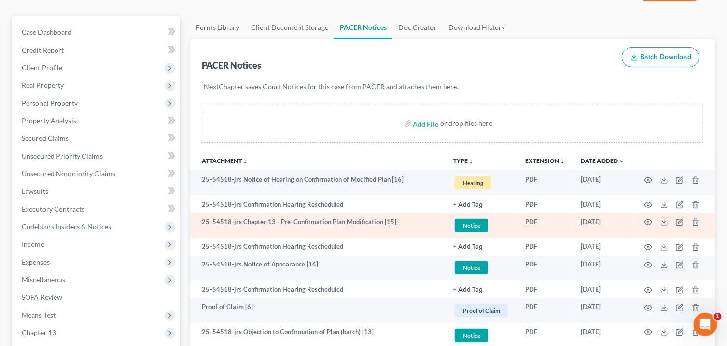
click at [657, 221] on td at bounding box center [674, 225] width 83 height 25
click at [641, 223] on td at bounding box center [674, 225] width 83 height 25
click at [651, 221] on icon "button" at bounding box center [649, 223] width 8 height 8
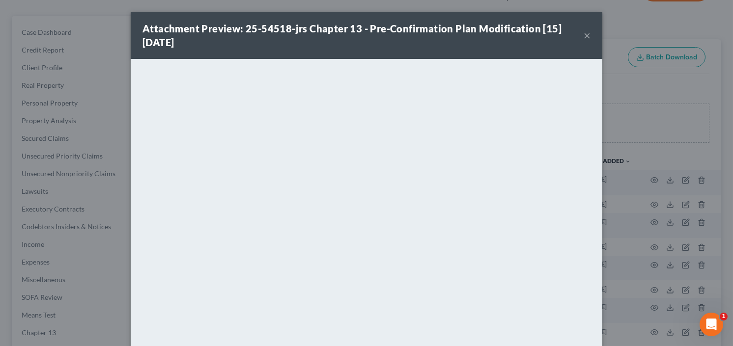
click at [585, 35] on button "×" at bounding box center [587, 35] width 7 height 12
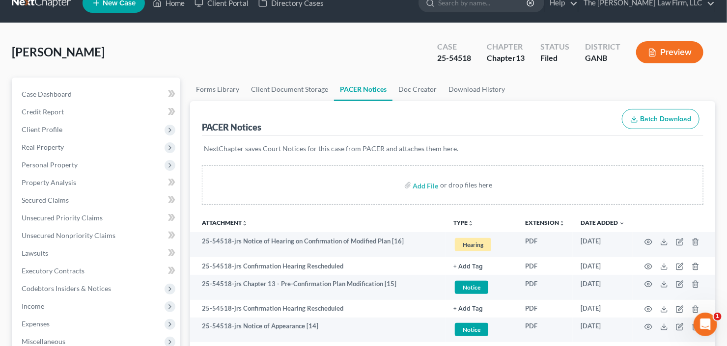
scroll to position [0, 0]
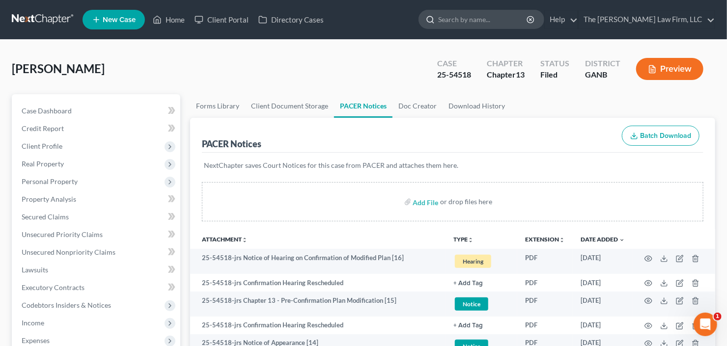
click at [506, 19] on input "search" at bounding box center [483, 19] width 90 height 18
type input "[DEMOGRAPHIC_DATA]"
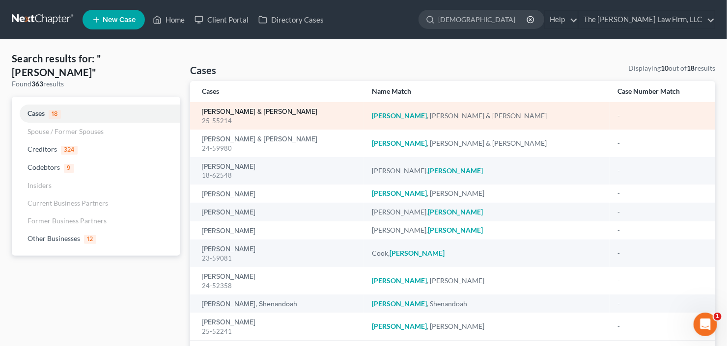
click at [242, 113] on link "[PERSON_NAME] & [PERSON_NAME]" at bounding box center [259, 112] width 115 height 7
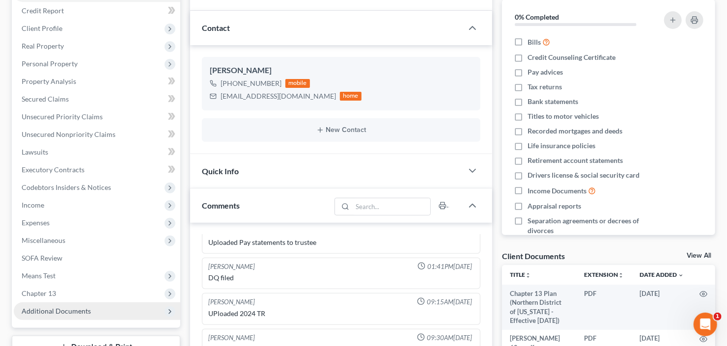
scroll to position [903, 0]
click at [46, 307] on span "Additional Documents" at bounding box center [56, 311] width 69 height 8
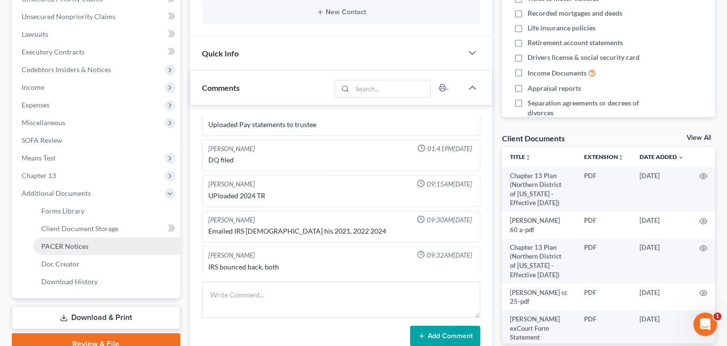
click at [57, 252] on link "PACER Notices" at bounding box center [106, 247] width 147 height 18
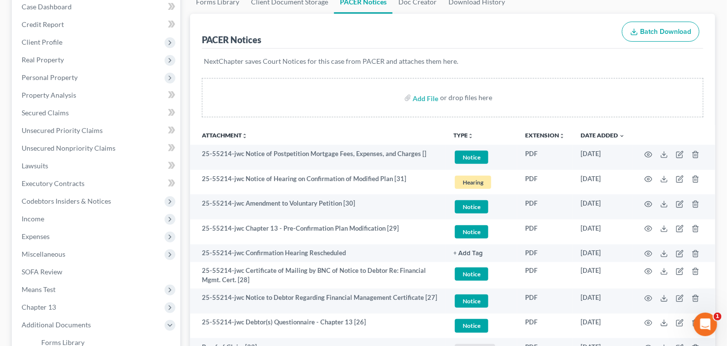
scroll to position [118, 0]
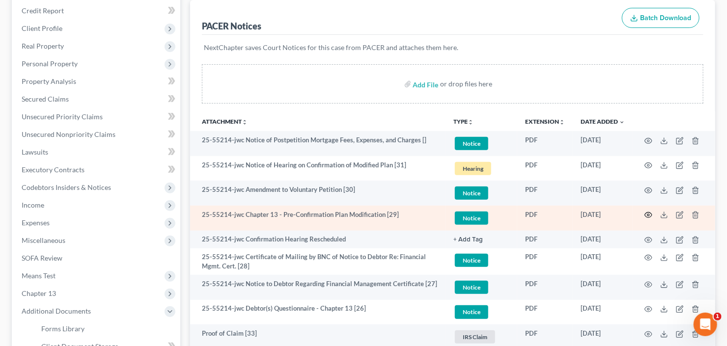
click at [645, 215] on icon "button" at bounding box center [648, 215] width 7 height 5
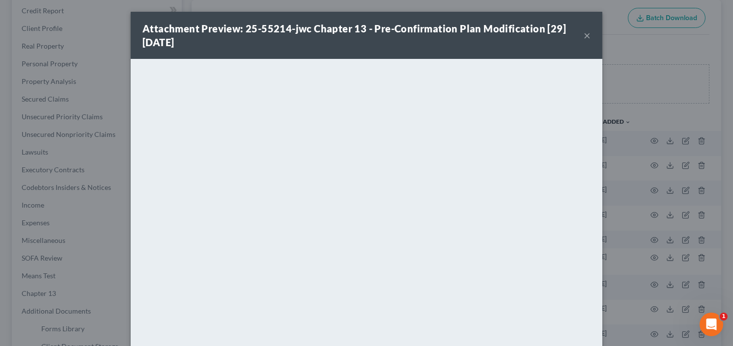
click at [584, 31] on button "×" at bounding box center [587, 35] width 7 height 12
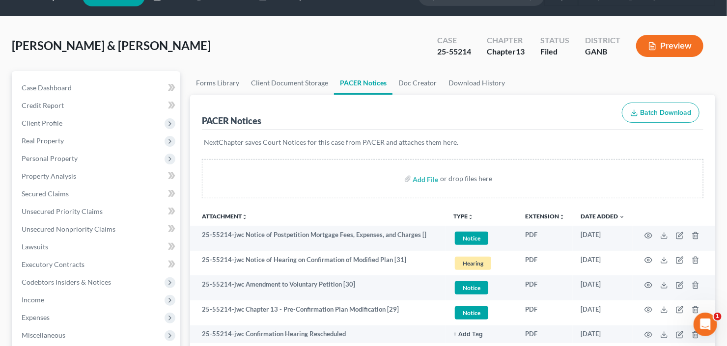
scroll to position [0, 0]
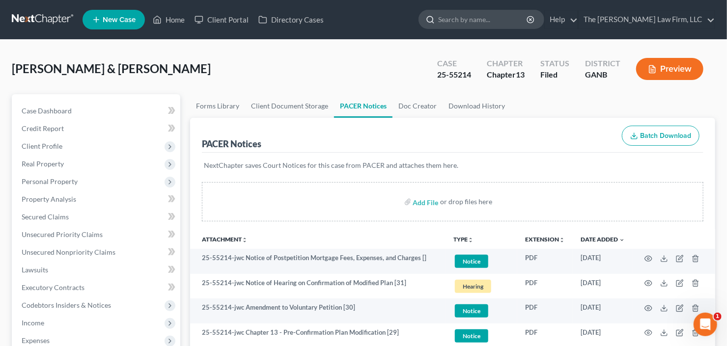
click at [497, 18] on input "search" at bounding box center [483, 19] width 90 height 18
type input "smart"
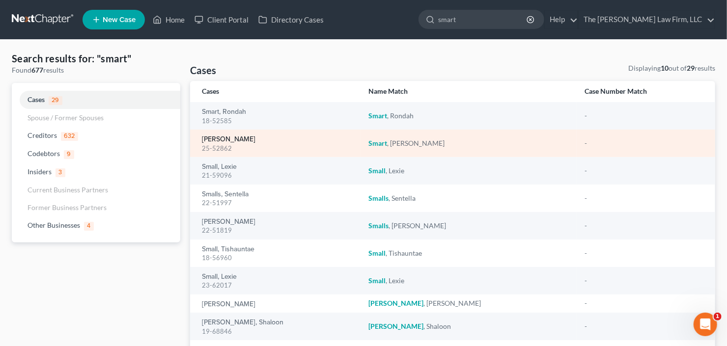
click at [229, 138] on link "[PERSON_NAME]" at bounding box center [229, 139] width 54 height 7
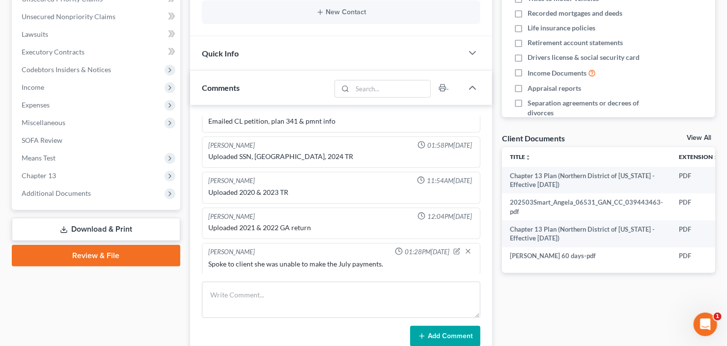
scroll to position [275, 0]
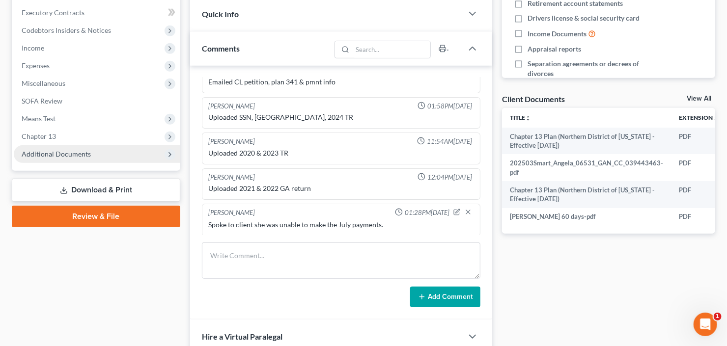
click at [75, 158] on span "Additional Documents" at bounding box center [97, 154] width 167 height 18
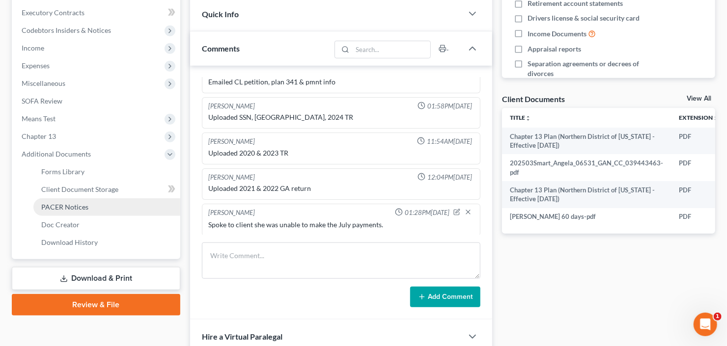
click at [69, 208] on span "PACER Notices" at bounding box center [64, 207] width 47 height 8
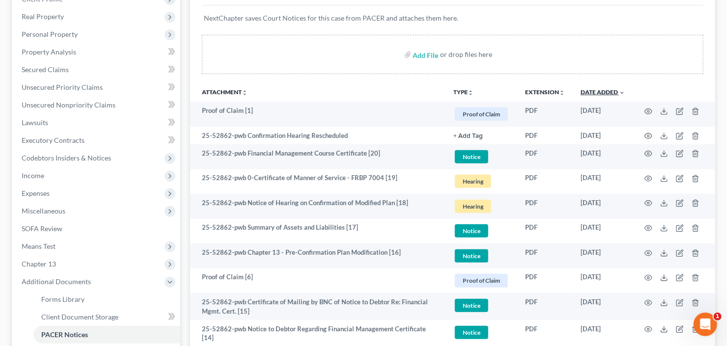
scroll to position [79, 0]
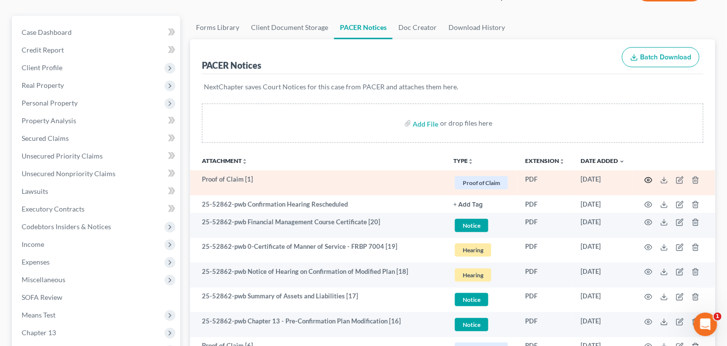
click at [648, 179] on circle "button" at bounding box center [648, 180] width 2 height 2
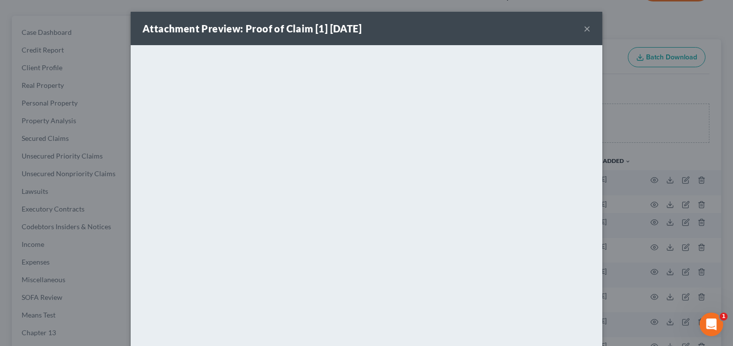
click at [584, 26] on button "×" at bounding box center [587, 29] width 7 height 12
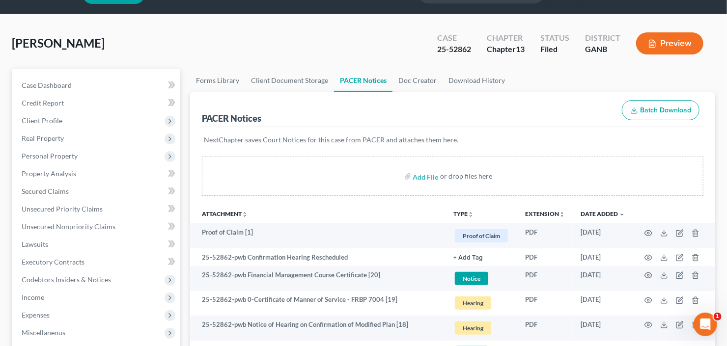
scroll to position [0, 0]
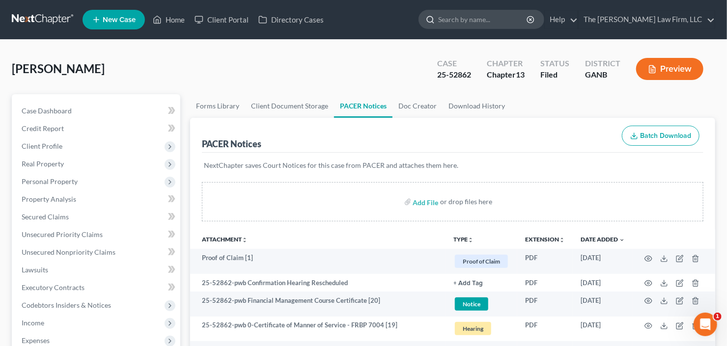
click at [501, 18] on input "search" at bounding box center [483, 19] width 90 height 18
type input "[PERSON_NAME]"
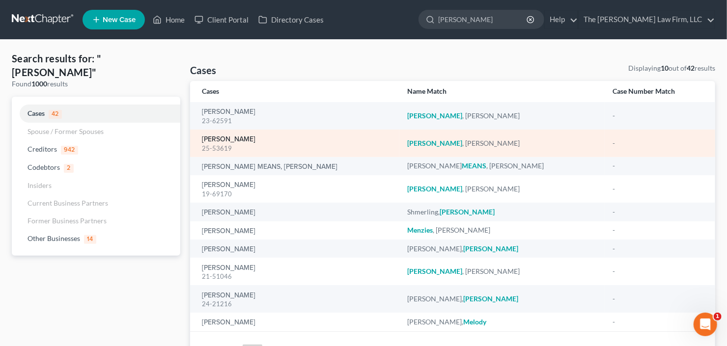
click at [224, 140] on link "[PERSON_NAME]" at bounding box center [229, 139] width 54 height 7
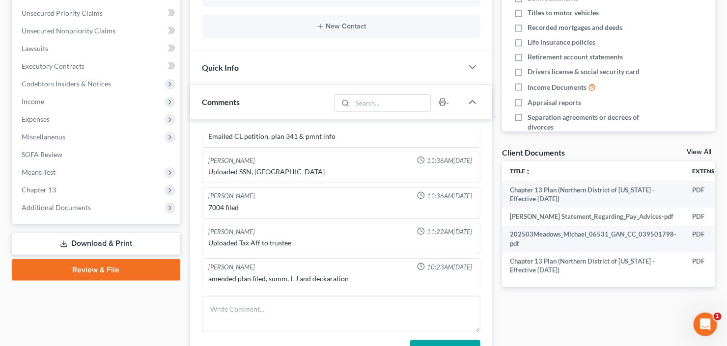
scroll to position [236, 0]
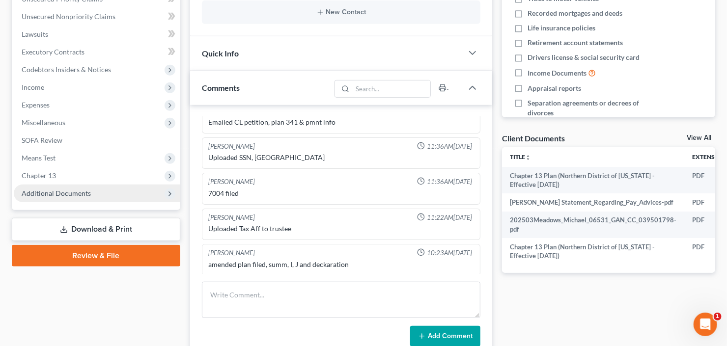
click at [40, 195] on span "Additional Documents" at bounding box center [56, 193] width 69 height 8
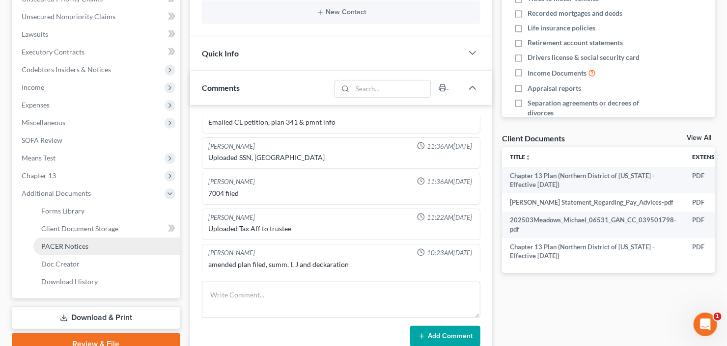
click at [63, 251] on link "PACER Notices" at bounding box center [106, 247] width 147 height 18
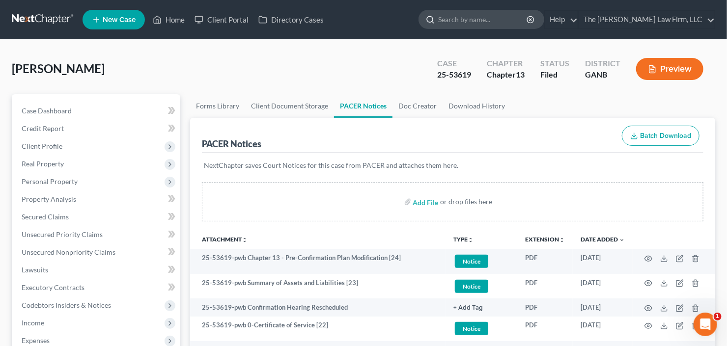
click at [486, 22] on input "search" at bounding box center [483, 19] width 90 height 18
type input "[PERSON_NAME]"
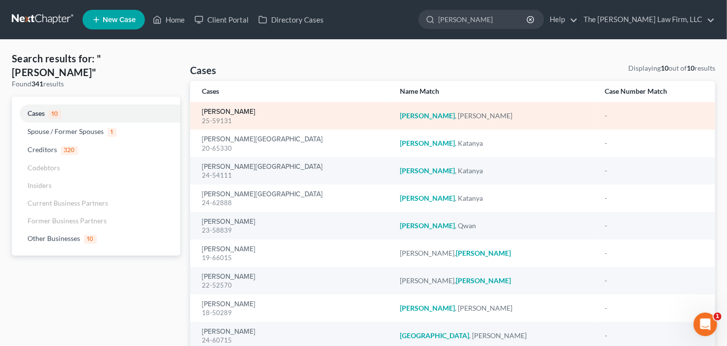
click at [218, 111] on link "[PERSON_NAME]" at bounding box center [229, 112] width 54 height 7
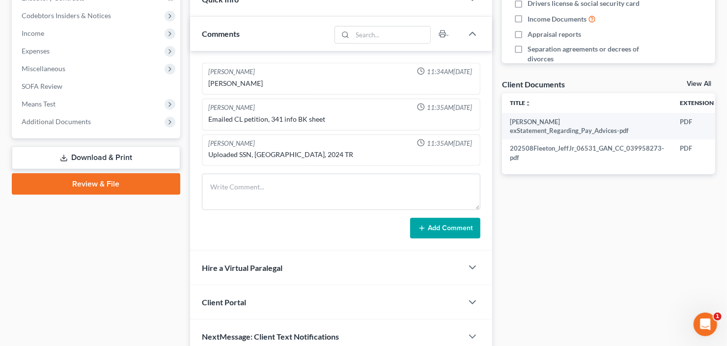
scroll to position [314, 0]
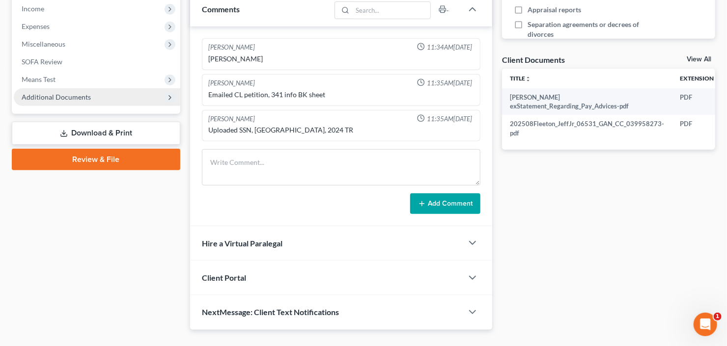
click at [74, 103] on span "Additional Documents" at bounding box center [97, 97] width 167 height 18
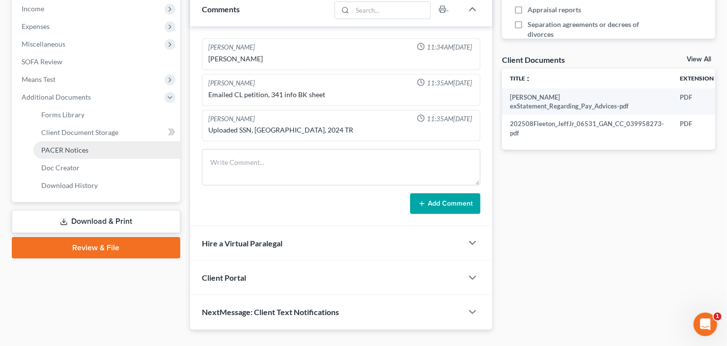
click at [71, 147] on span "PACER Notices" at bounding box center [64, 150] width 47 height 8
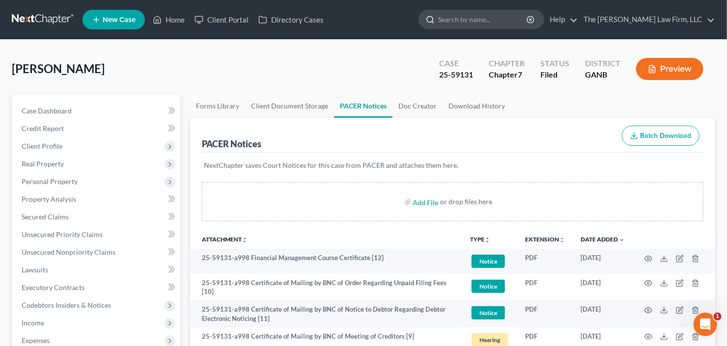
click at [490, 16] on input "search" at bounding box center [483, 19] width 90 height 18
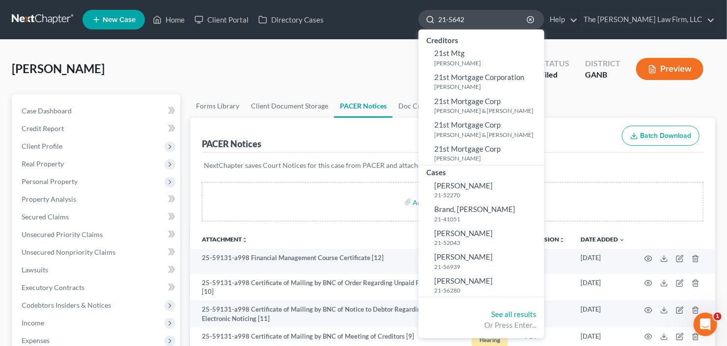
type input "21-56426"
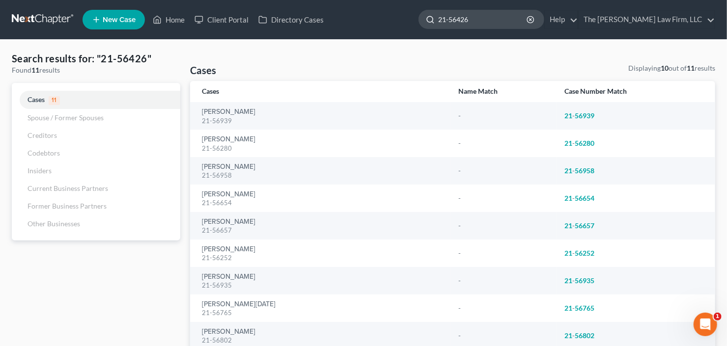
drag, startPoint x: 472, startPoint y: 21, endPoint x: 458, endPoint y: 22, distance: 13.8
click at [458, 22] on div "21-56426" at bounding box center [482, 19] width 126 height 19
type input "56426"
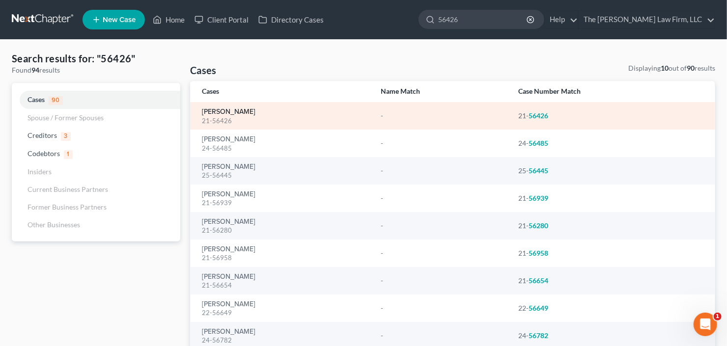
click at [212, 111] on link "[PERSON_NAME]" at bounding box center [229, 112] width 54 height 7
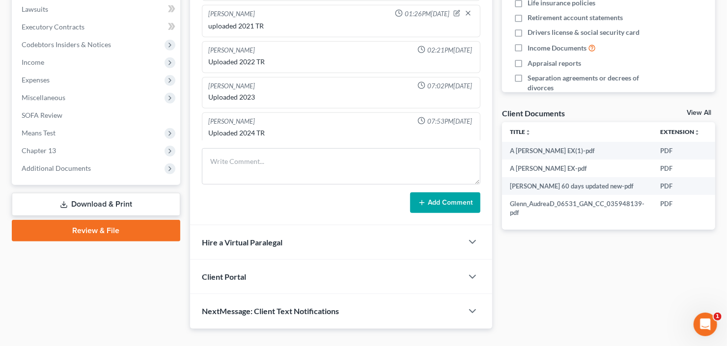
scroll to position [275, 0]
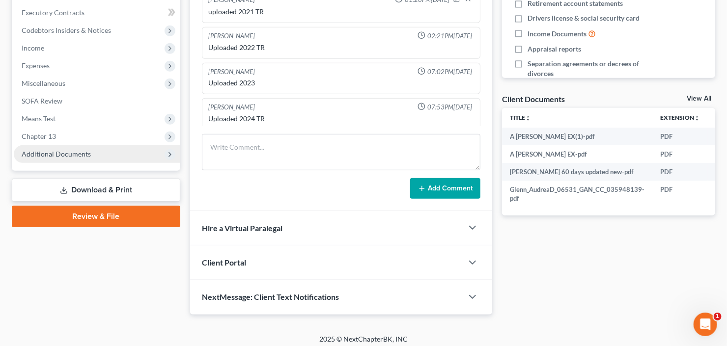
click at [36, 154] on span "Additional Documents" at bounding box center [56, 154] width 69 height 8
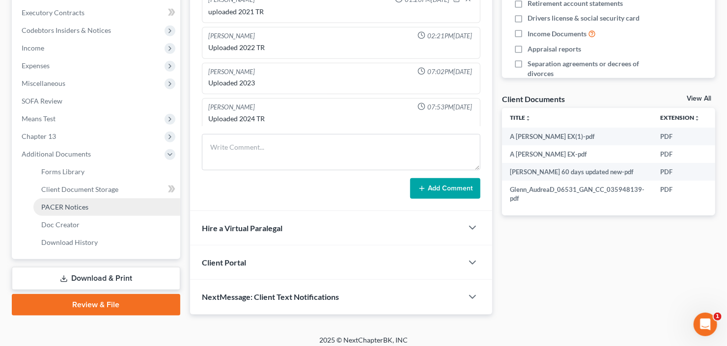
click at [73, 205] on span "PACER Notices" at bounding box center [64, 207] width 47 height 8
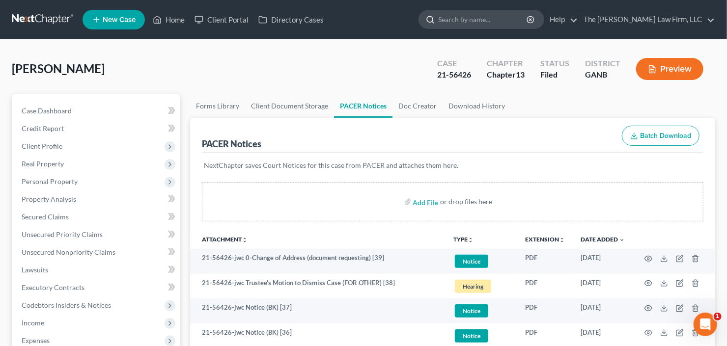
click at [480, 18] on input "search" at bounding box center [483, 19] width 90 height 18
type input "54744"
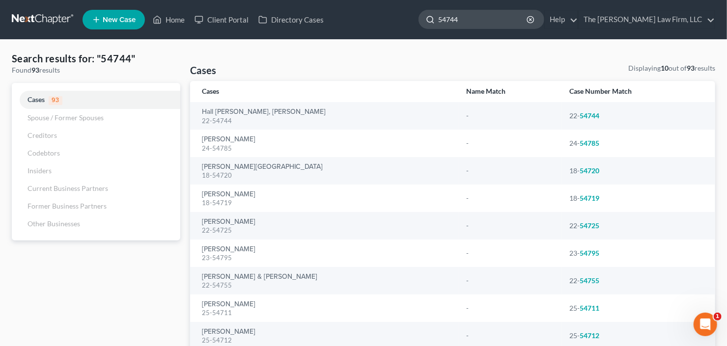
click at [481, 23] on input "54744" at bounding box center [483, 19] width 90 height 18
drag, startPoint x: 477, startPoint y: 22, endPoint x: 412, endPoint y: 34, distance: 66.5
click at [412, 34] on nav "Home New Case Client Portal Directory Cases The [PERSON_NAME] Law Firm, LLC [EM…" at bounding box center [363, 19] width 727 height 39
type input "60953"
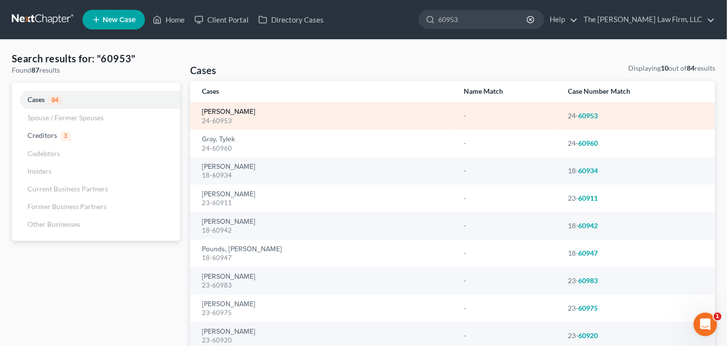
click at [207, 110] on link "[PERSON_NAME]" at bounding box center [229, 112] width 54 height 7
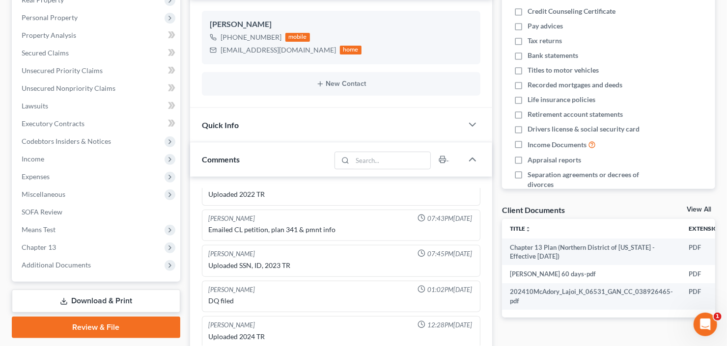
scroll to position [236, 0]
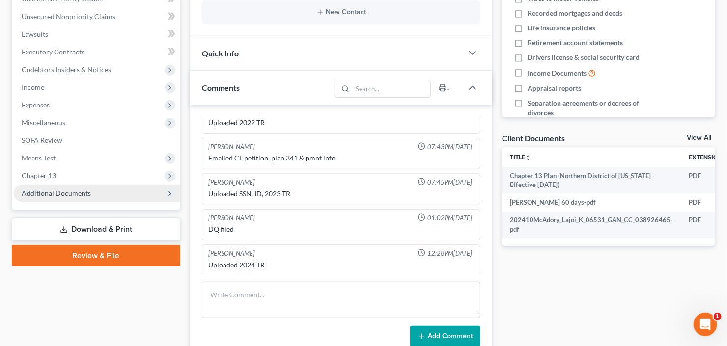
click at [49, 196] on span "Additional Documents" at bounding box center [56, 193] width 69 height 8
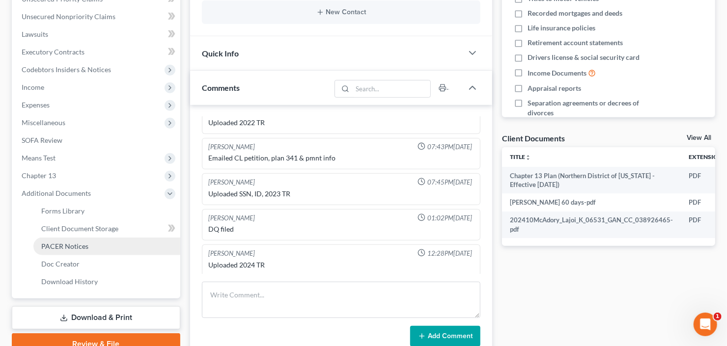
click at [63, 248] on span "PACER Notices" at bounding box center [64, 246] width 47 height 8
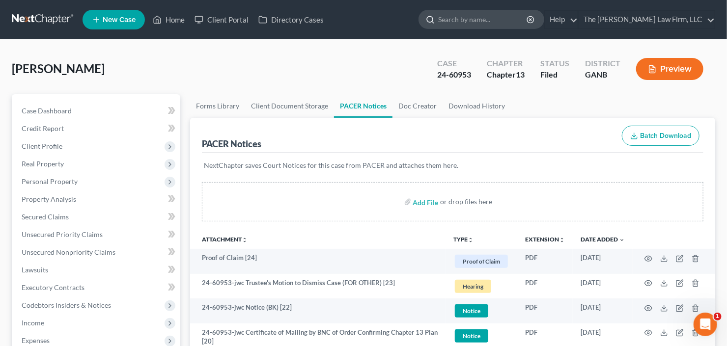
click at [490, 24] on input "search" at bounding box center [483, 19] width 90 height 18
type input "[PERSON_NAME]"
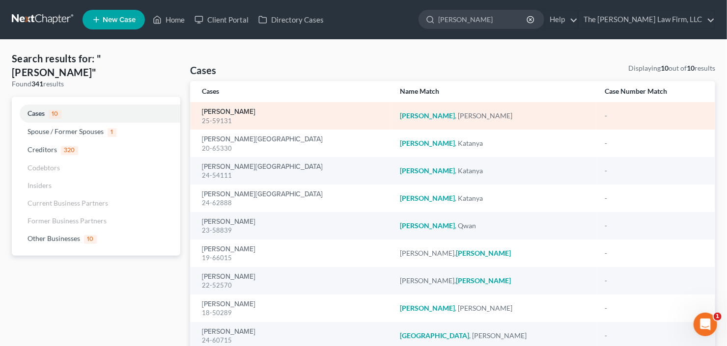
click at [228, 109] on link "[PERSON_NAME]" at bounding box center [229, 112] width 54 height 7
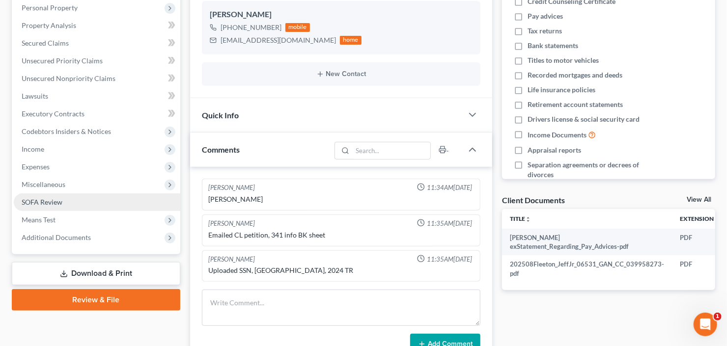
drag, startPoint x: 74, startPoint y: 235, endPoint x: 80, endPoint y: 196, distance: 39.2
click at [75, 235] on span "Additional Documents" at bounding box center [56, 237] width 69 height 8
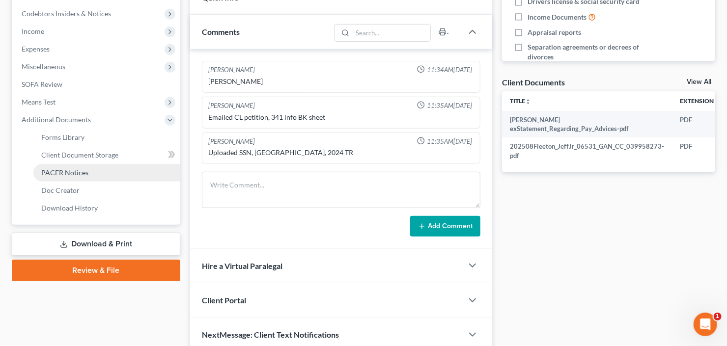
click at [83, 173] on span "PACER Notices" at bounding box center [64, 172] width 47 height 8
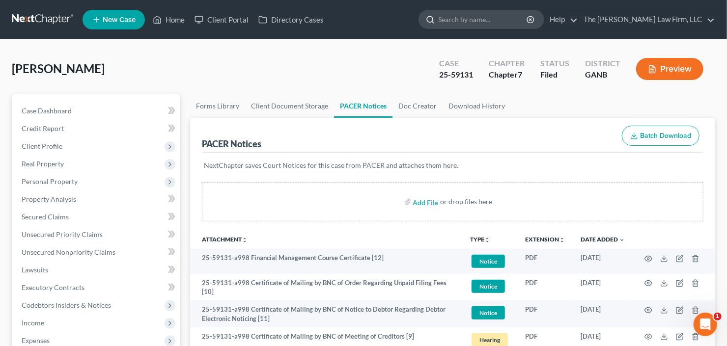
click at [499, 21] on input "search" at bounding box center [483, 19] width 90 height 18
type input "[PERSON_NAME]"
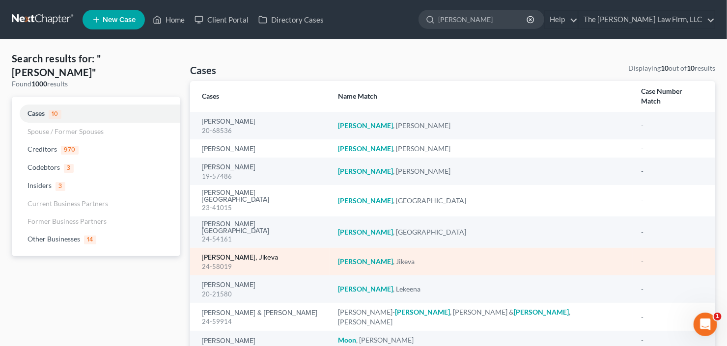
click at [232, 254] on link "[PERSON_NAME], Jikeva" at bounding box center [240, 257] width 76 height 7
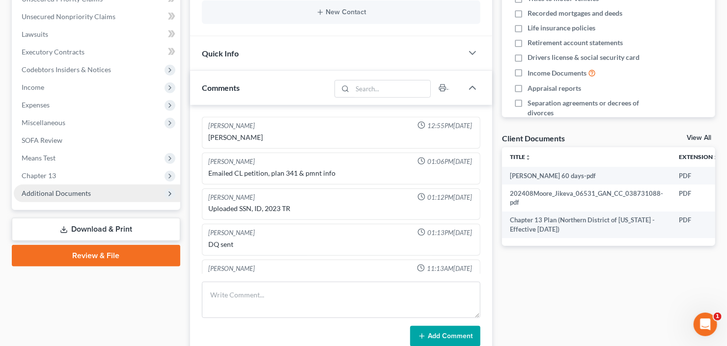
scroll to position [16, 0]
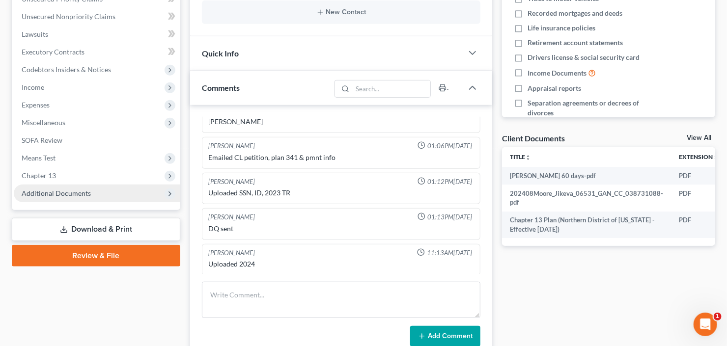
click at [55, 194] on span "Additional Documents" at bounding box center [56, 193] width 69 height 8
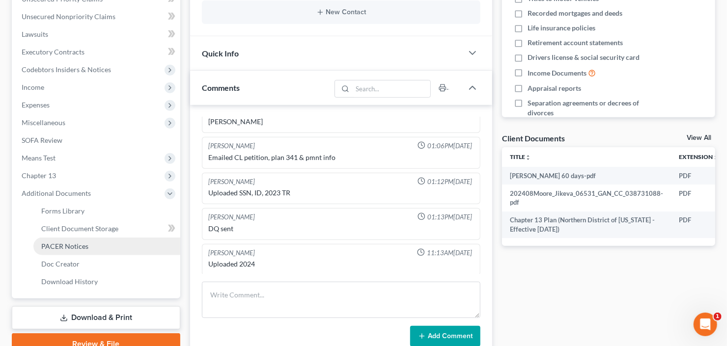
click at [68, 250] on link "PACER Notices" at bounding box center [106, 247] width 147 height 18
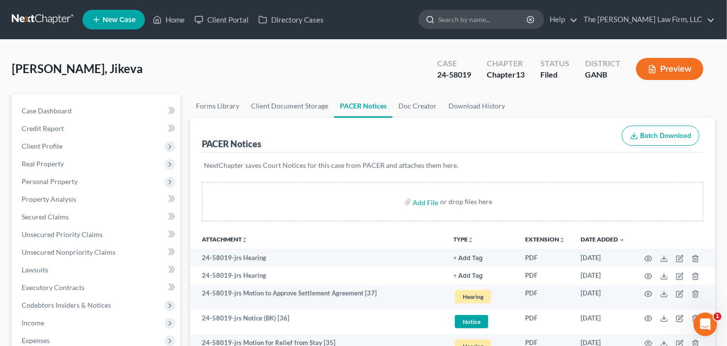
click at [508, 24] on input "search" at bounding box center [483, 19] width 90 height 18
type input "childress"
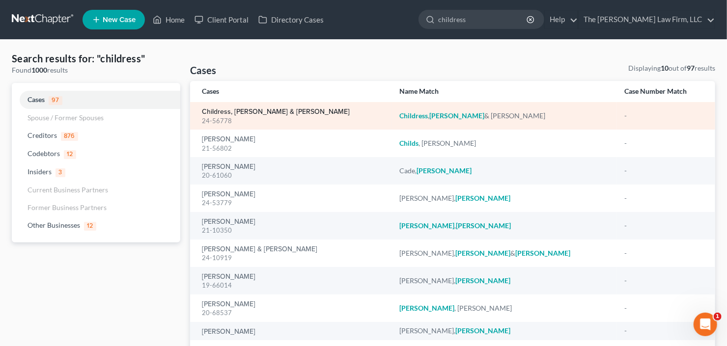
click at [234, 109] on link "Childress, [PERSON_NAME] & [PERSON_NAME]" at bounding box center [276, 112] width 148 height 7
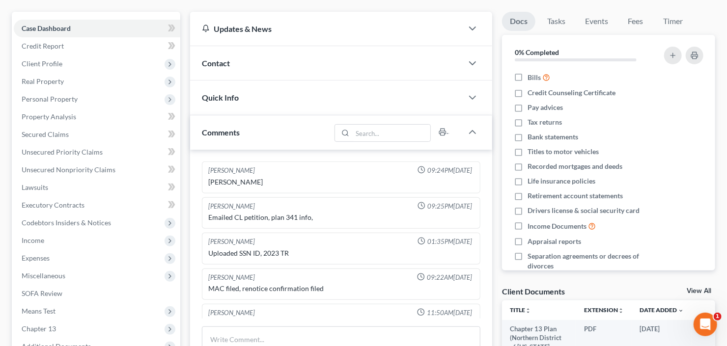
scroll to position [16, 0]
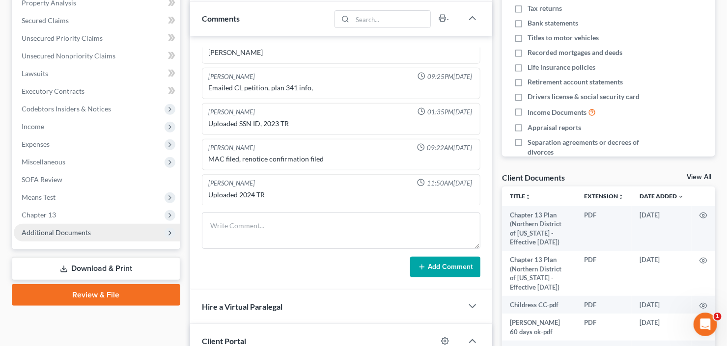
click at [61, 228] on span "Additional Documents" at bounding box center [56, 232] width 69 height 8
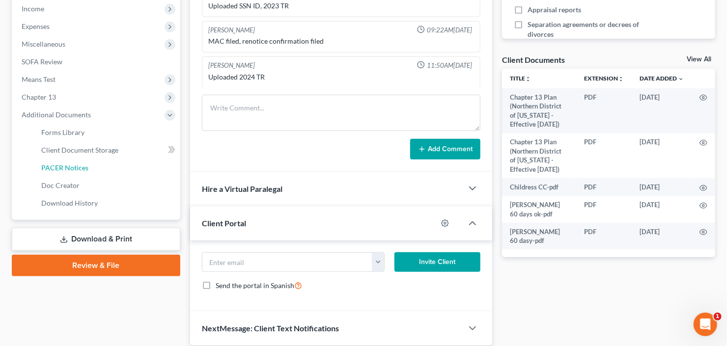
click at [77, 168] on span "PACER Notices" at bounding box center [64, 168] width 47 height 8
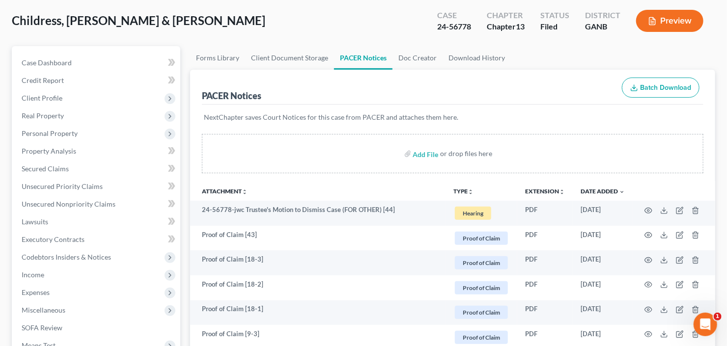
scroll to position [79, 0]
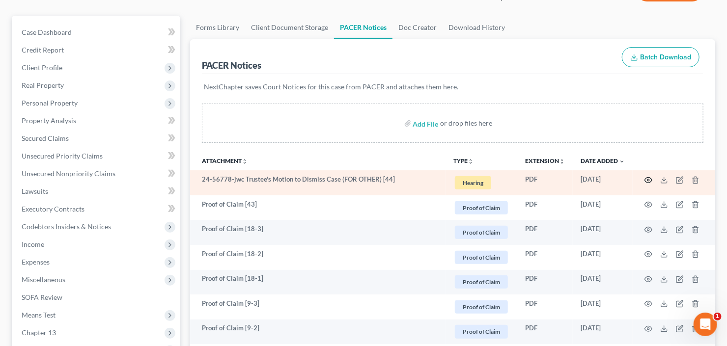
click at [647, 180] on icon "button" at bounding box center [649, 180] width 8 height 8
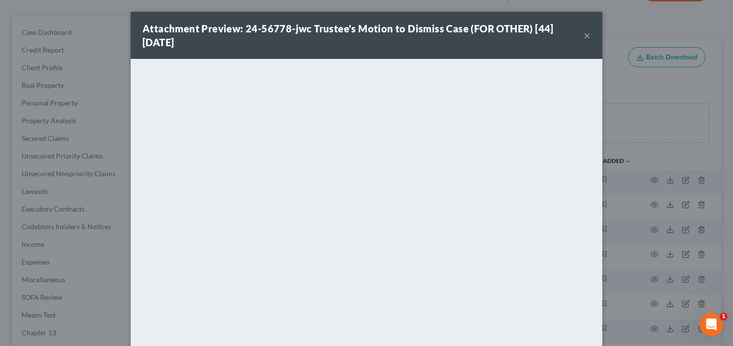
click at [584, 34] on button "×" at bounding box center [587, 35] width 7 height 12
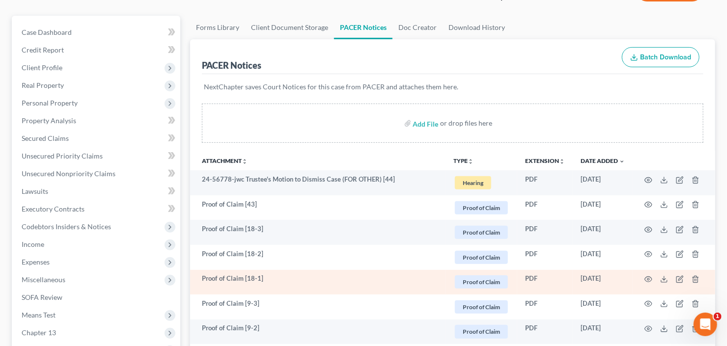
scroll to position [196, 0]
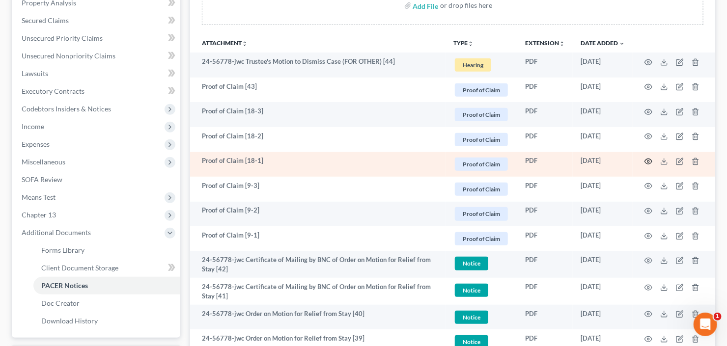
click at [648, 161] on circle "button" at bounding box center [648, 162] width 2 height 2
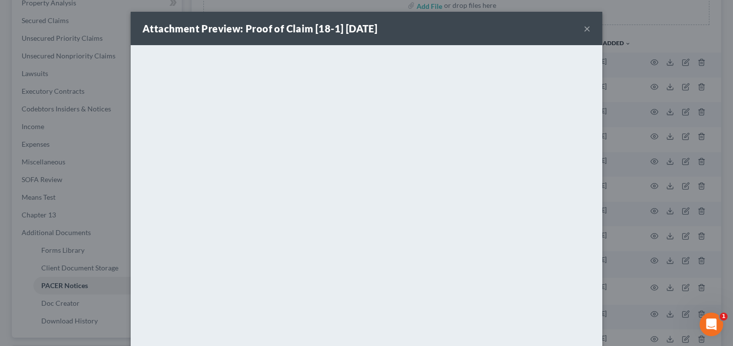
click at [584, 29] on button "×" at bounding box center [587, 29] width 7 height 12
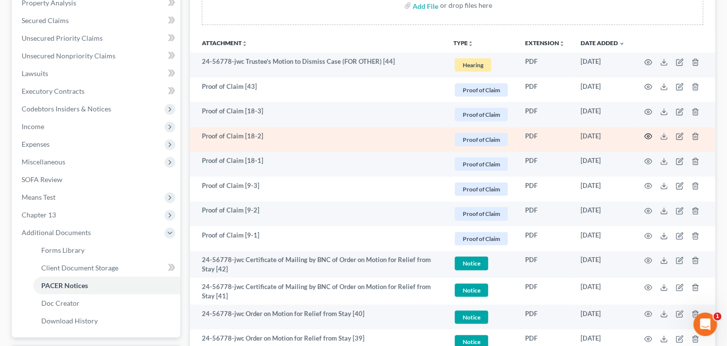
click at [646, 135] on icon "button" at bounding box center [649, 137] width 8 height 8
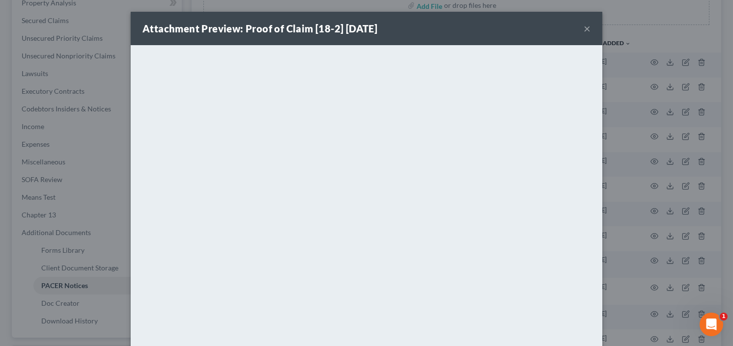
click at [584, 28] on button "×" at bounding box center [587, 29] width 7 height 12
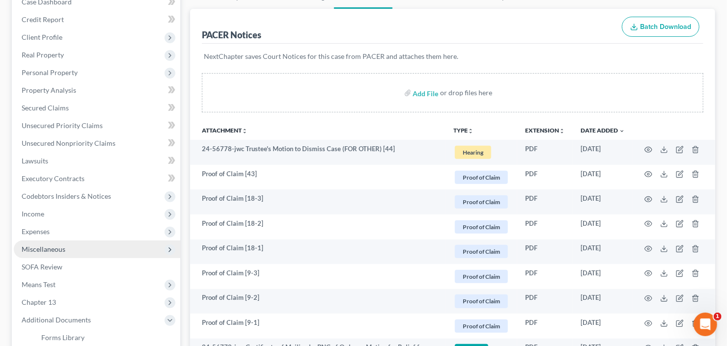
scroll to position [39, 0]
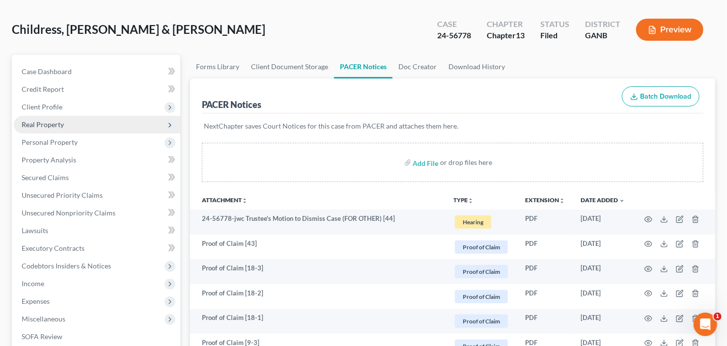
click at [73, 121] on span "Real Property" at bounding box center [97, 125] width 167 height 18
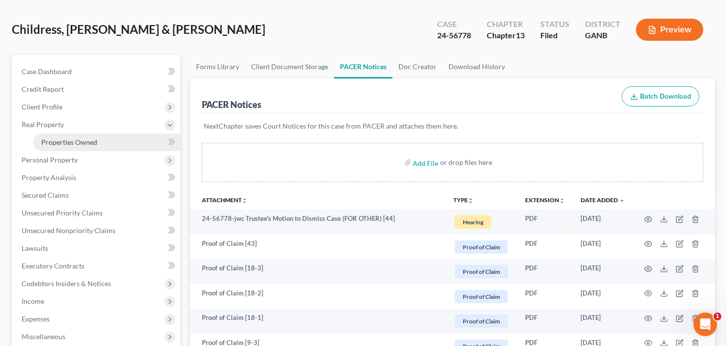
click at [81, 140] on span "Properties Owned" at bounding box center [69, 142] width 56 height 8
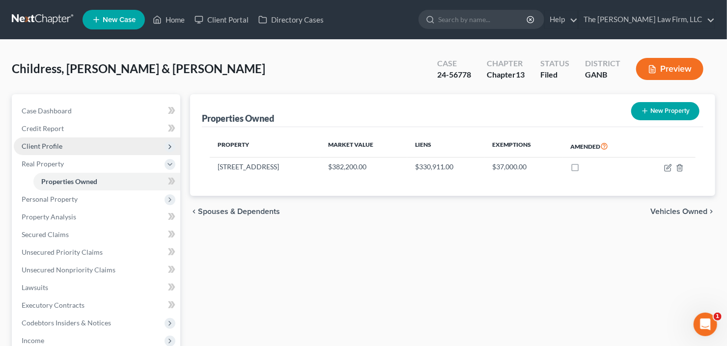
click at [78, 144] on span "Client Profile" at bounding box center [97, 147] width 167 height 18
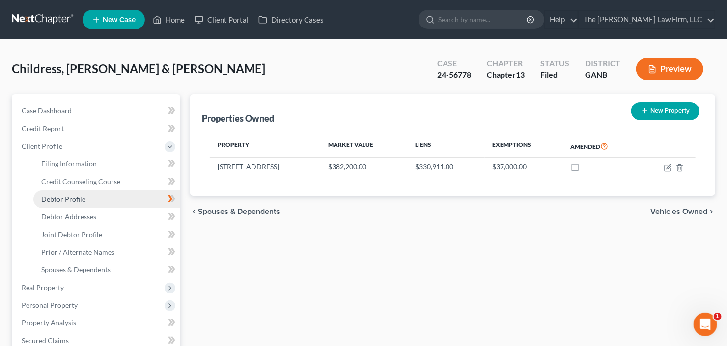
click at [76, 195] on span "Debtor Profile" at bounding box center [63, 199] width 44 height 8
select select "1"
select select "3"
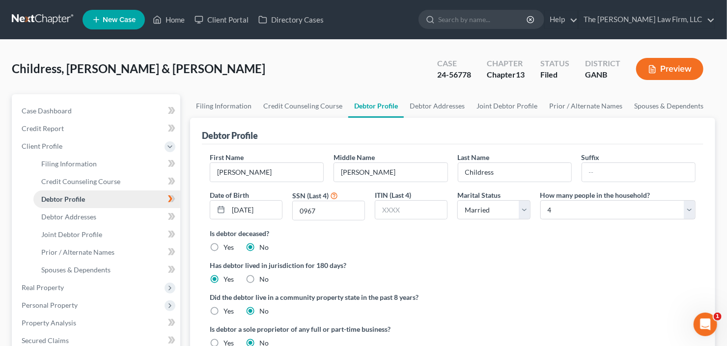
radio input "true"
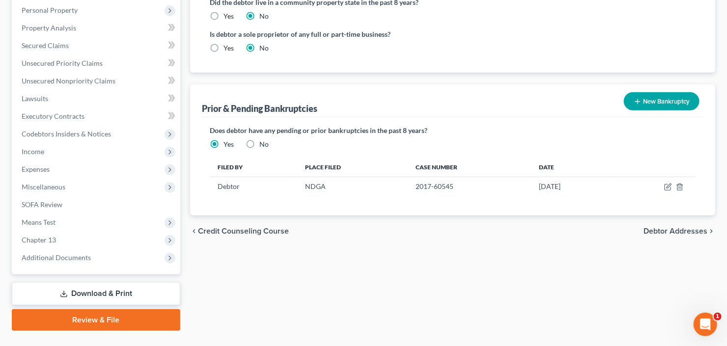
scroll to position [277, 0]
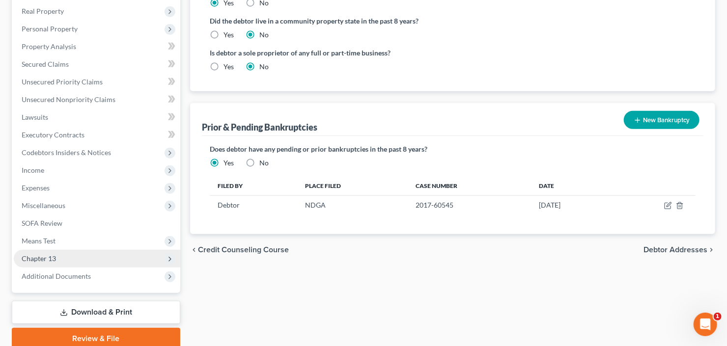
click at [56, 254] on span "Chapter 13" at bounding box center [97, 259] width 167 height 18
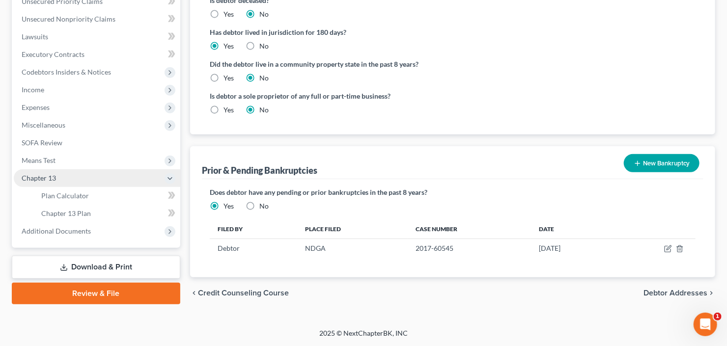
scroll to position [227, 0]
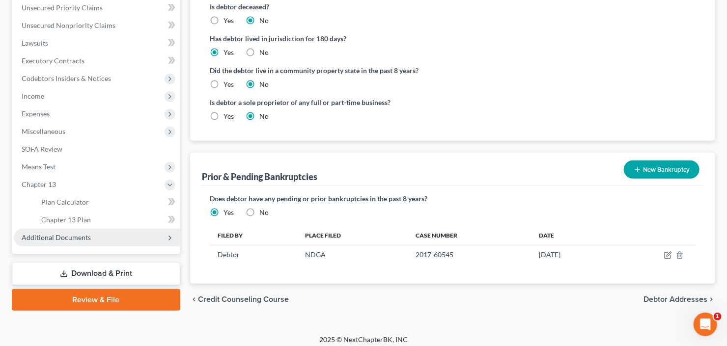
click at [63, 233] on span "Additional Documents" at bounding box center [56, 237] width 69 height 8
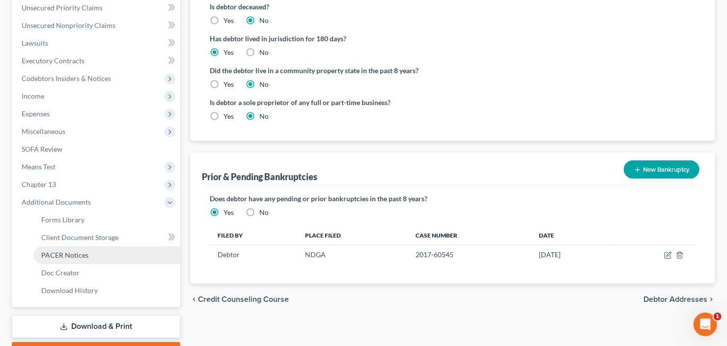
click at [65, 253] on span "PACER Notices" at bounding box center [64, 255] width 47 height 8
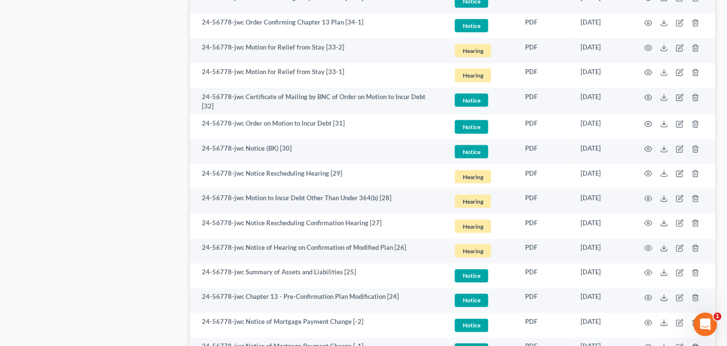
scroll to position [707, 0]
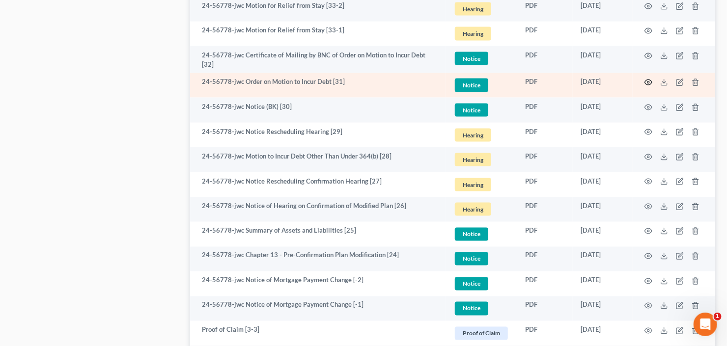
click at [647, 81] on icon "button" at bounding box center [649, 83] width 8 height 8
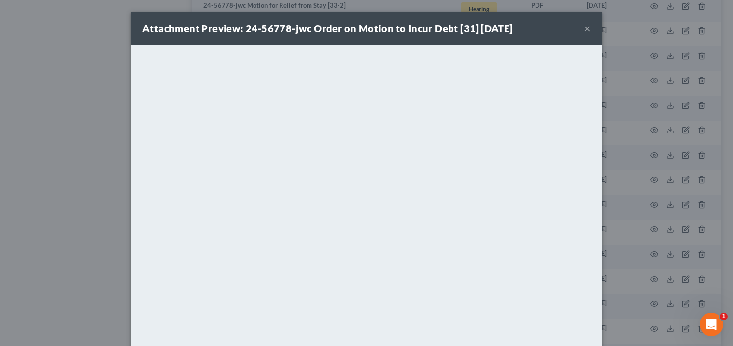
click at [584, 28] on button "×" at bounding box center [587, 29] width 7 height 12
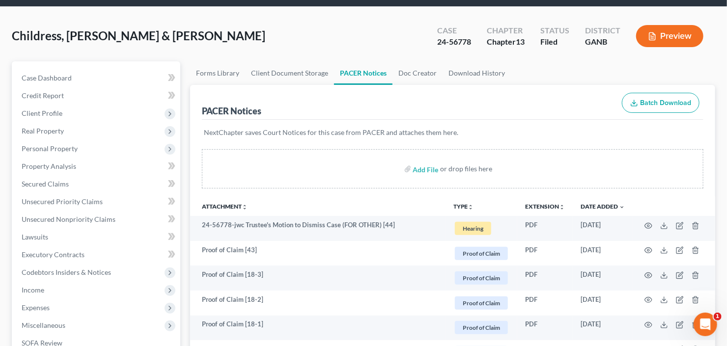
scroll to position [0, 0]
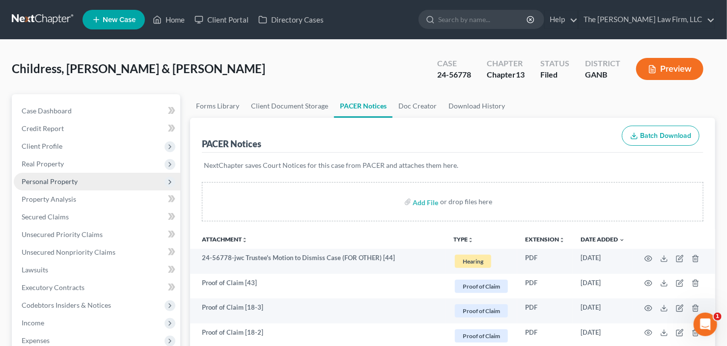
click at [73, 180] on span "Personal Property" at bounding box center [50, 181] width 56 height 8
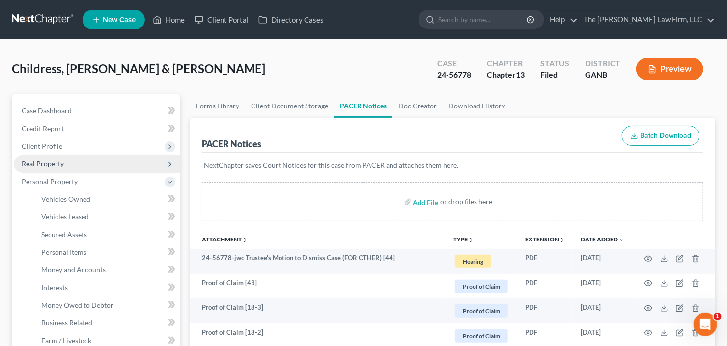
click at [91, 170] on span "Real Property" at bounding box center [97, 164] width 167 height 18
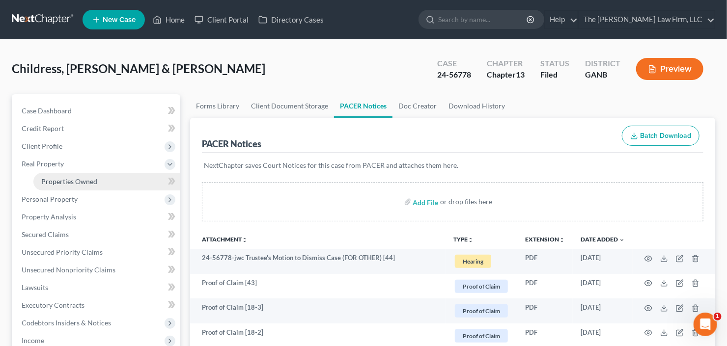
click at [90, 180] on span "Properties Owned" at bounding box center [69, 181] width 56 height 8
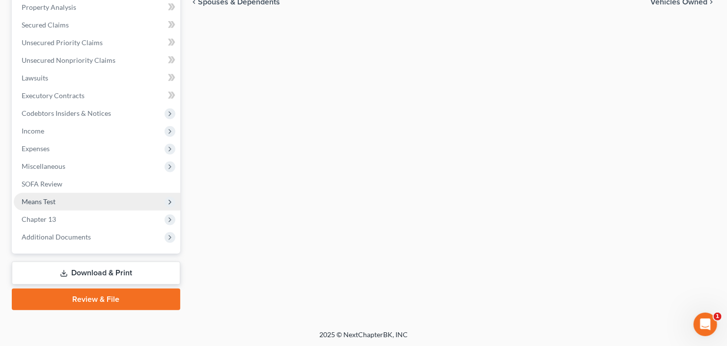
click at [62, 202] on span "Means Test" at bounding box center [97, 202] width 167 height 18
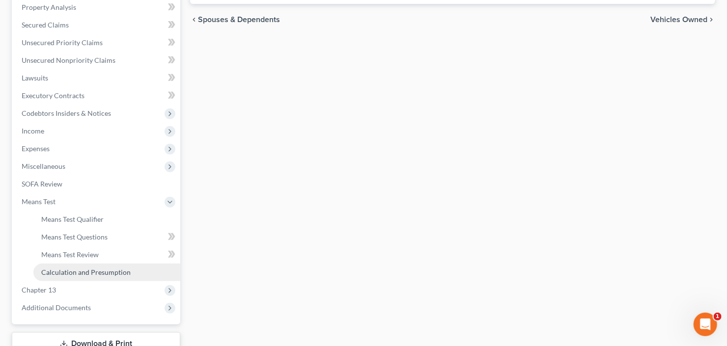
click at [68, 268] on span "Calculation and Presumption" at bounding box center [85, 272] width 89 height 8
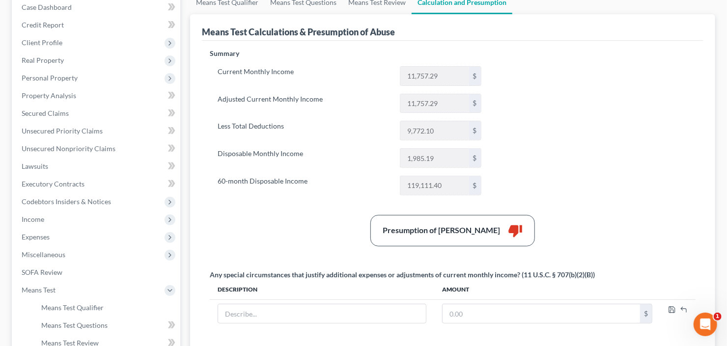
scroll to position [79, 0]
